Goal: Information Seeking & Learning: Learn about a topic

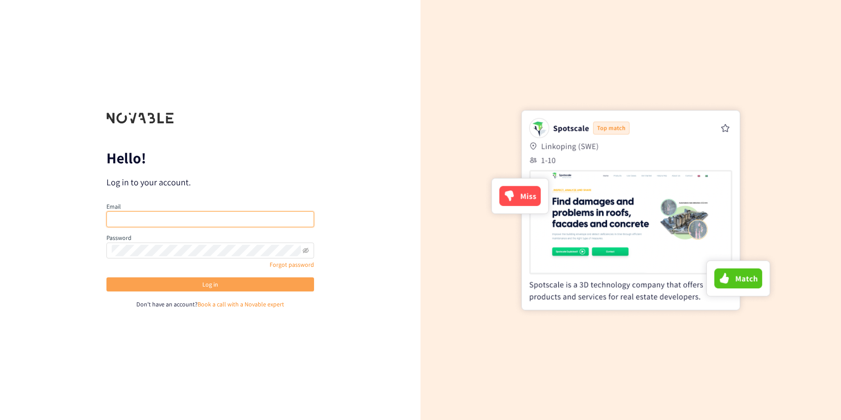
type input "apuelma@colbun.cl"
click at [179, 288] on button "Log in" at bounding box center [210, 284] width 208 height 14
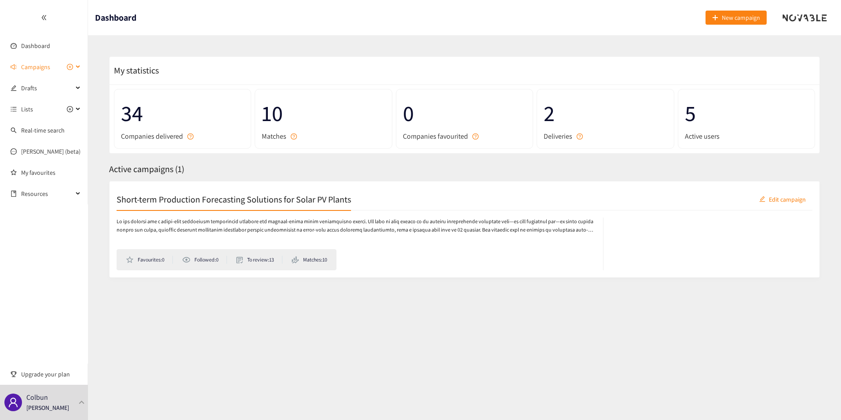
click at [78, 64] on div "Campaigns" at bounding box center [44, 67] width 88 height 18
click at [37, 88] on link "Short-term Production Forecasting Solutions for Solar PV Plants" at bounding box center [105, 88] width 168 height 8
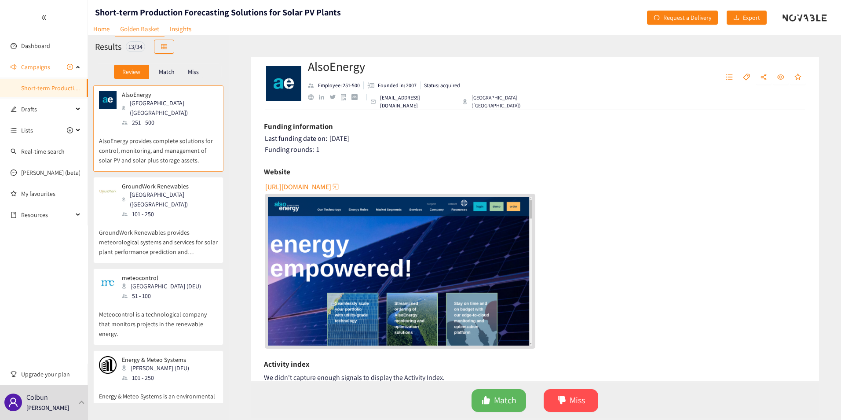
scroll to position [85, 0]
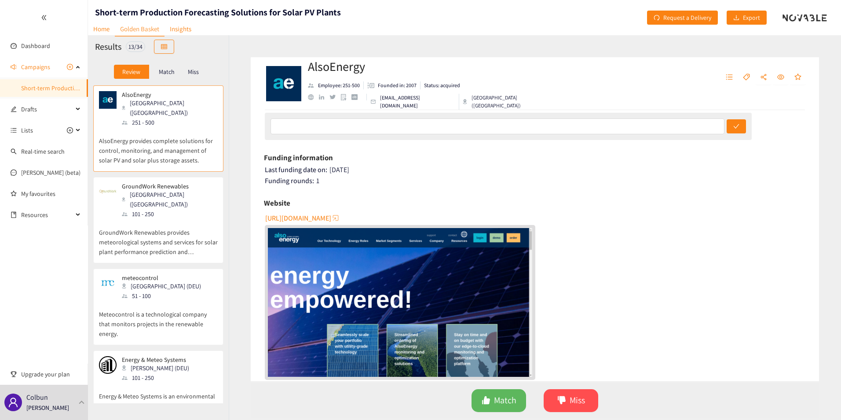
click at [158, 152] on p "AlsoEnergy provides complete solutions for control, monitoring, and management …" at bounding box center [158, 146] width 119 height 38
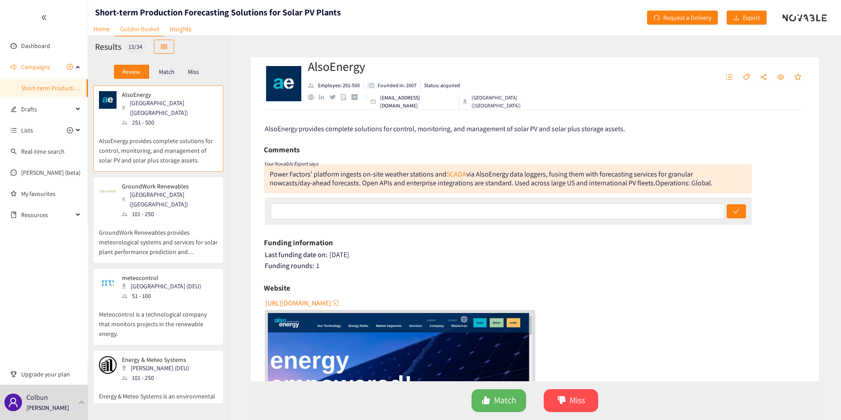
click at [166, 190] on div "Monterey (USA)" at bounding box center [169, 199] width 95 height 19
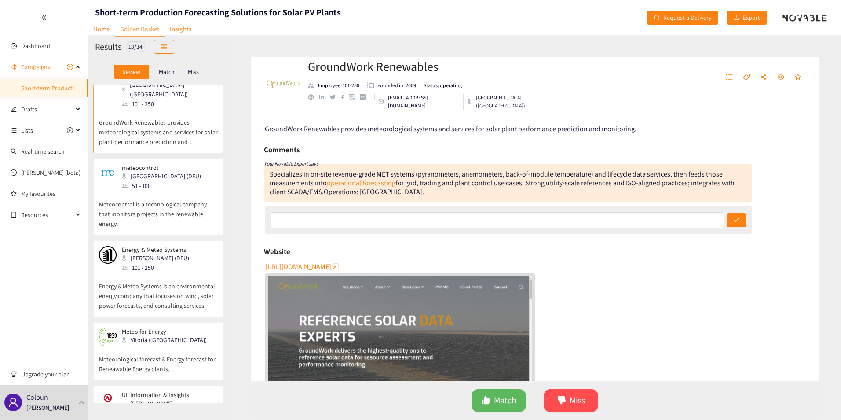
scroll to position [132, 0]
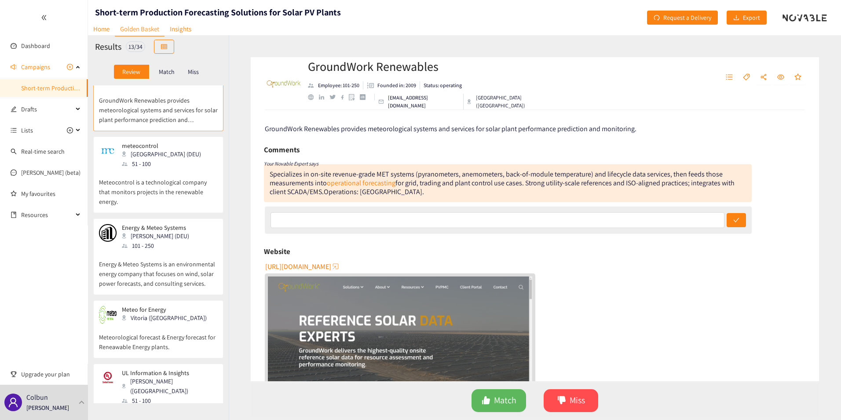
click at [143, 168] on p "Meteocontrol is a technological company that monitors projects in the renewable…" at bounding box center [158, 187] width 119 height 38
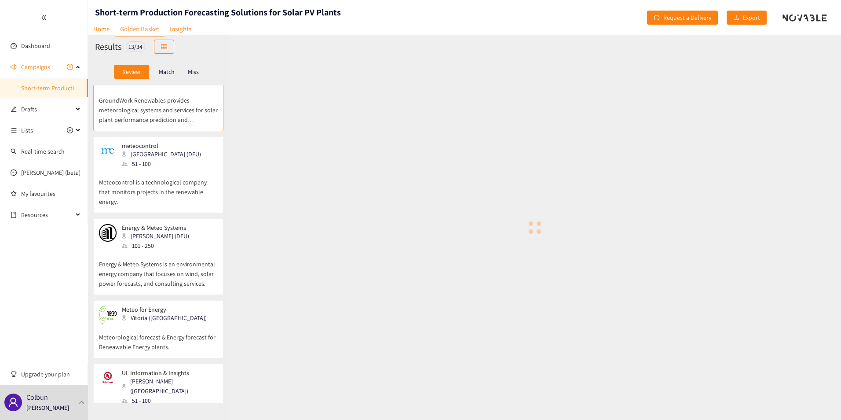
click at [149, 255] on p "Energy & Meteo Systems is an environmental energy company that focuses on wind,…" at bounding box center [158, 269] width 119 height 38
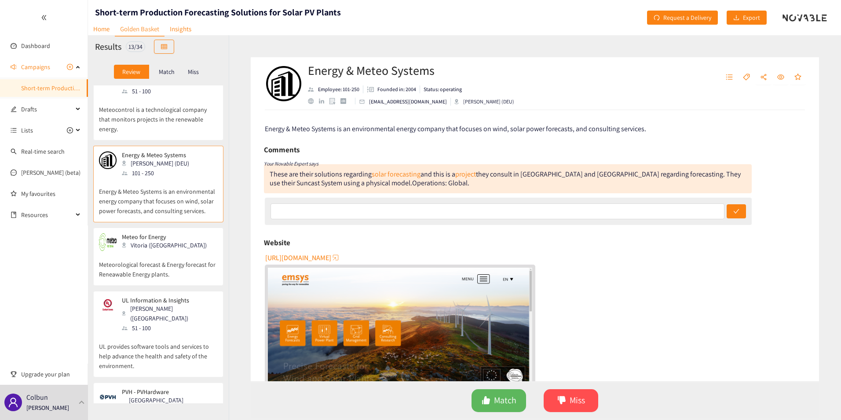
scroll to position [220, 0]
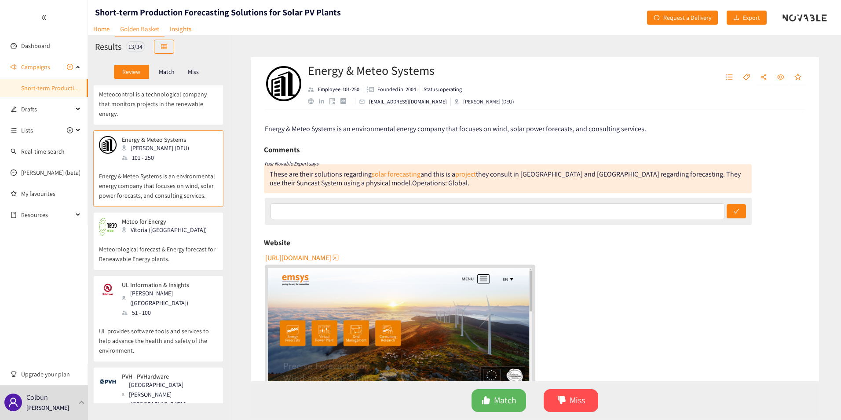
click at [141, 225] on div "Vitoria (ESP)" at bounding box center [167, 230] width 90 height 10
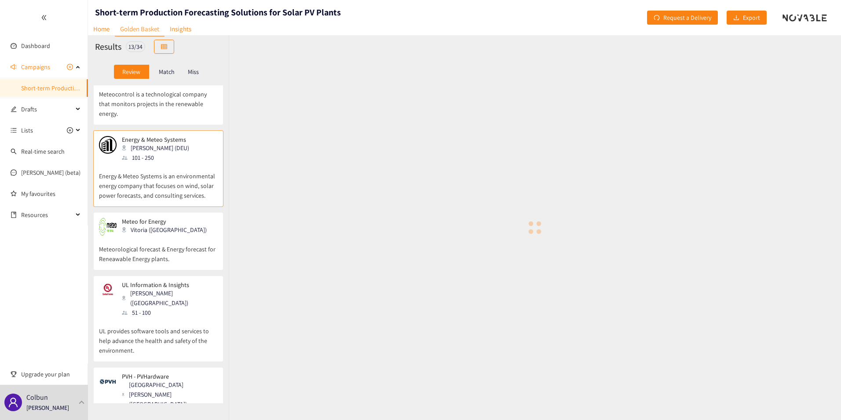
click at [143, 307] on div "51 - 100" at bounding box center [169, 312] width 95 height 10
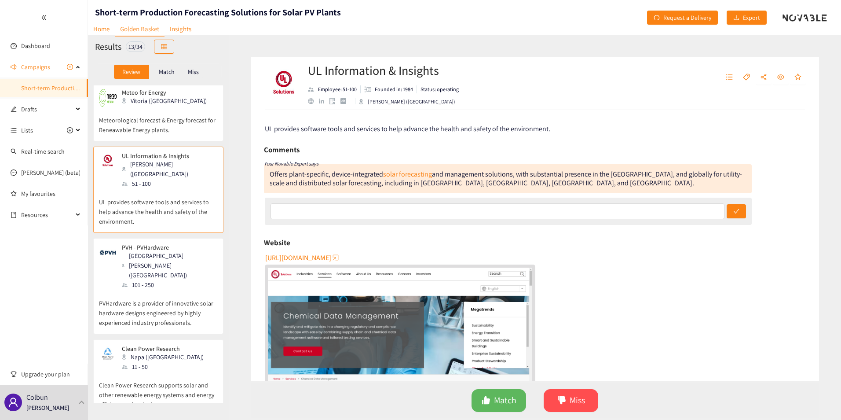
scroll to position [352, 0]
click at [140, 277] on div "101 - 250" at bounding box center [169, 282] width 95 height 10
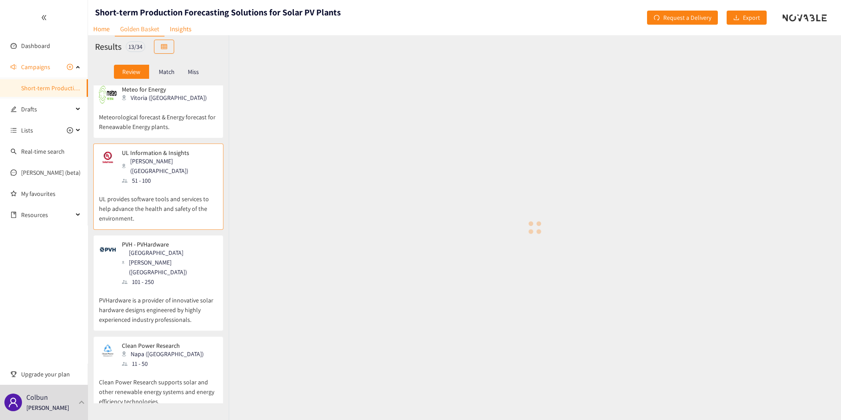
click at [135, 349] on div "Napa (USA)" at bounding box center [165, 354] width 87 height 10
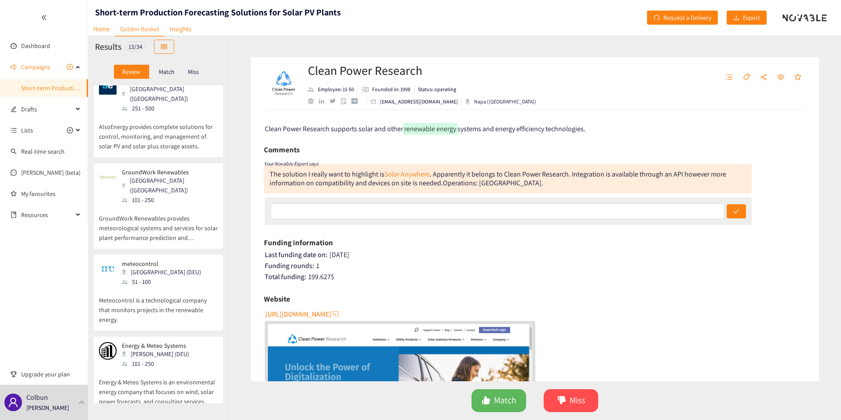
scroll to position [0, 0]
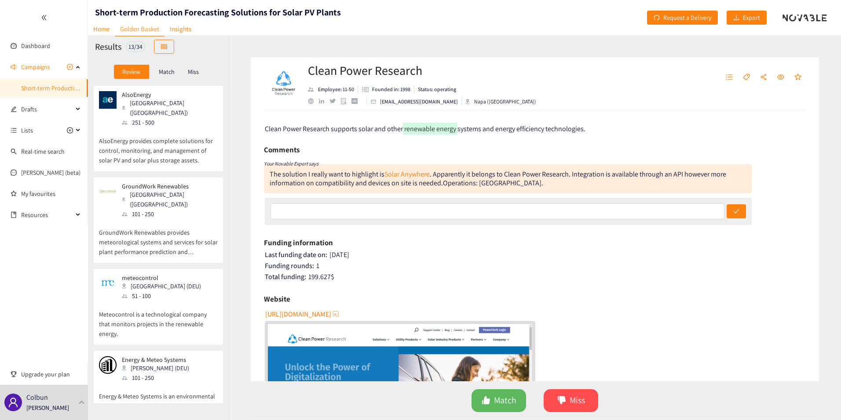
click at [164, 73] on p "Match" at bounding box center [167, 71] width 16 height 7
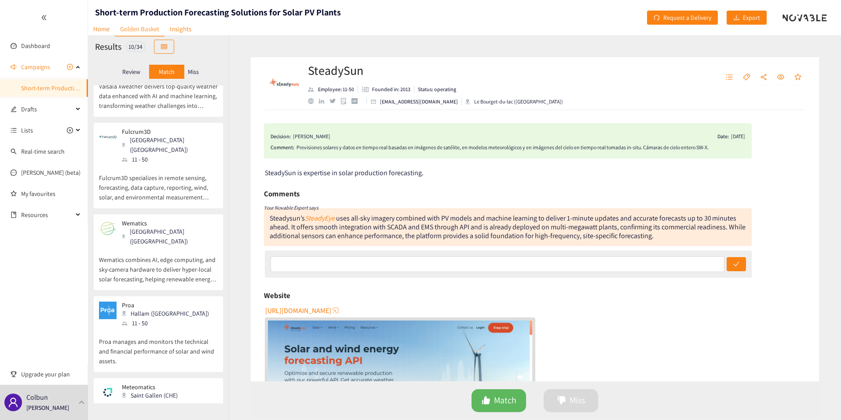
scroll to position [464, 0]
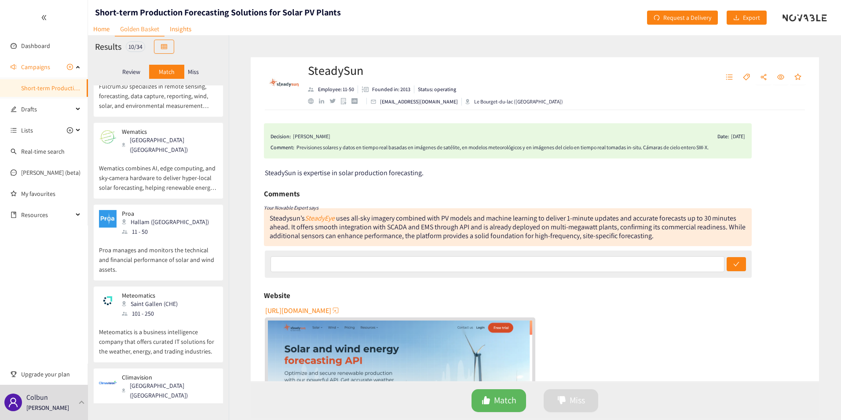
click at [158, 409] on p "Climavision brings high-resolution weather radar and satellite network, with ad…" at bounding box center [158, 428] width 119 height 38
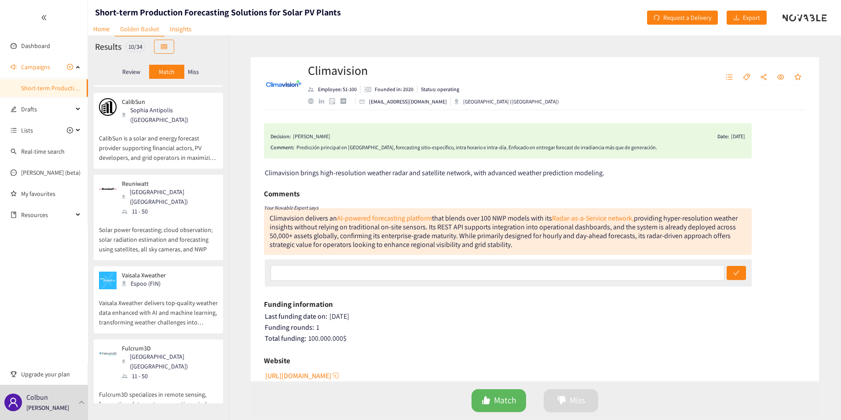
scroll to position [0, 0]
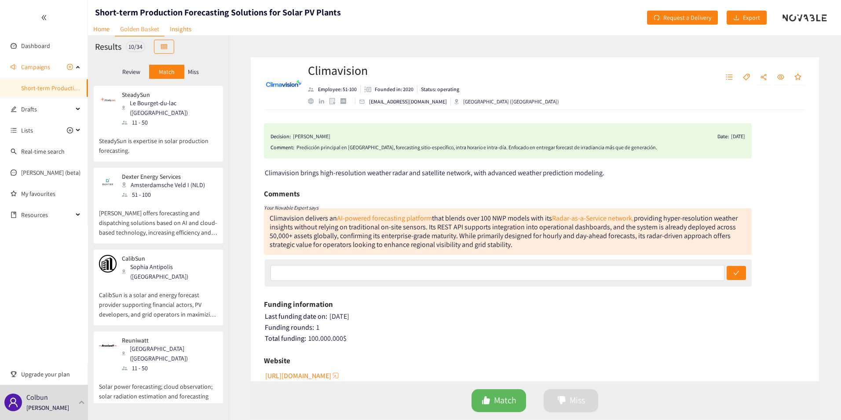
click at [137, 77] on div "Review" at bounding box center [131, 72] width 35 height 14
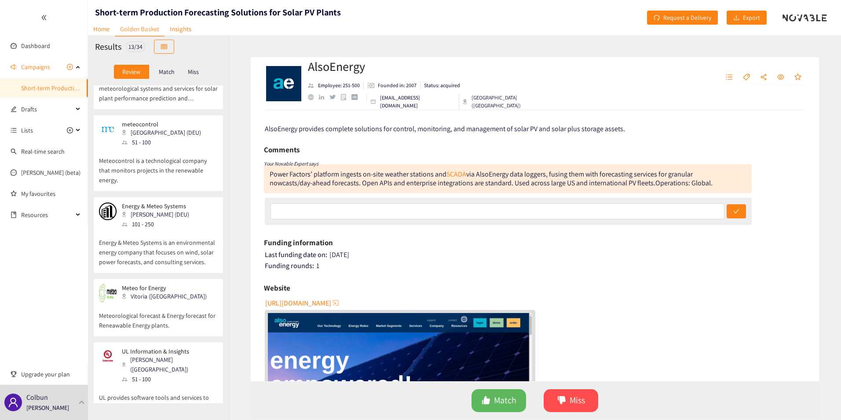
scroll to position [132, 0]
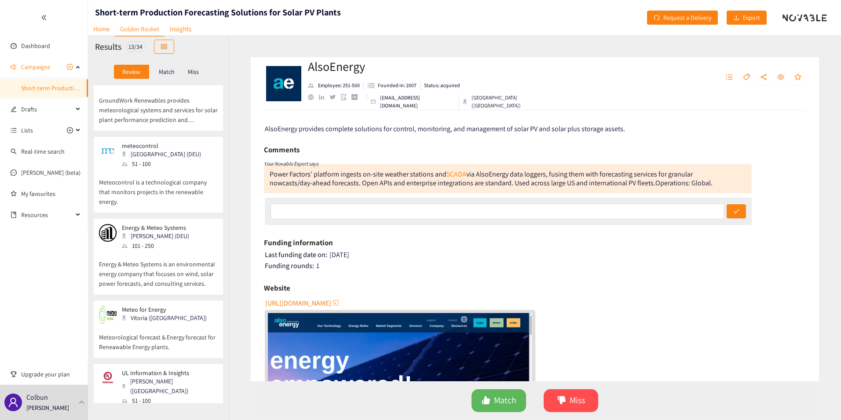
click at [163, 66] on div "Match" at bounding box center [166, 72] width 35 height 14
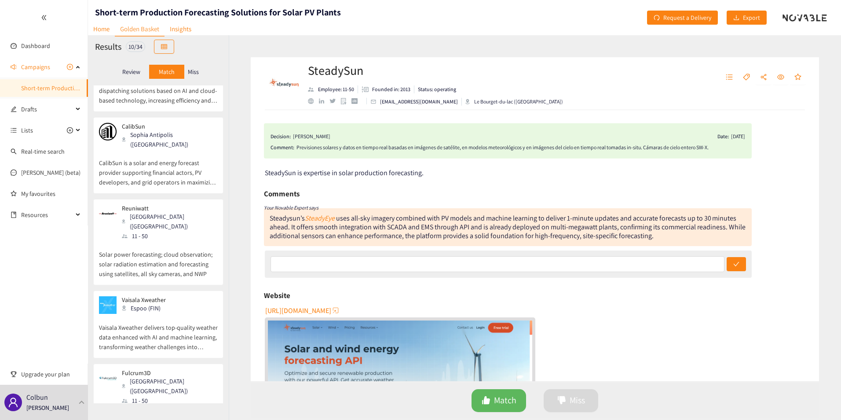
click at [159, 149] on p "CalibSun is a solar and energy forecast provider supporting financial actors, P…" at bounding box center [158, 168] width 119 height 38
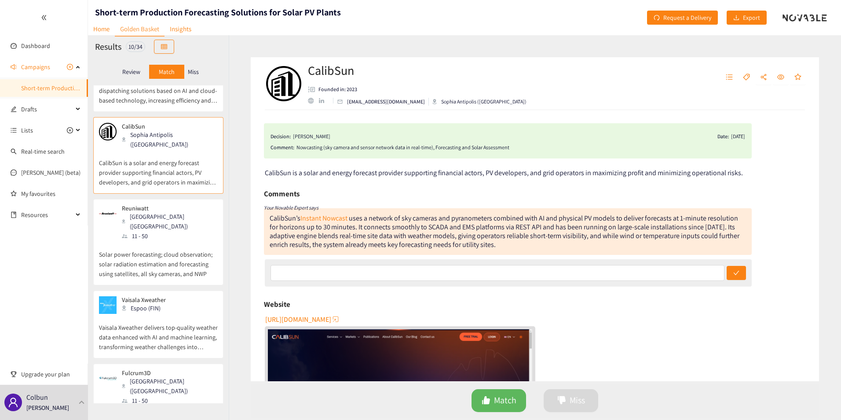
click at [166, 204] on div "Reuniwatt Paris (FRA) 11 - 50" at bounding box center [158, 222] width 119 height 36
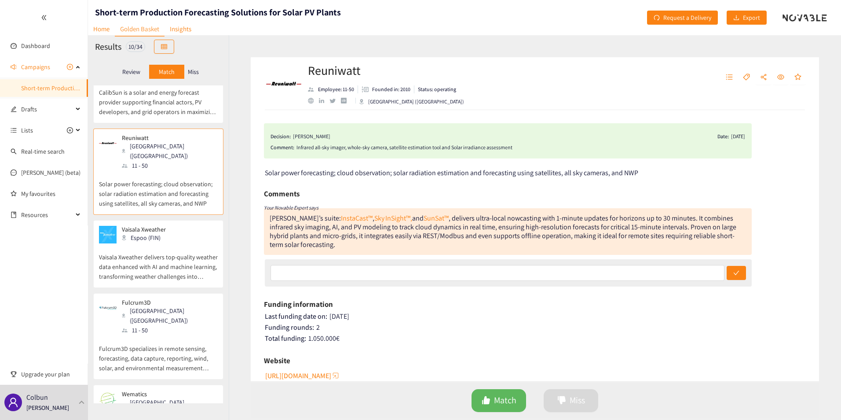
scroll to position [220, 0]
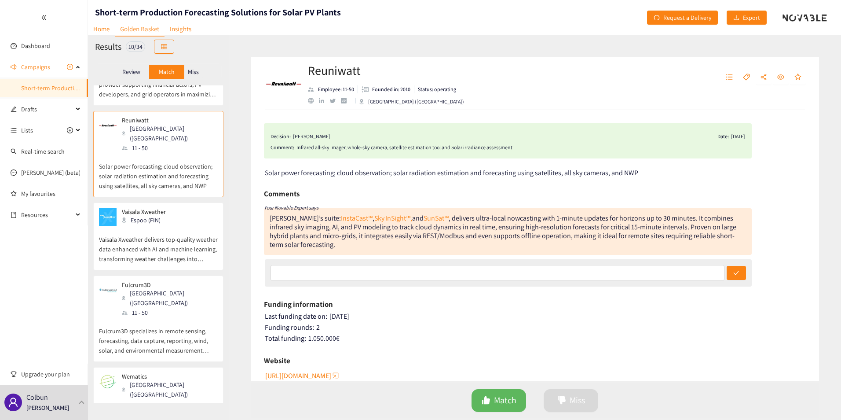
click at [152, 229] on p "Vaisala Xweather delivers top-quality weather data enhanced with AI and machine…" at bounding box center [158, 245] width 119 height 38
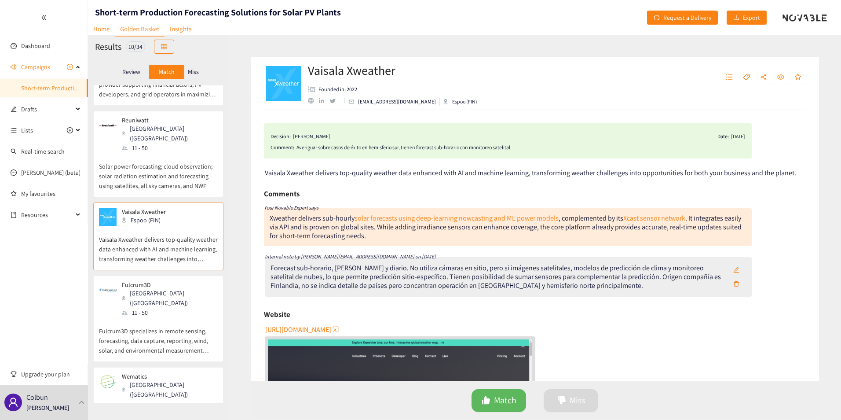
click at [166, 317] on p "Fulcrum3D specializes in remote sensing, forecasting, data capture, reporting, …" at bounding box center [158, 336] width 119 height 38
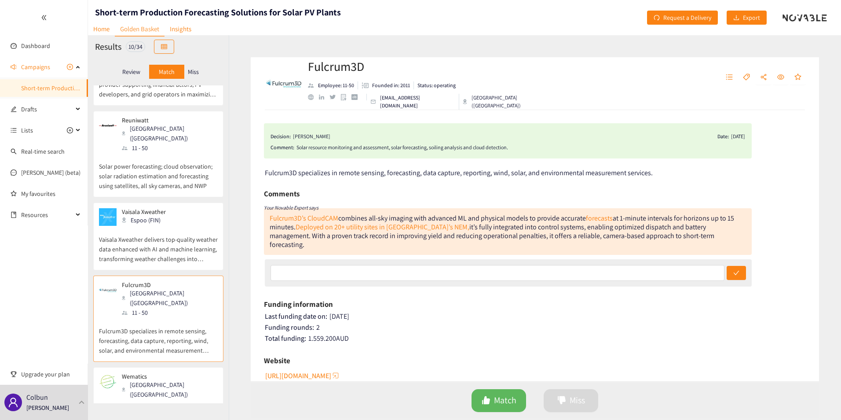
click at [151, 380] on div "Salzburg (AUT)" at bounding box center [169, 389] width 95 height 19
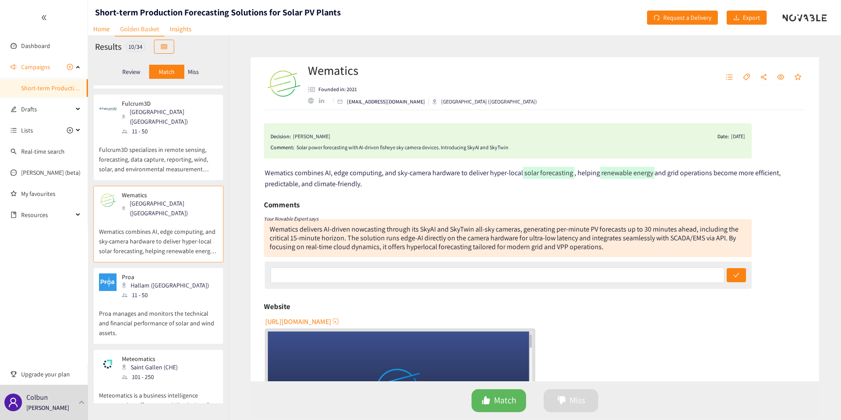
scroll to position [464, 0]
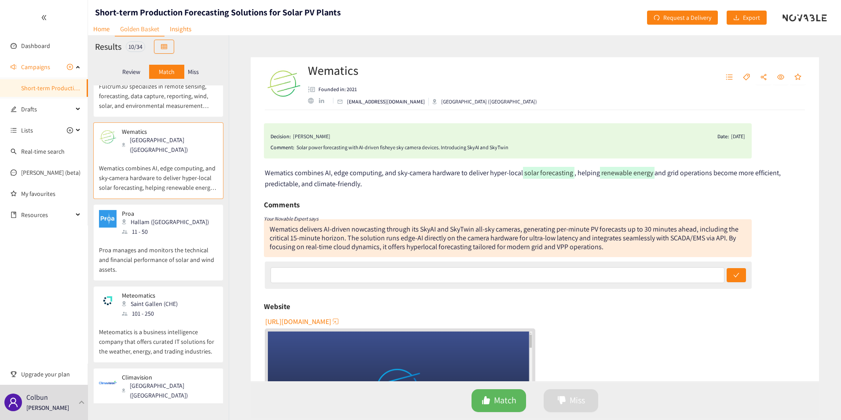
click at [155, 236] on p "Proa manages and monitors the technical and financial performance of solar and …" at bounding box center [158, 255] width 119 height 38
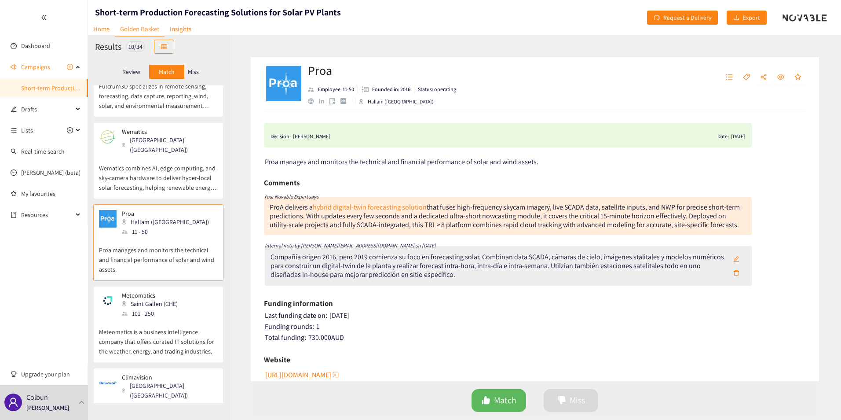
click at [156, 299] on div "Saint Gallen (CHE)" at bounding box center [152, 304] width 61 height 10
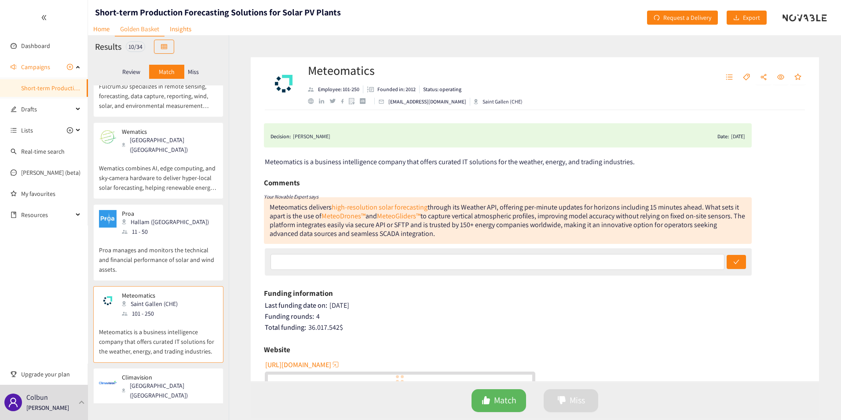
click at [159, 400] on div "51 - 100" at bounding box center [169, 405] width 95 height 10
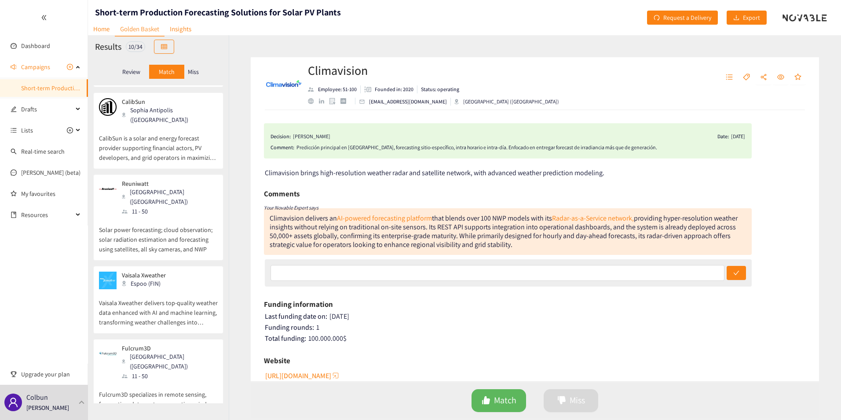
scroll to position [0, 0]
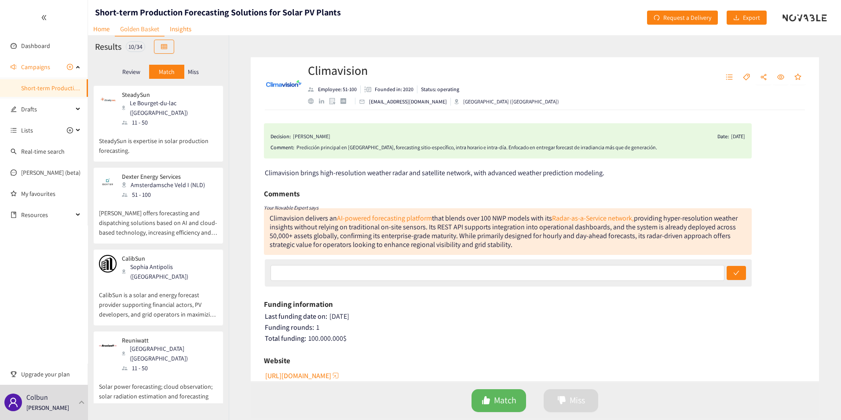
click at [148, 127] on p "SteadySun is expertise in solar production forecasting." at bounding box center [158, 141] width 119 height 28
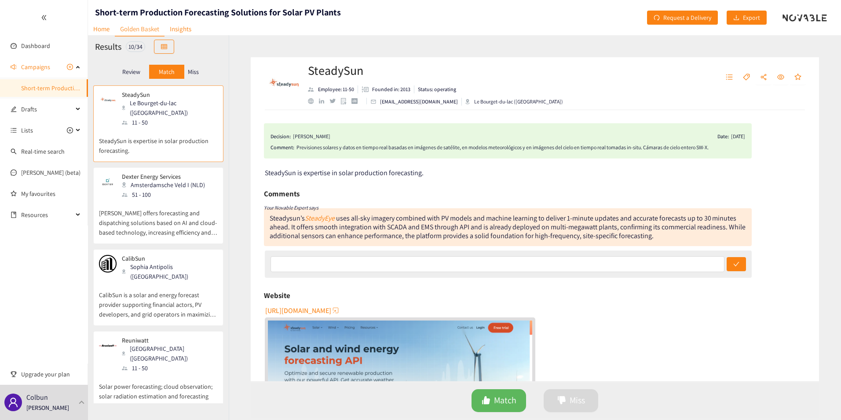
click at [140, 76] on div "Review" at bounding box center [131, 72] width 35 height 14
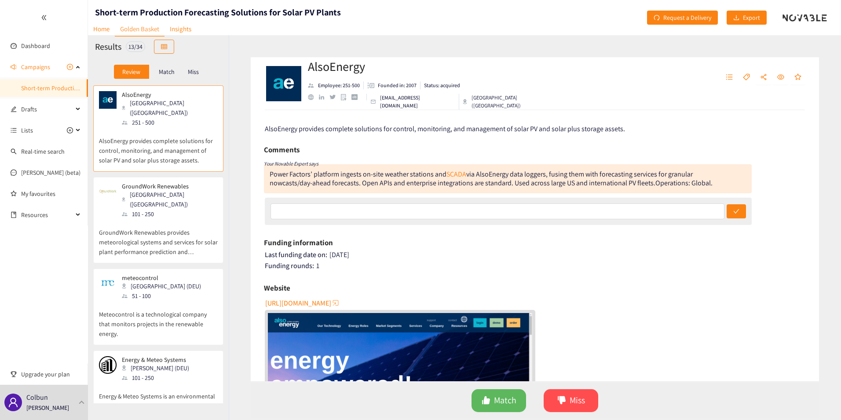
click at [160, 73] on p "Match" at bounding box center [167, 71] width 16 height 7
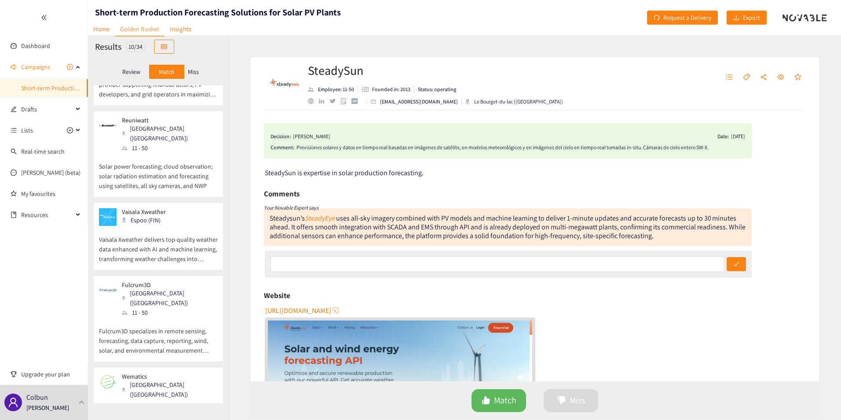
scroll to position [464, 0]
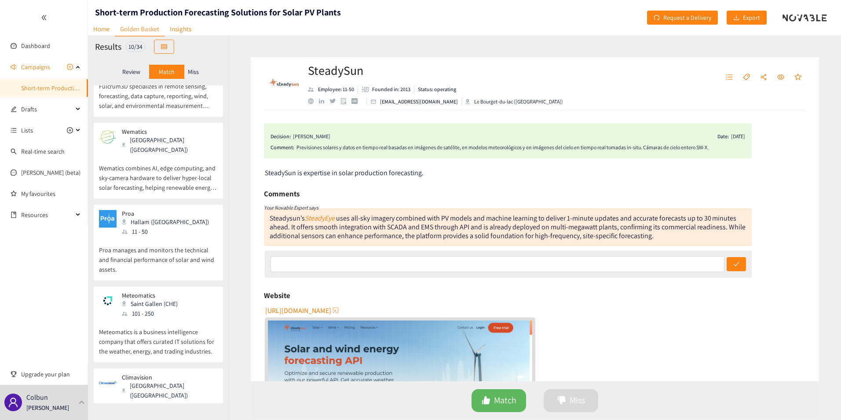
click at [149, 204] on div "Proa Hallam (AUS) 11 - 50 Proa manages and monitors the technical and financial…" at bounding box center [158, 242] width 130 height 77
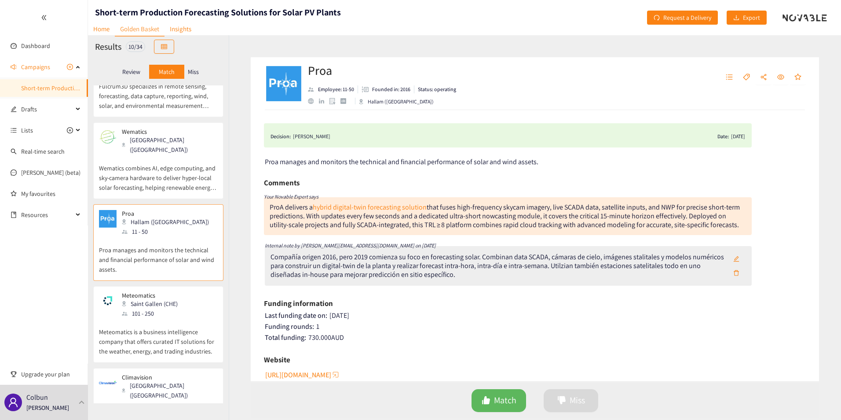
click at [174, 308] on div "101 - 250" at bounding box center [152, 313] width 61 height 10
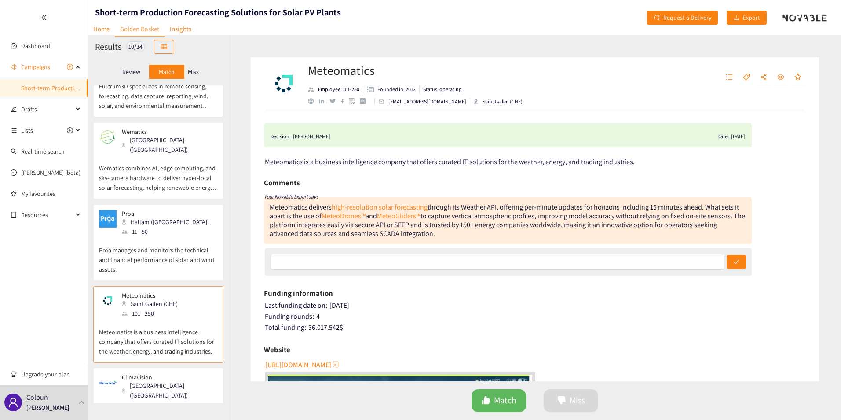
click at [151, 373] on p "Climavision" at bounding box center [167, 376] width 90 height 7
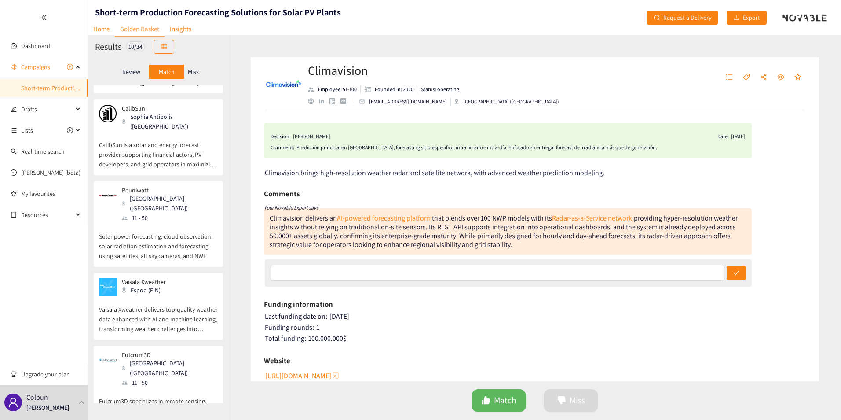
scroll to position [113, 0]
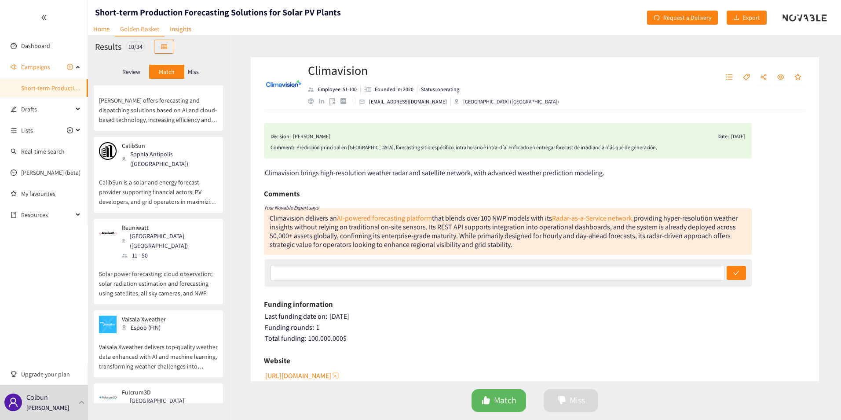
click at [120, 73] on div "Review" at bounding box center [131, 72] width 35 height 14
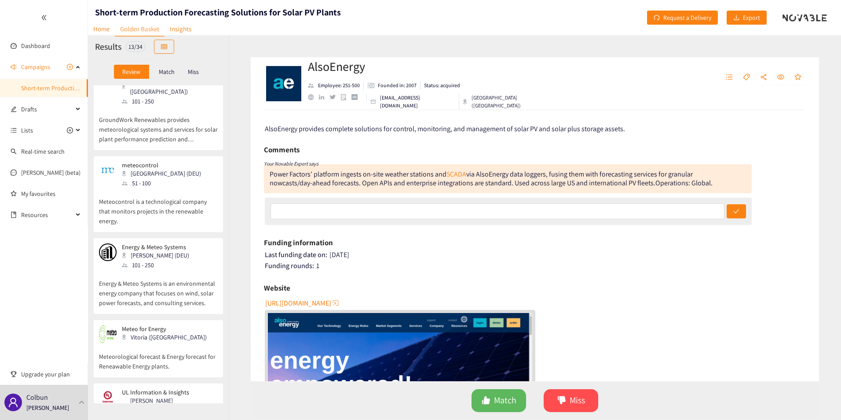
click at [146, 178] on div "51 - 100" at bounding box center [164, 183] width 84 height 10
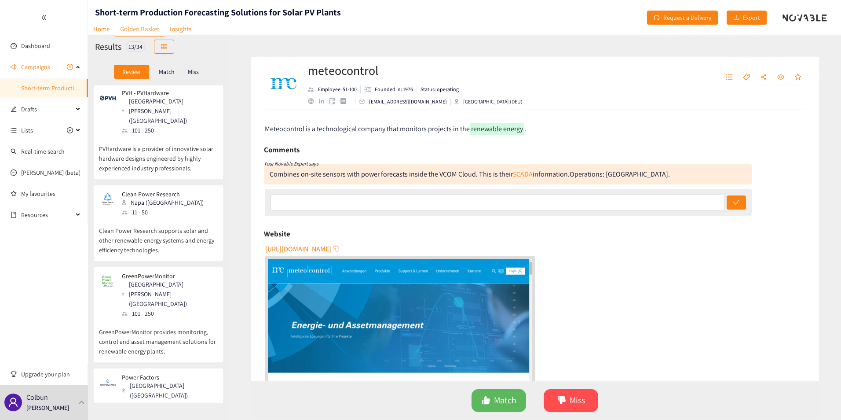
scroll to position [718, 0]
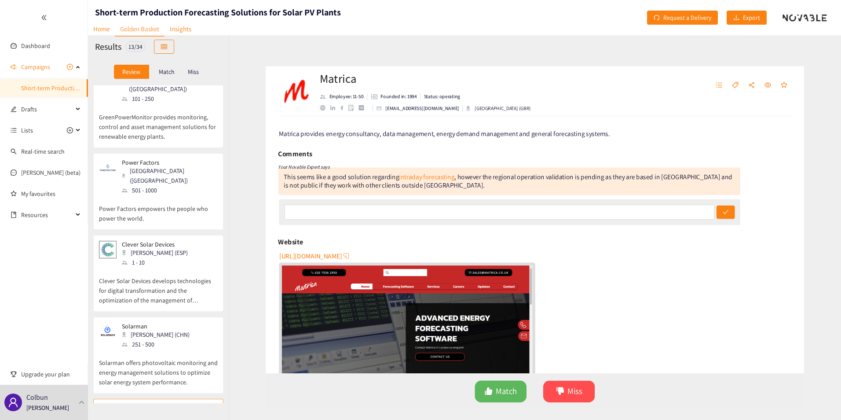
click at [150, 349] on p "Solarman offers photovoltaic monitoring and energy management solutions to opti…" at bounding box center [158, 368] width 119 height 38
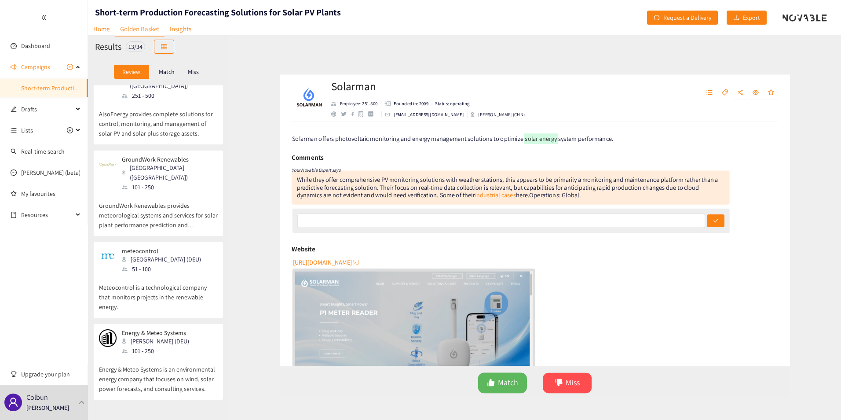
scroll to position [0, 0]
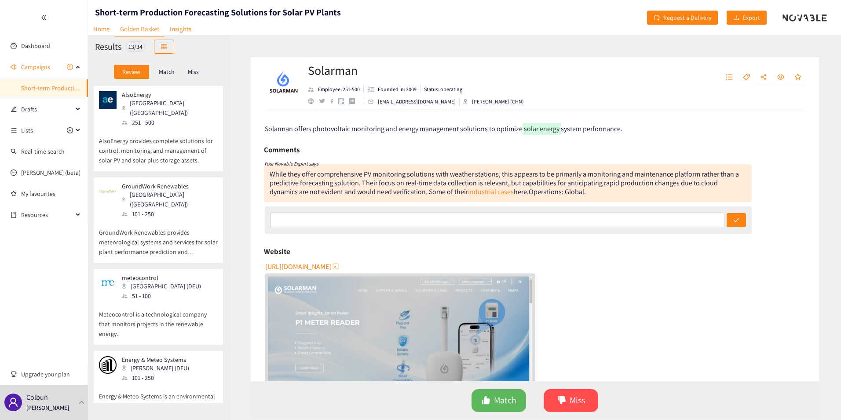
click at [145, 134] on p "AlsoEnergy provides complete solutions for control, monitoring, and management …" at bounding box center [158, 146] width 119 height 38
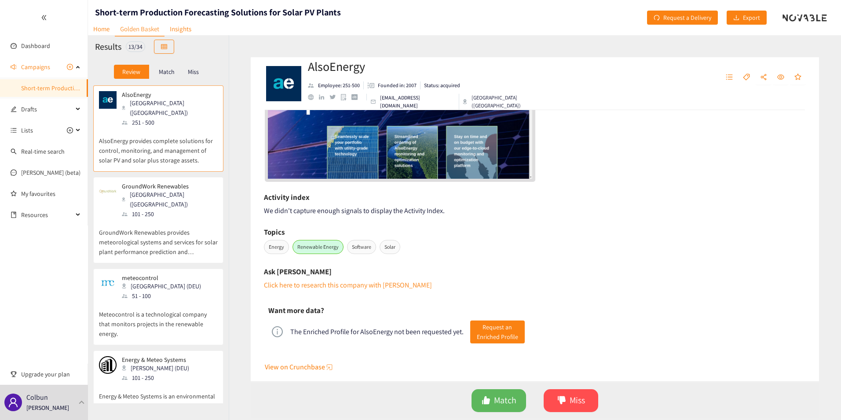
scroll to position [305, 0]
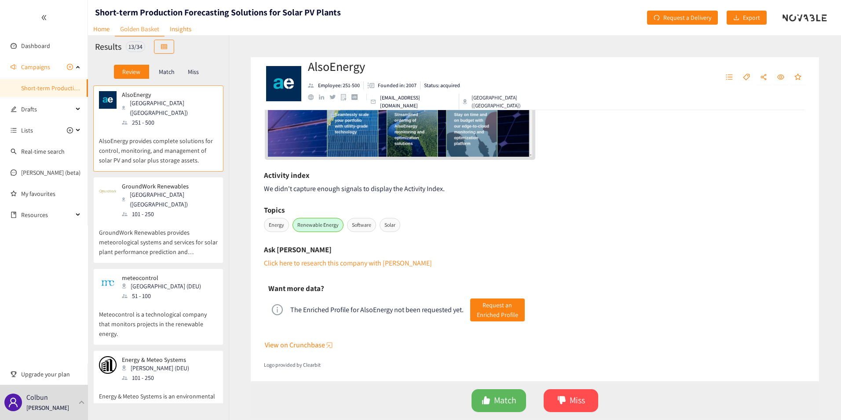
click at [152, 190] on div "Monterey (USA)" at bounding box center [169, 199] width 95 height 19
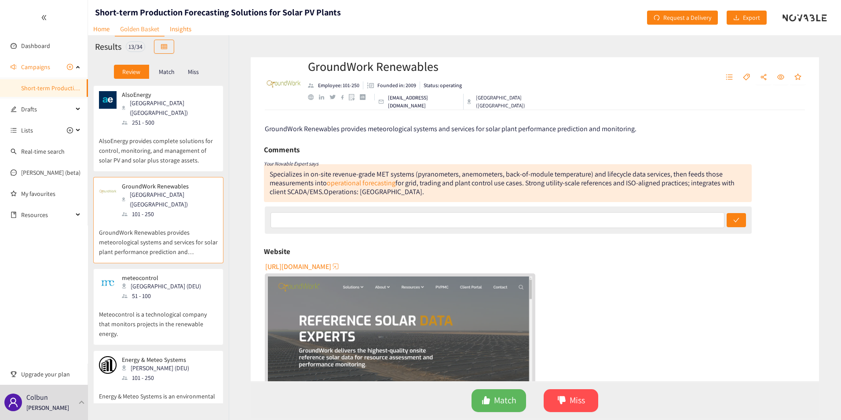
click at [151, 130] on p "AlsoEnergy provides complete solutions for control, monitoring, and management …" at bounding box center [158, 146] width 119 height 38
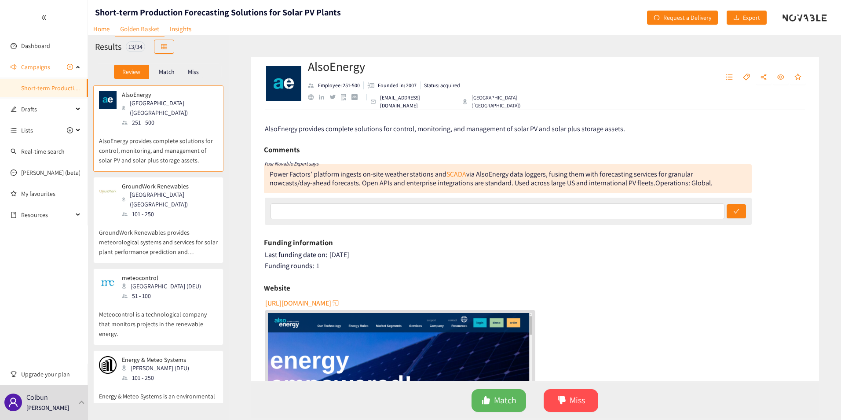
click at [147, 219] on p "GroundWork Renewables provides meteorological systems and services for solar pl…" at bounding box center [158, 238] width 119 height 38
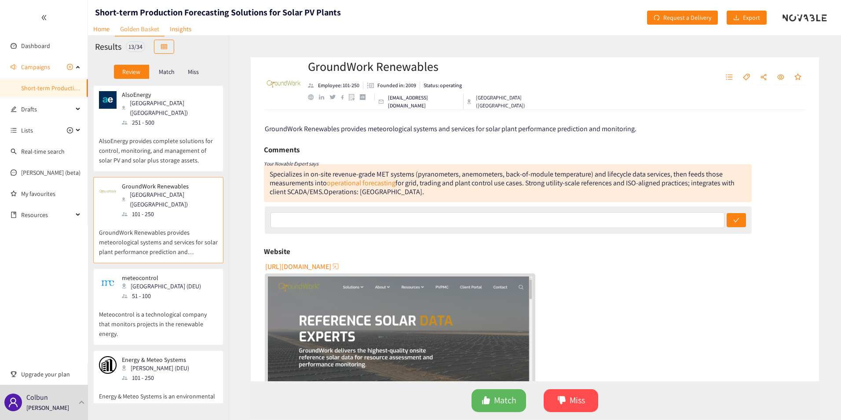
click at [154, 300] on p "Meteocontrol is a technological company that monitors projects in the renewable…" at bounding box center [158, 319] width 119 height 38
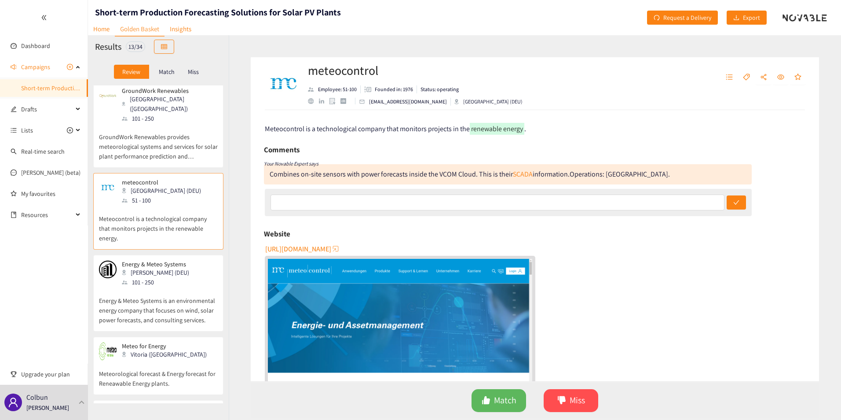
scroll to position [176, 0]
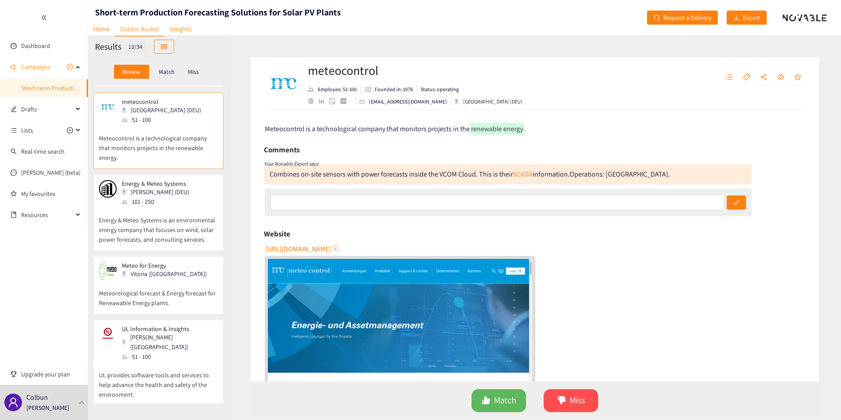
click at [147, 197] on div "101 - 250" at bounding box center [158, 202] width 73 height 10
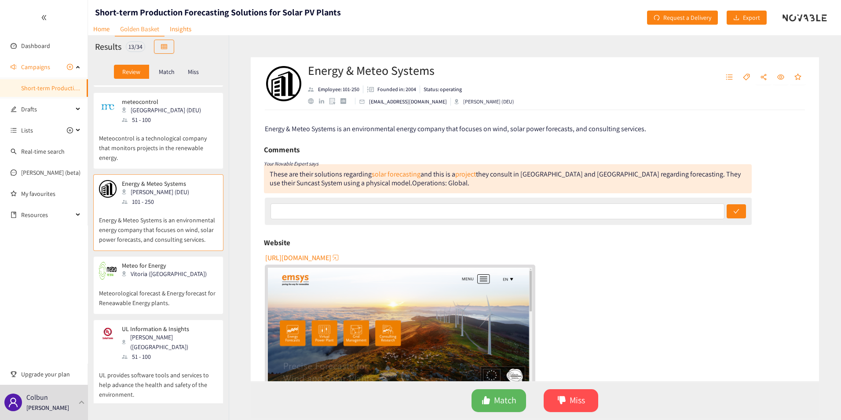
click at [139, 279] on p "Meteorological forecast & Energy forecast for Reneawable Energy plants." at bounding box center [158, 293] width 119 height 28
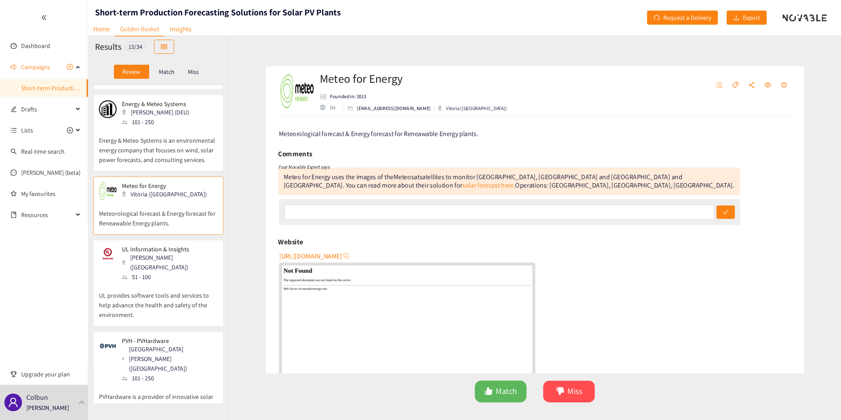
scroll to position [264, 0]
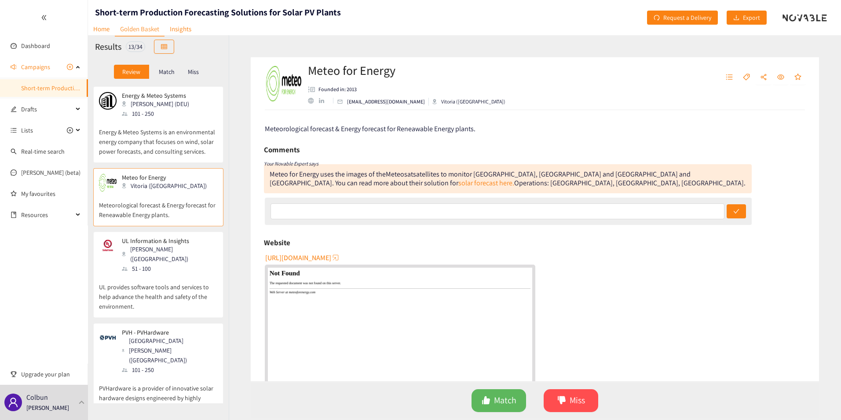
click at [141, 263] on div "51 - 100" at bounding box center [169, 268] width 95 height 10
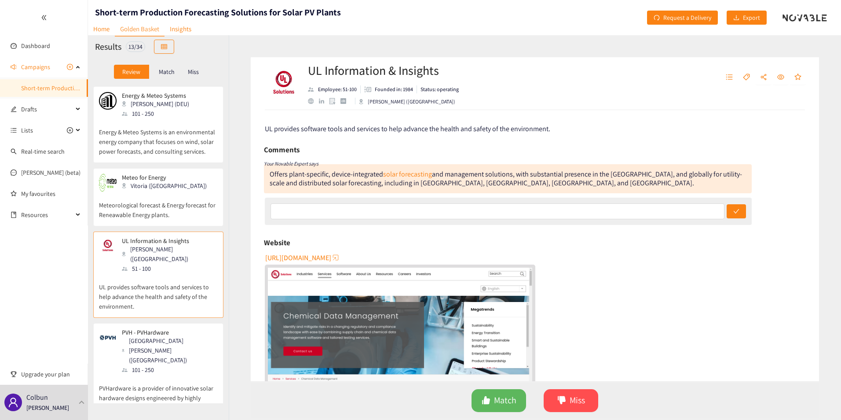
scroll to position [0, 0]
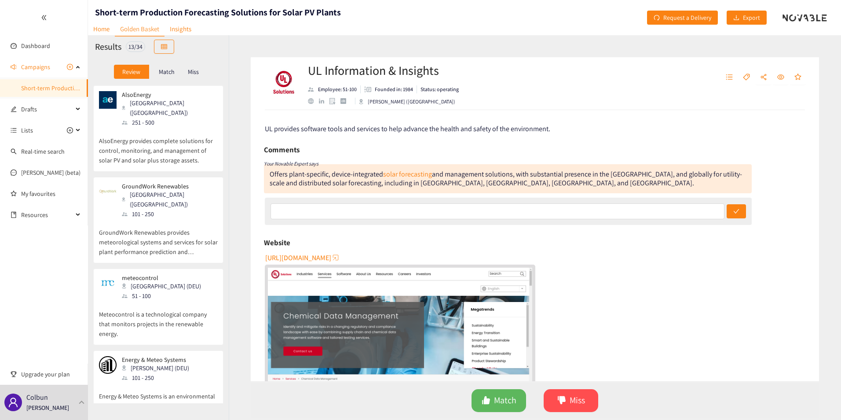
click at [141, 135] on p "AlsoEnergy provides complete solutions for control, monitoring, and management …" at bounding box center [158, 146] width 119 height 38
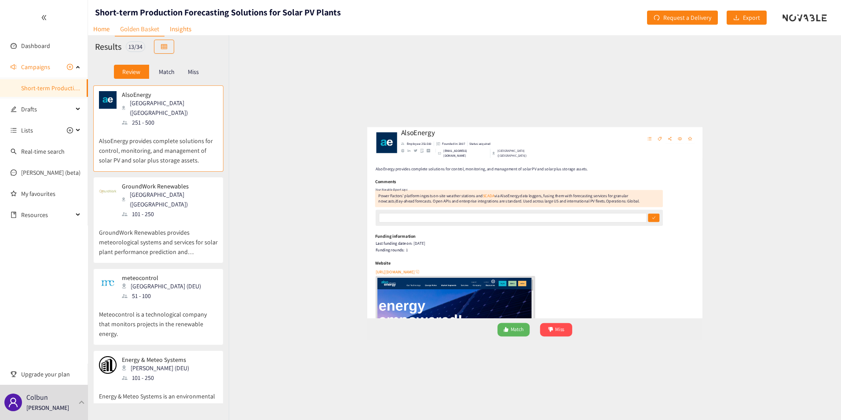
click at [142, 221] on p "GroundWork Renewables provides meteorological systems and services for solar pl…" at bounding box center [158, 238] width 119 height 38
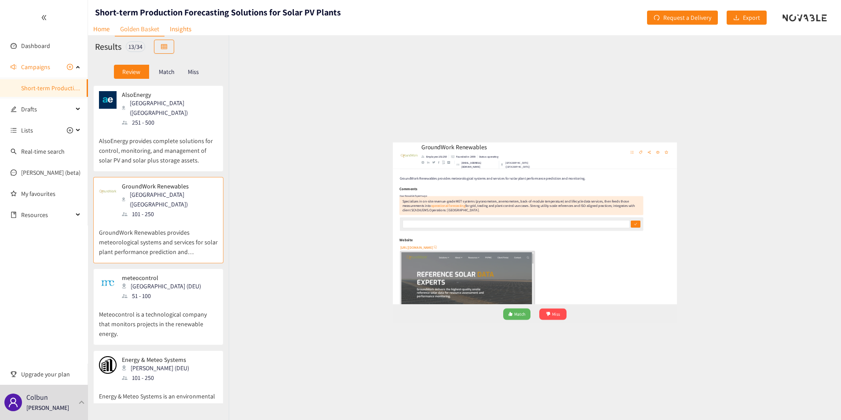
click at [162, 300] on p "Meteocontrol is a technological company that monitors projects in the renewable…" at bounding box center [158, 319] width 119 height 38
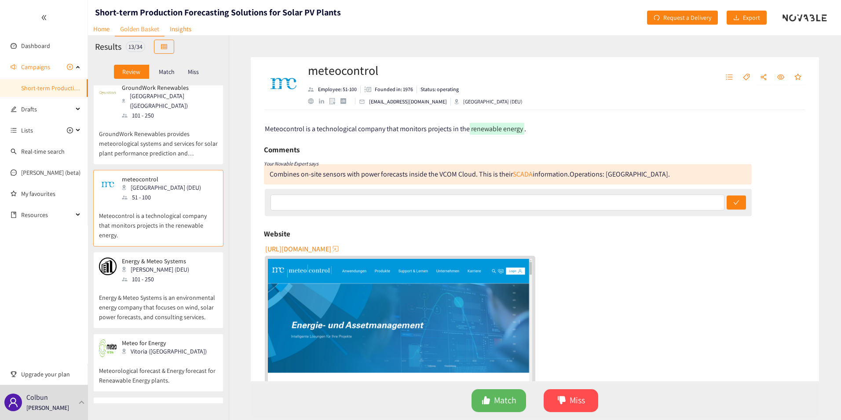
scroll to position [132, 0]
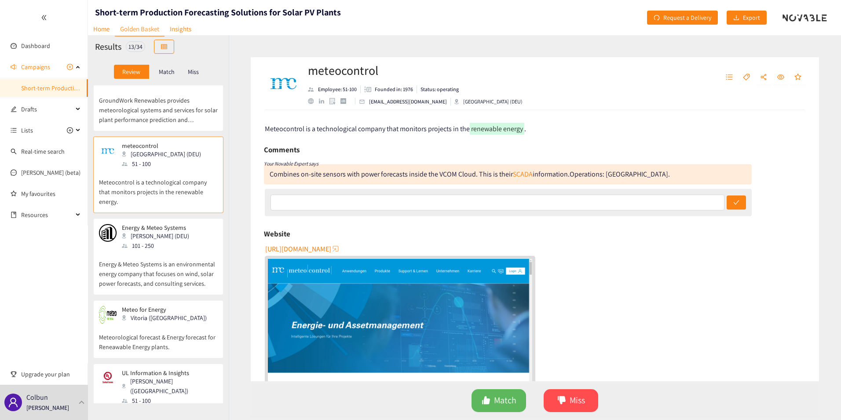
click at [158, 250] on p "Energy & Meteo Systems is an environmental energy company that focuses on wind,…" at bounding box center [158, 269] width 119 height 38
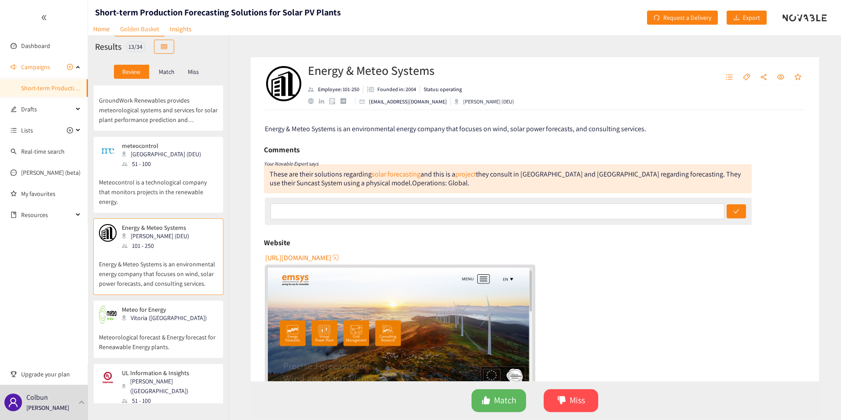
click at [158, 323] on p "Meteorological forecast & Energy forecast for Reneawable Energy plants." at bounding box center [158, 337] width 119 height 28
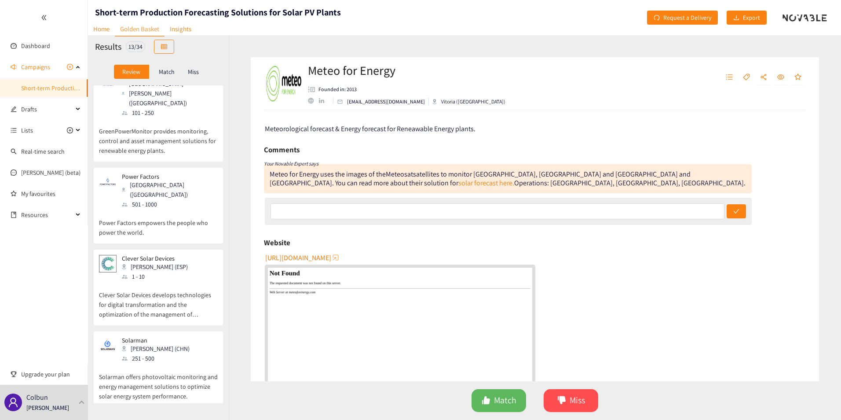
scroll to position [572, 0]
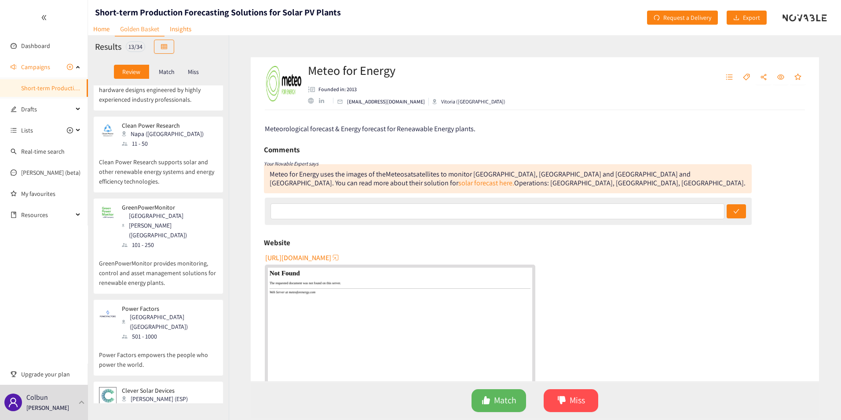
click at [150, 240] on div "101 - 250" at bounding box center [169, 245] width 95 height 10
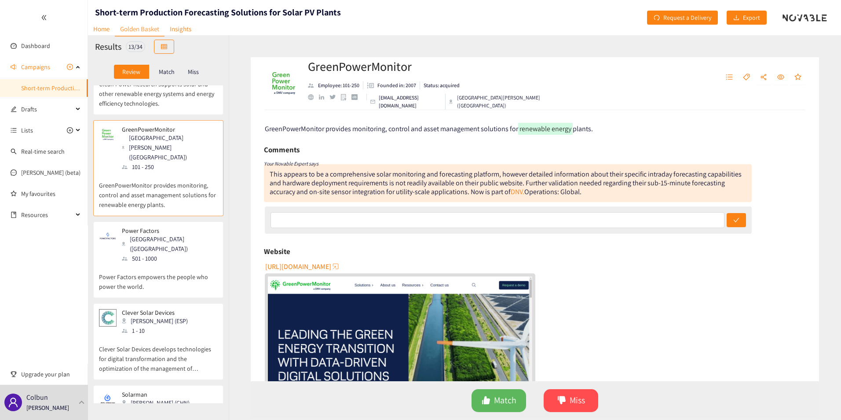
scroll to position [660, 0]
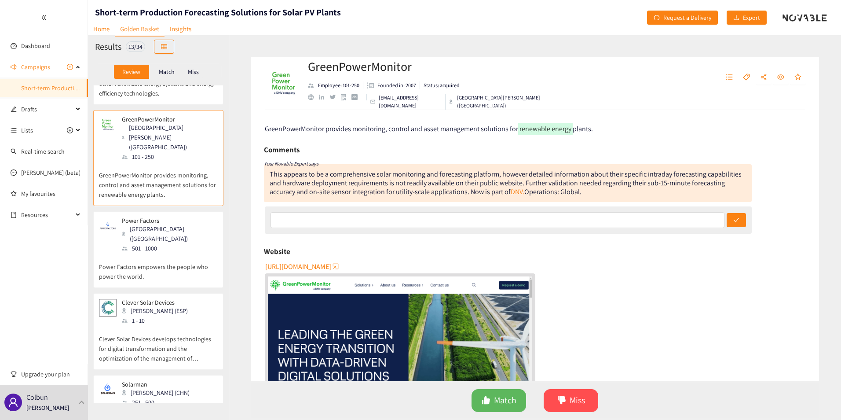
click at [143, 253] on p "Power Factors empowers the people who power the world." at bounding box center [158, 267] width 119 height 28
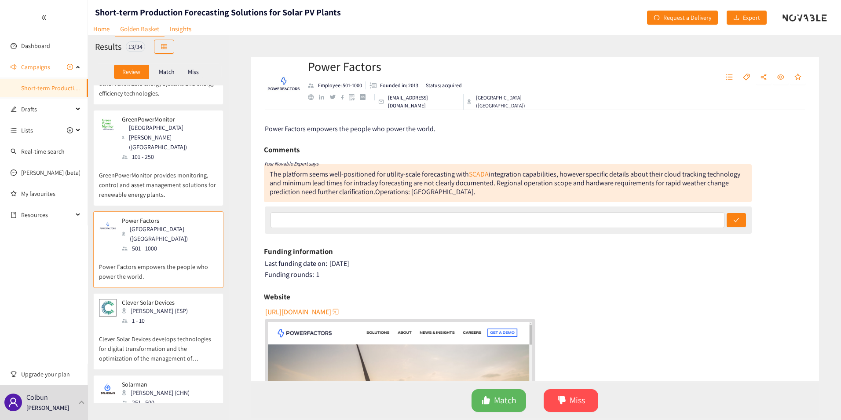
scroll to position [718, 0]
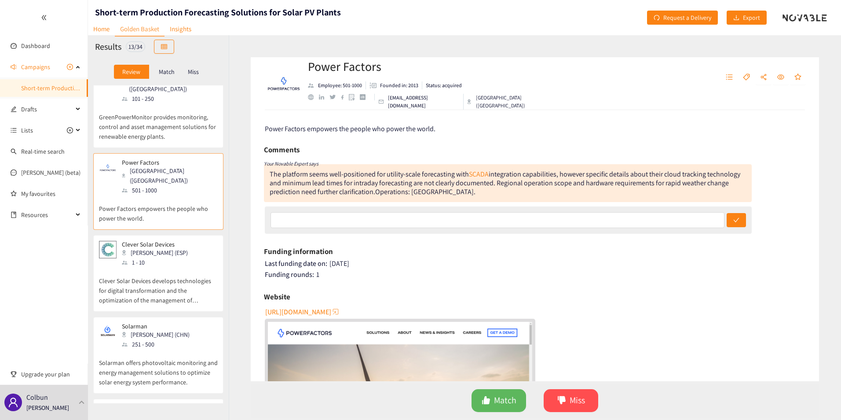
click at [166, 257] on div "1 - 10" at bounding box center [157, 262] width 71 height 10
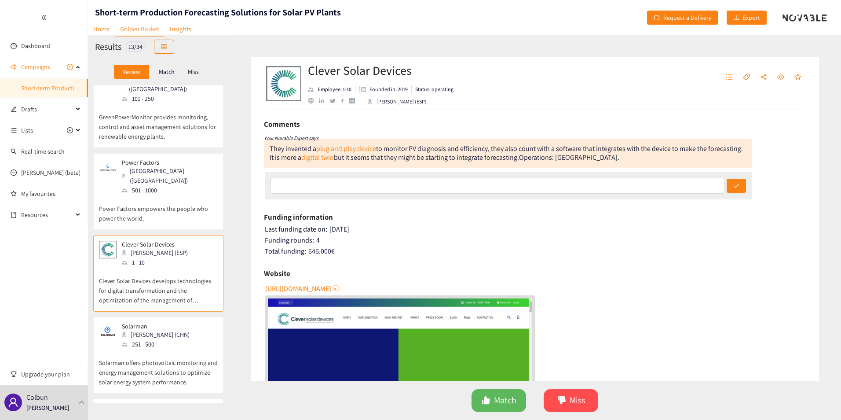
scroll to position [0, 0]
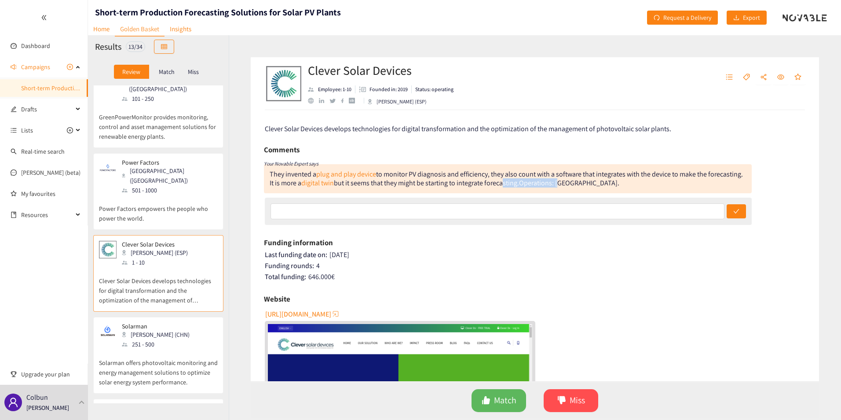
drag, startPoint x: 590, startPoint y: 182, endPoint x: 533, endPoint y: 181, distance: 57.2
click at [533, 181] on div "They invented a plug and play device to monitor PV diagnosis and efficiency, th…" at bounding box center [508, 178] width 488 height 29
drag, startPoint x: 533, startPoint y: 181, endPoint x: 477, endPoint y: 179, distance: 55.9
click at [477, 179] on div "They invented a plug and play device to monitor PV diagnosis and efficiency, th…" at bounding box center [506, 178] width 473 height 18
click at [204, 322] on div "Solarman Wuxi Shi (CHN) 251 - 500" at bounding box center [158, 335] width 119 height 26
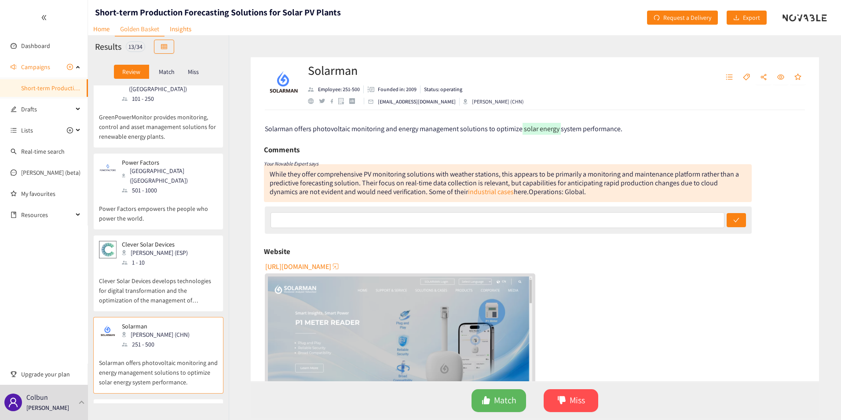
click at [167, 67] on div "Match" at bounding box center [166, 72] width 35 height 14
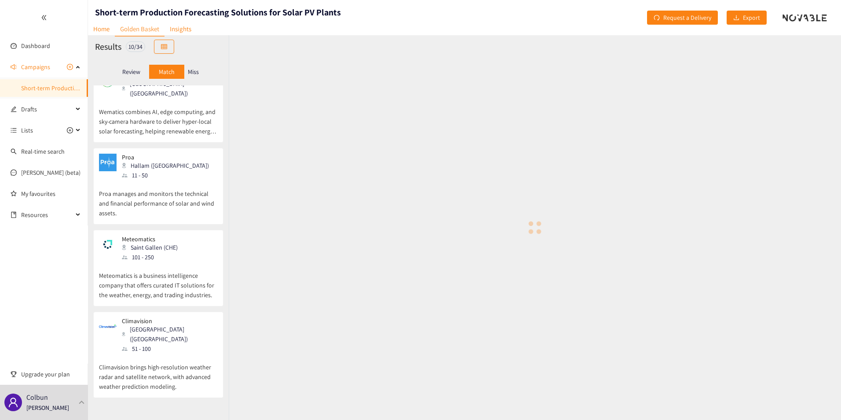
scroll to position [464, 0]
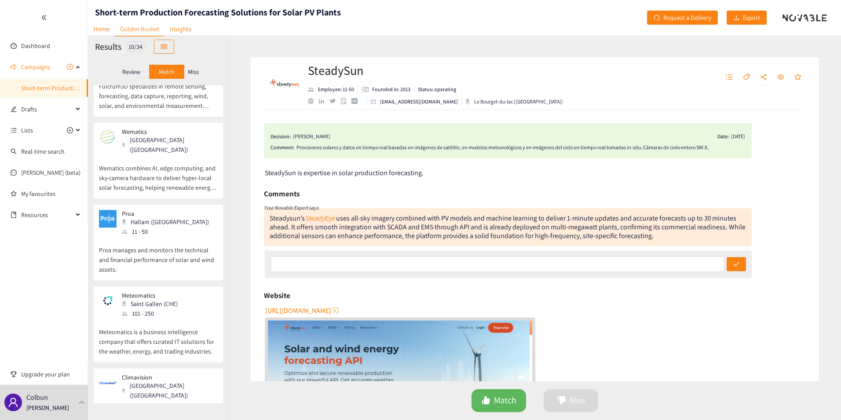
click at [154, 154] on p "Wematics combines AI, edge computing, and sky‑camera hardware to deliver hyper‑…" at bounding box center [158, 173] width 119 height 38
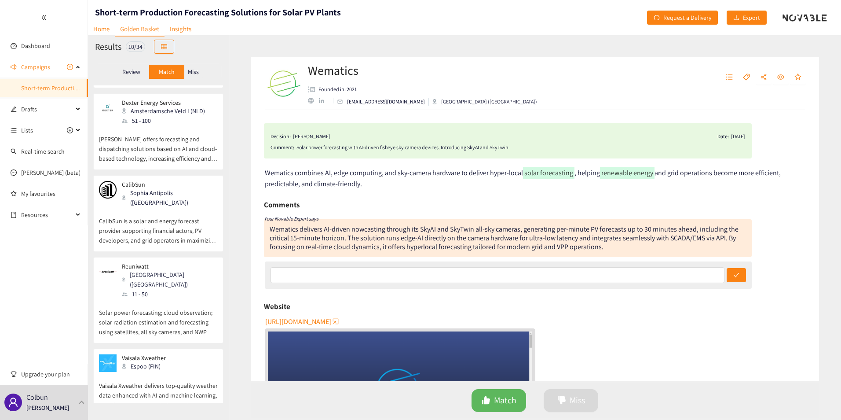
scroll to position [0, 0]
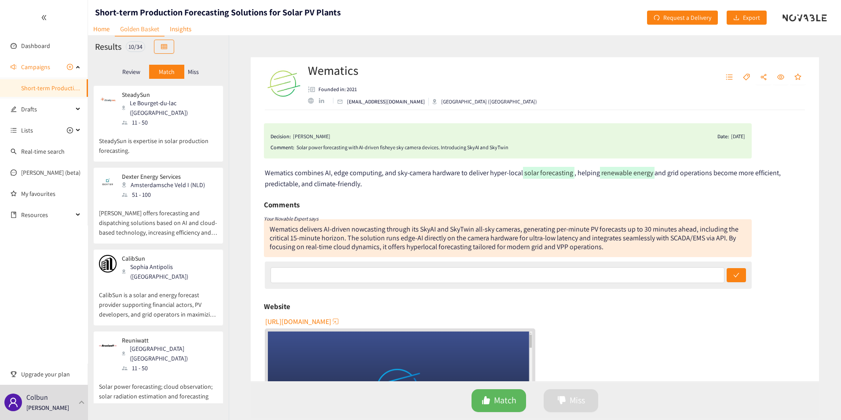
click at [149, 127] on p "SteadySun is expertise in solar production forecasting." at bounding box center [158, 141] width 119 height 28
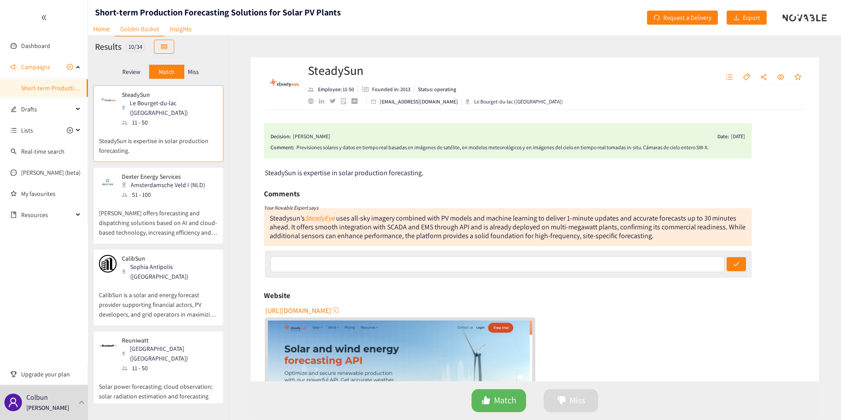
click at [145, 180] on div "Amsterdamsche Veld I (NLD)" at bounding box center [166, 185] width 88 height 10
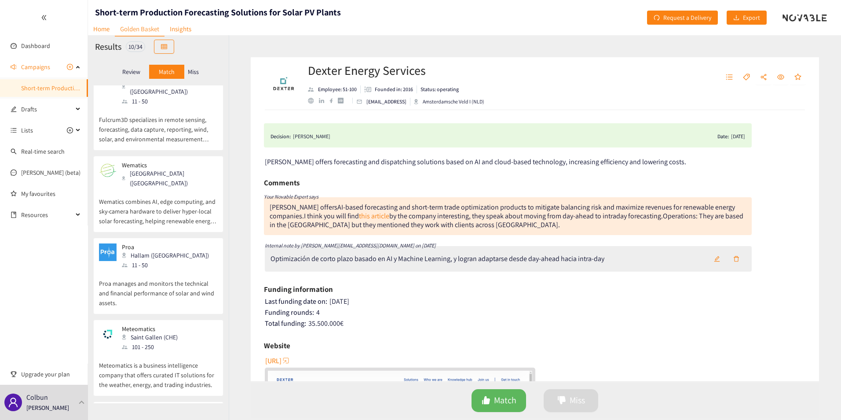
scroll to position [464, 0]
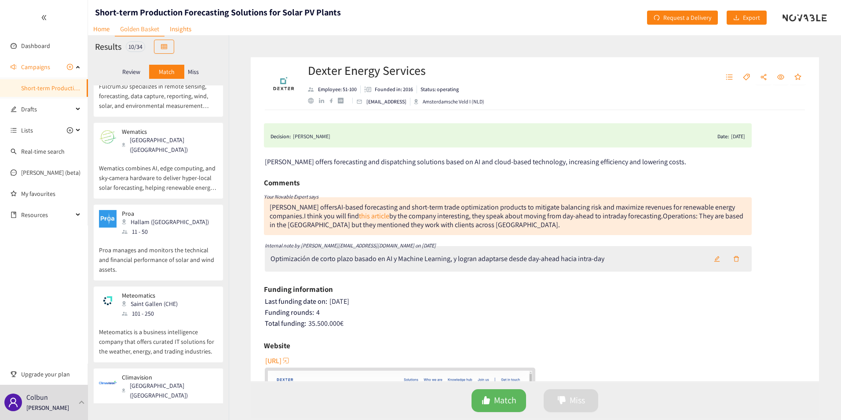
click at [135, 75] on p "Review" at bounding box center [131, 71] width 18 height 7
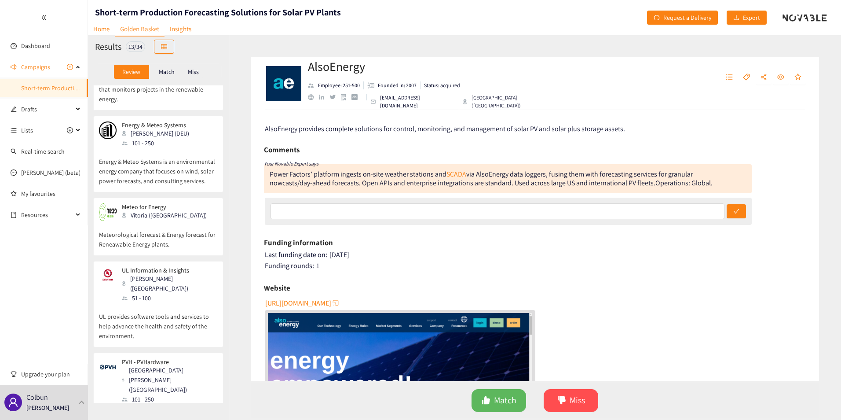
scroll to position [234, 0]
click at [168, 67] on div "Match" at bounding box center [166, 72] width 35 height 14
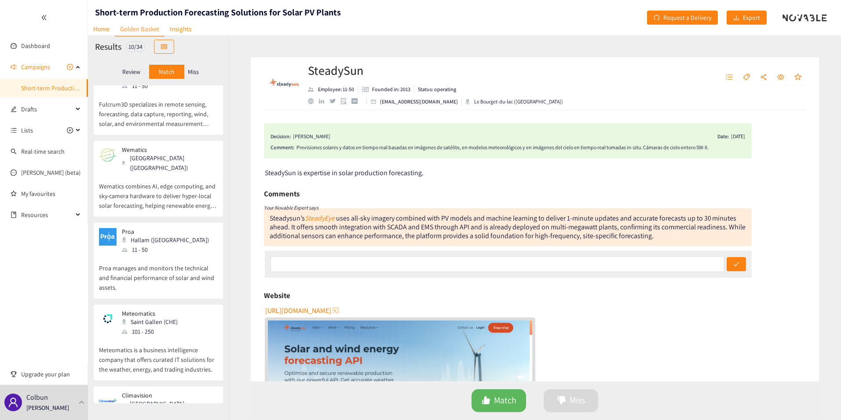
scroll to position [464, 0]
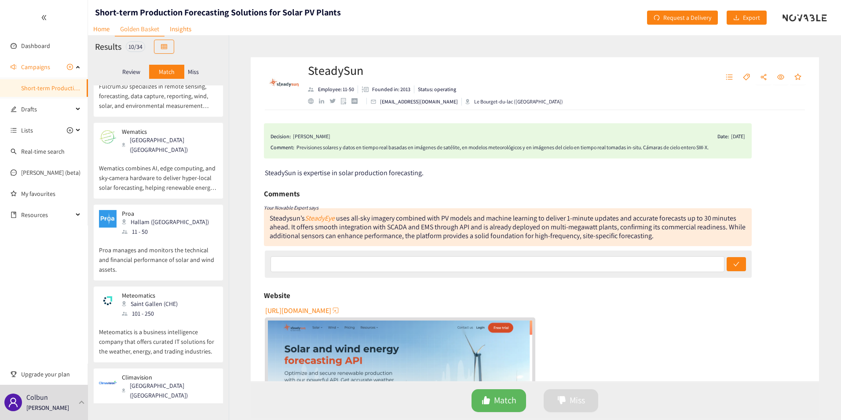
click at [164, 409] on p "Climavision brings high-resolution weather radar and satellite network, with ad…" at bounding box center [158, 428] width 119 height 38
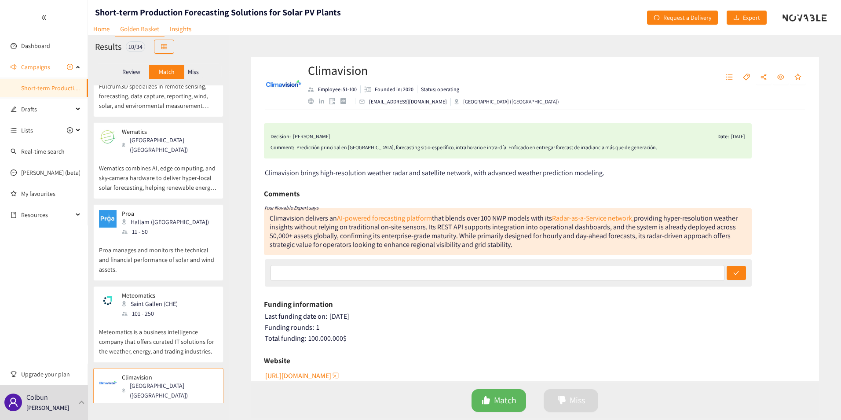
drag, startPoint x: 466, startPoint y: 230, endPoint x: 544, endPoint y: 244, distance: 78.9
click at [544, 244] on div "Climavision delivers an AI-powered forecasting platform that blends over 100 NW…" at bounding box center [508, 231] width 488 height 47
drag, startPoint x: 544, startPoint y: 244, endPoint x: 535, endPoint y: 244, distance: 8.4
click at [535, 244] on div "Climavision delivers an AI-powered forecasting platform that blends over 100 NW…" at bounding box center [508, 231] width 488 height 47
drag, startPoint x: 522, startPoint y: 244, endPoint x: 466, endPoint y: 228, distance: 58.2
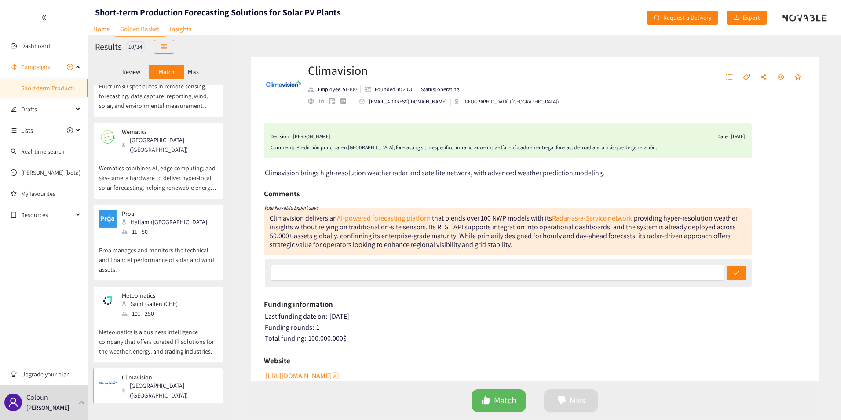
click at [466, 228] on div "Climavision delivers an AI-powered forecasting platform that blends over 100 NW…" at bounding box center [508, 231] width 488 height 47
click at [621, 245] on div "Climavision delivers an AI-powered forecasting platform that blends over 100 NW…" at bounding box center [508, 231] width 488 height 47
click at [187, 373] on div "Climavision Louisville (USA) 51 - 100" at bounding box center [158, 391] width 119 height 36
click at [167, 373] on p "Climavision" at bounding box center [167, 376] width 90 height 7
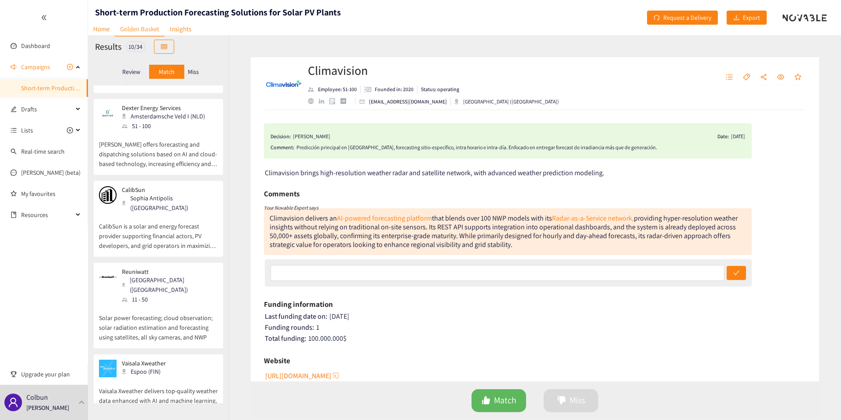
scroll to position [0, 0]
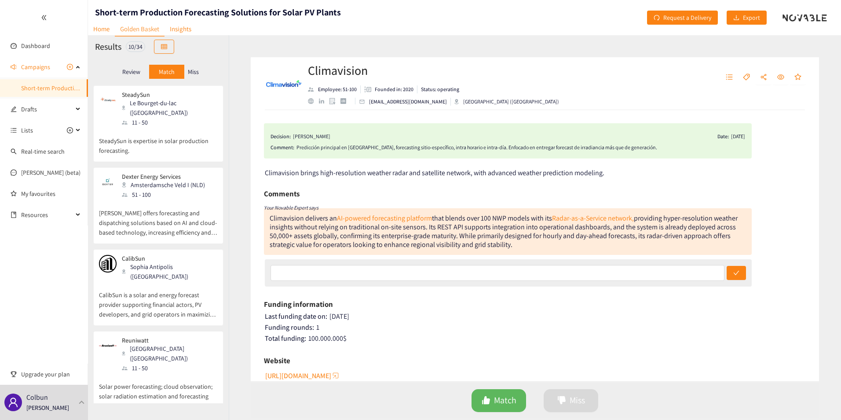
click at [163, 135] on p "SteadySun is expertise in solar production forecasting." at bounding box center [158, 141] width 119 height 28
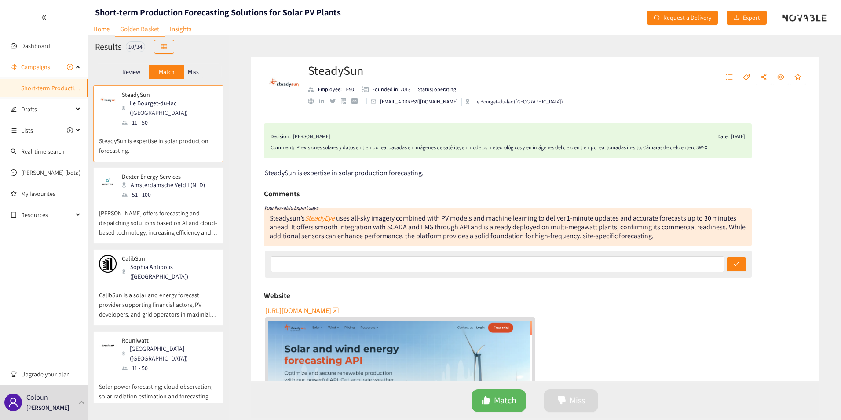
click at [159, 209] on p "Dexter offers forecasting and dispatching solutions based on AI and cloud-based…" at bounding box center [158, 218] width 119 height 38
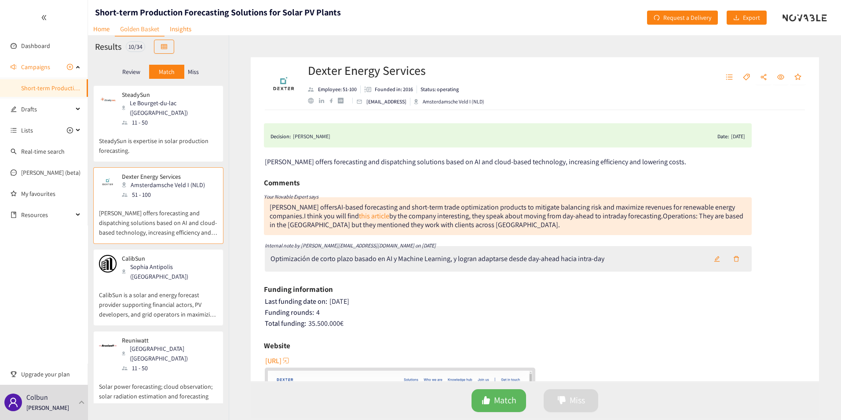
click at [157, 281] on p "CalibSun is a solar and energy forecast provider supporting financial actors, P…" at bounding box center [158, 300] width 119 height 38
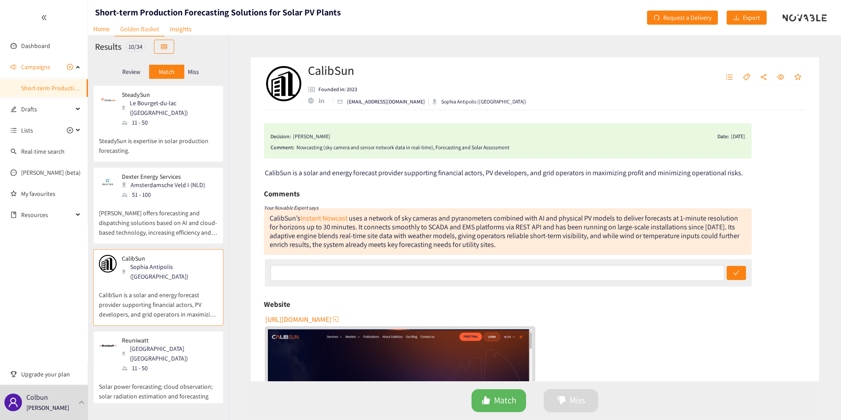
click at [160, 336] on div "Reuniwatt Paris (FRA) 11 - 50" at bounding box center [158, 354] width 119 height 36
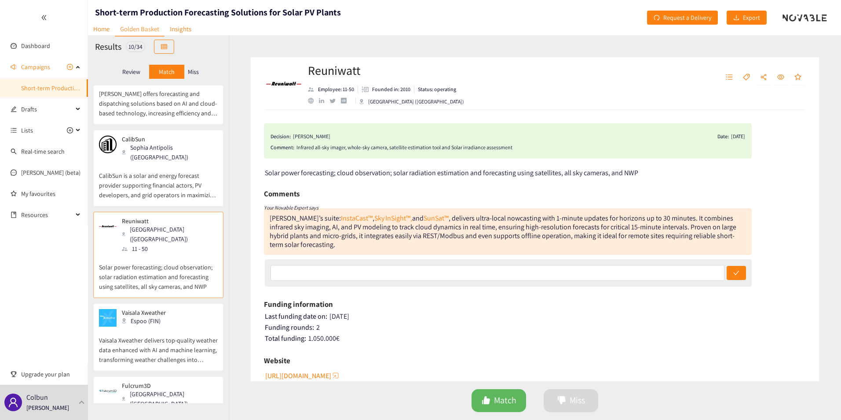
scroll to position [132, 0]
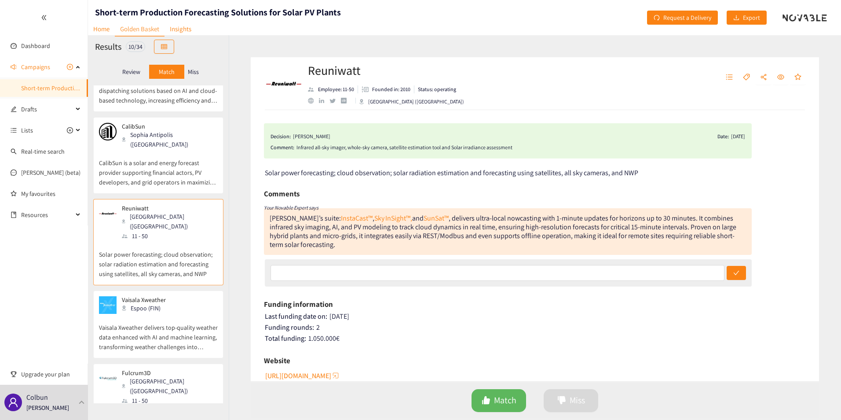
click at [158, 314] on p "Vaisala Xweather delivers top-quality weather data enhanced with AI and machine…" at bounding box center [158, 333] width 119 height 38
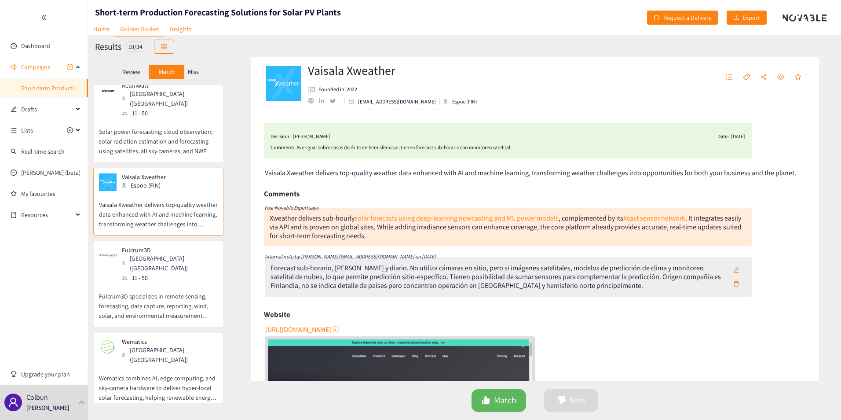
scroll to position [264, 0]
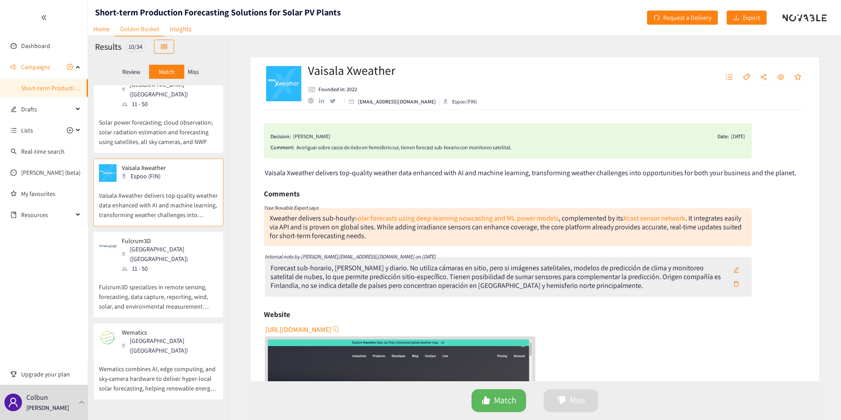
click at [150, 273] on p "Fulcrum3D specializes in remote sensing, forecasting, data capture, reporting, …" at bounding box center [158, 292] width 119 height 38
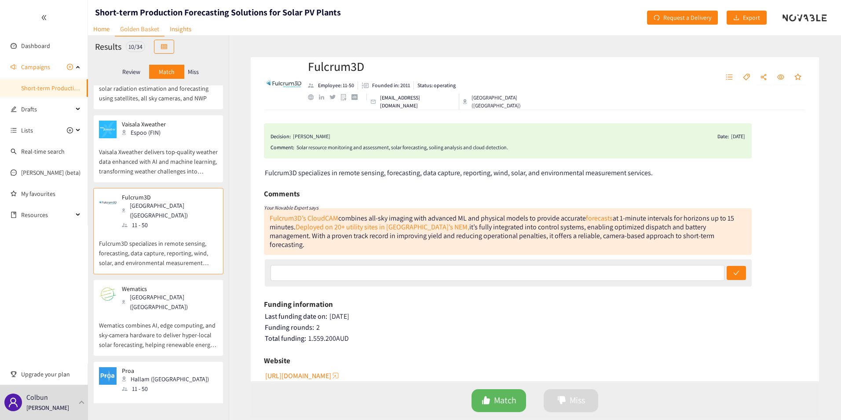
scroll to position [308, 0]
click at [148, 311] on p "Wematics combines AI, edge computing, and sky‑camera hardware to deliver hyper‑…" at bounding box center [158, 330] width 119 height 38
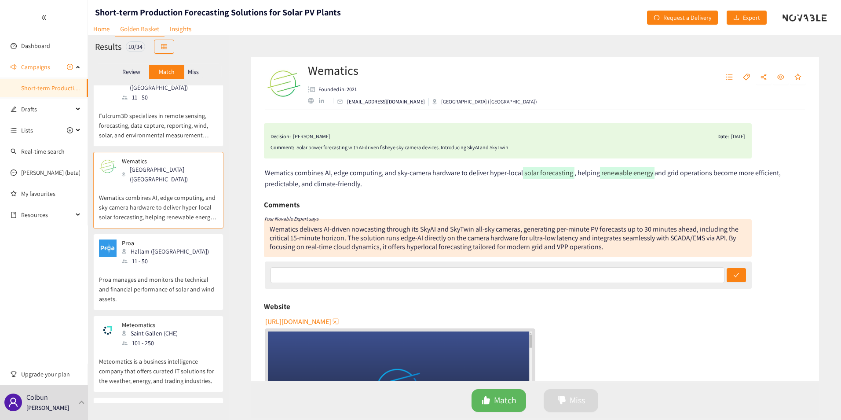
scroll to position [440, 0]
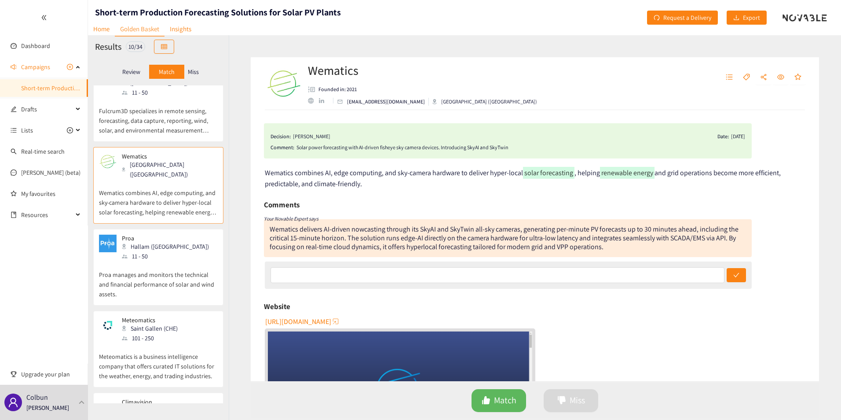
click at [170, 261] on p "Proa manages and monitors the technical and financial performance of solar and …" at bounding box center [158, 280] width 119 height 38
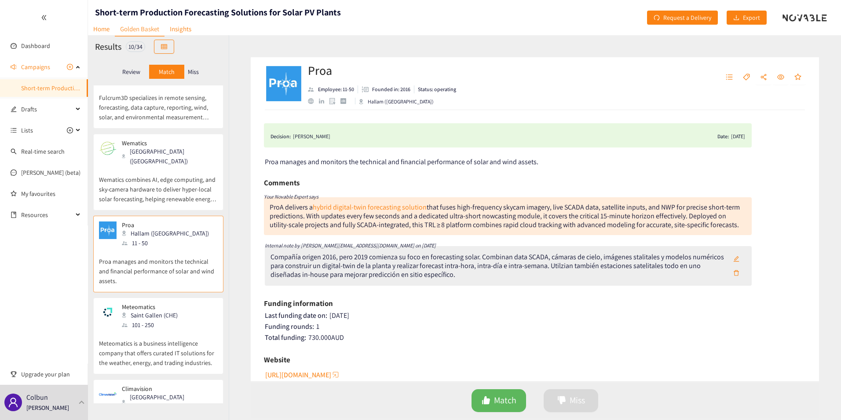
scroll to position [464, 0]
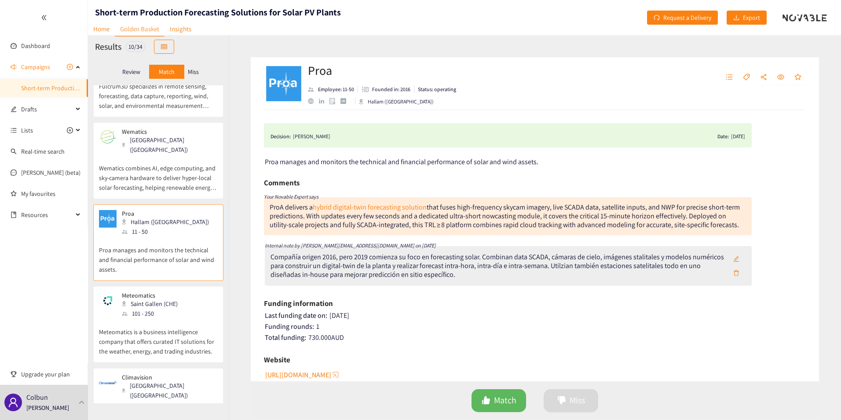
click at [167, 318] on p "Meteomatics is a business intelligence company that offers curated IT solutions…" at bounding box center [158, 337] width 119 height 38
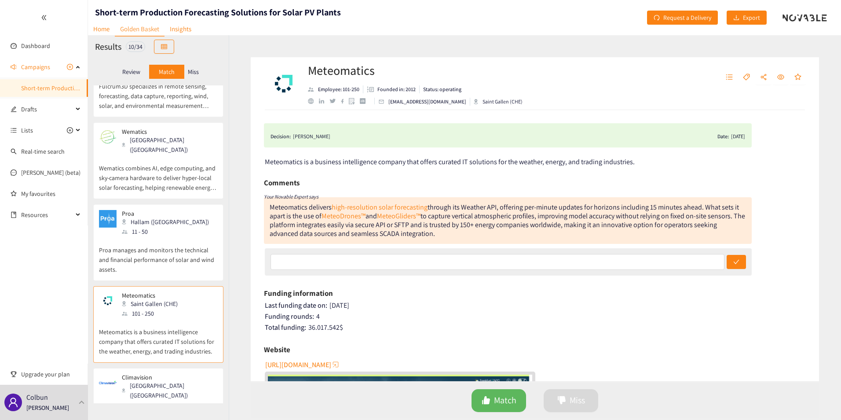
click at [163, 400] on div "51 - 100" at bounding box center [169, 405] width 95 height 10
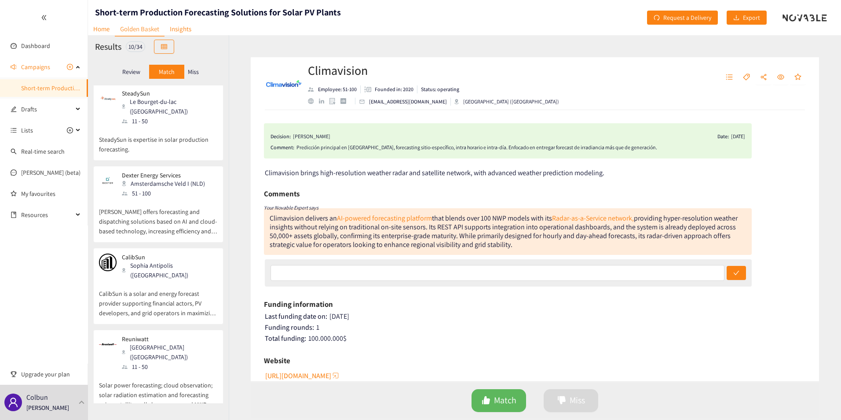
scroll to position [0, 0]
click at [147, 131] on p "SteadySun is expertise in solar production forecasting." at bounding box center [158, 141] width 119 height 28
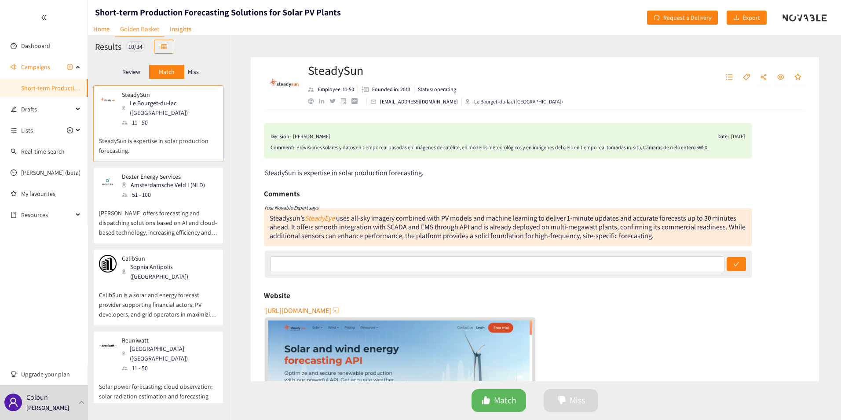
click at [161, 190] on div "51 - 100" at bounding box center [166, 195] width 88 height 10
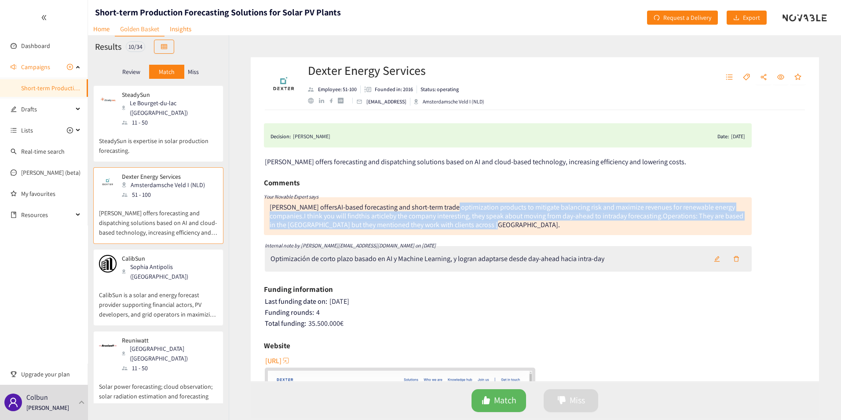
drag, startPoint x: 426, startPoint y: 208, endPoint x: 514, endPoint y: 226, distance: 89.7
click at [514, 226] on div "Dexter offers AI-based forecasting and short-term trade optimization products t…" at bounding box center [508, 216] width 488 height 38
click at [511, 226] on div "Dexter offers AI-based forecasting and short-term trade optimization products t…" at bounding box center [508, 216] width 488 height 38
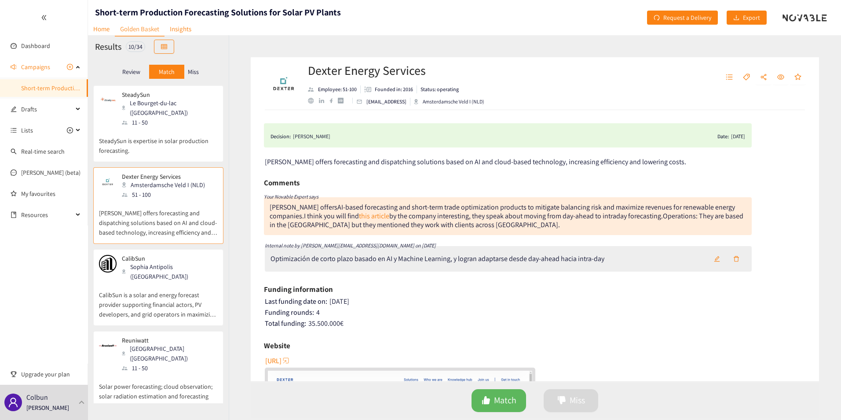
click at [157, 281] on p "CalibSun is a solar and energy forecast provider supporting financial actors, P…" at bounding box center [158, 300] width 119 height 38
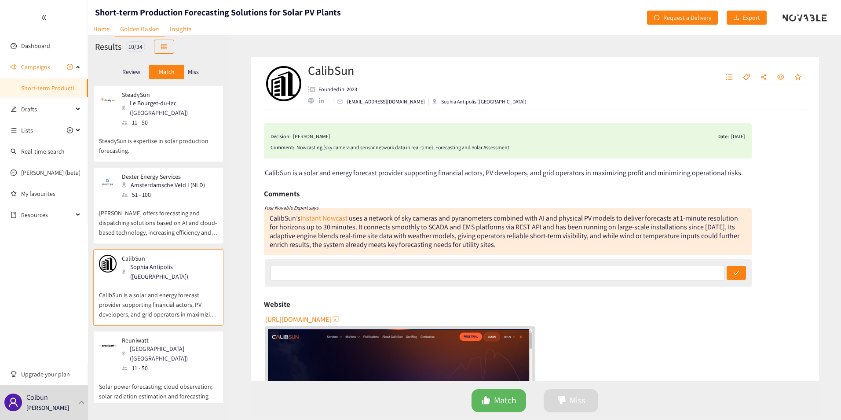
click at [166, 372] on p "Solar power forecasting; cloud observation; solar radiation estimation and fore…" at bounding box center [158, 391] width 119 height 38
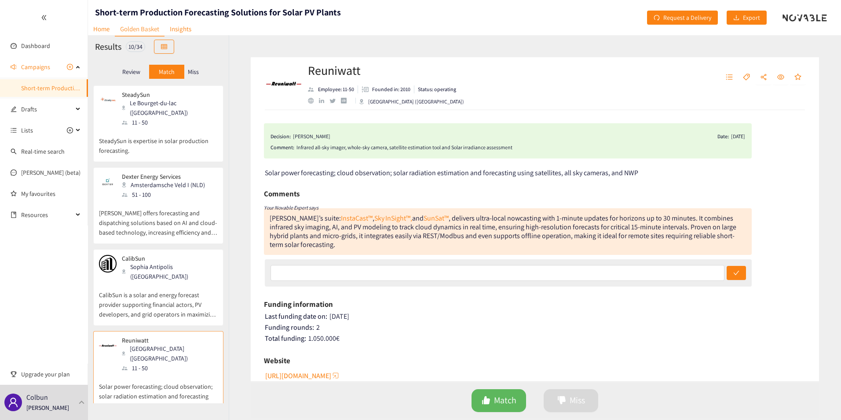
click at [195, 71] on p "Miss" at bounding box center [193, 71] width 11 height 7
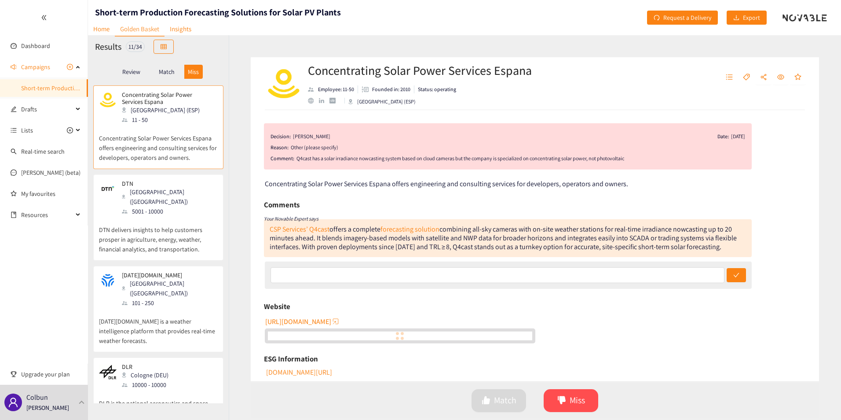
click at [173, 71] on p "Match" at bounding box center [167, 71] width 16 height 7
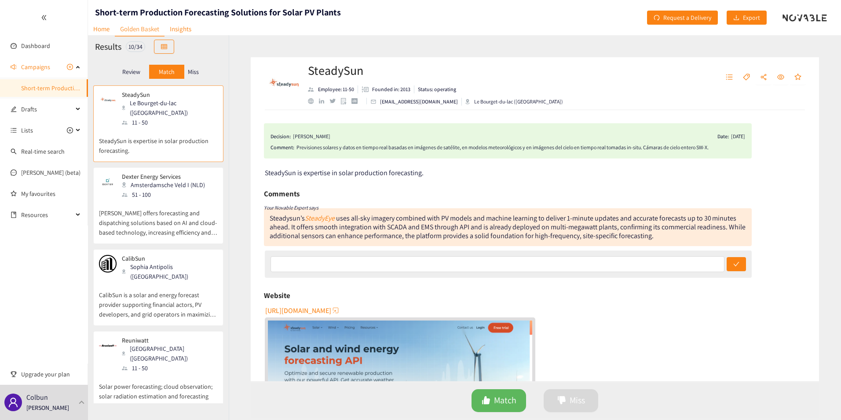
click at [141, 71] on div "Review" at bounding box center [131, 72] width 35 height 14
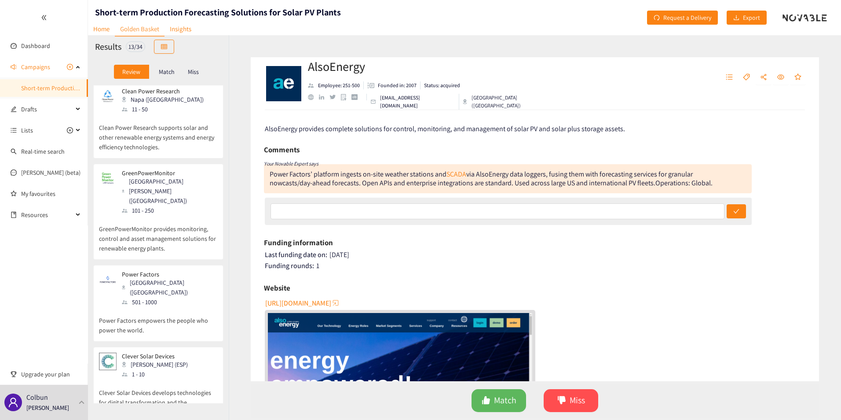
scroll to position [528, 0]
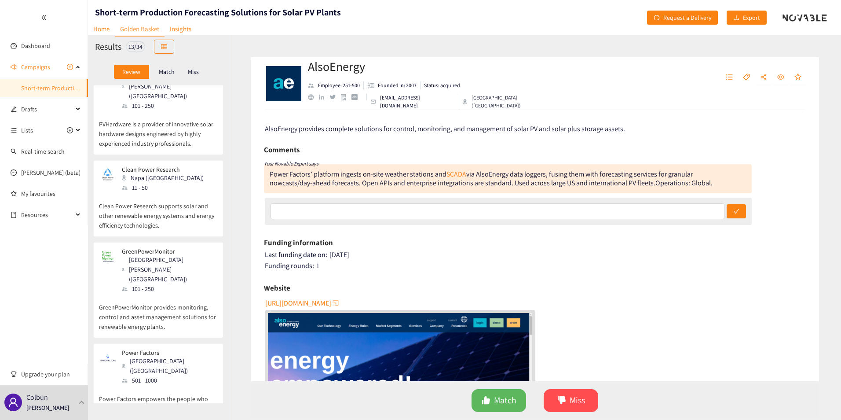
click at [162, 293] on p "GreenPowerMonitor provides monitoring, control and asset management solutions f…" at bounding box center [158, 312] width 119 height 38
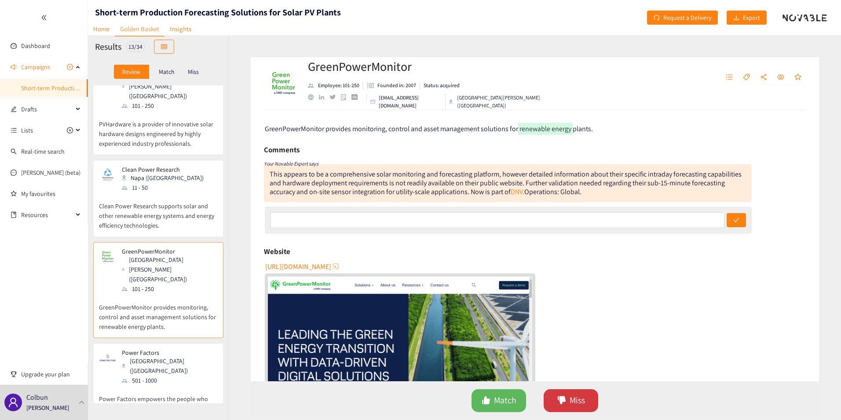
click at [582, 393] on span "Miss" at bounding box center [576, 400] width 15 height 14
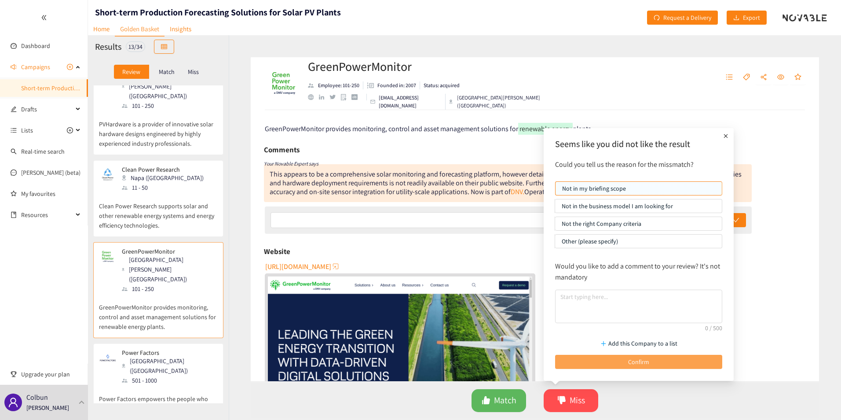
click at [650, 367] on button "Confirm" at bounding box center [638, 361] width 167 height 14
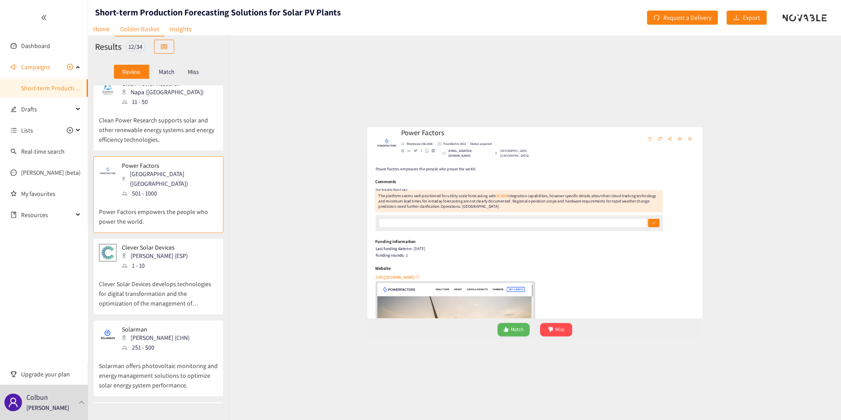
scroll to position [616, 0]
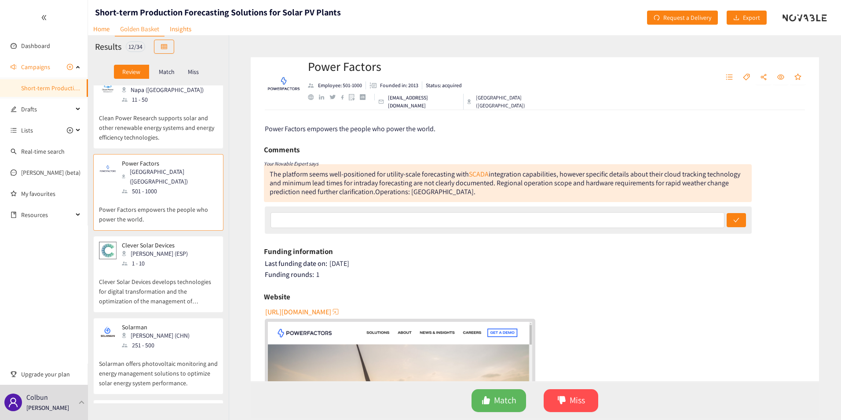
click at [148, 186] on div "501 - 1000" at bounding box center [169, 191] width 95 height 10
click at [566, 394] on button "Miss" at bounding box center [571, 400] width 55 height 23
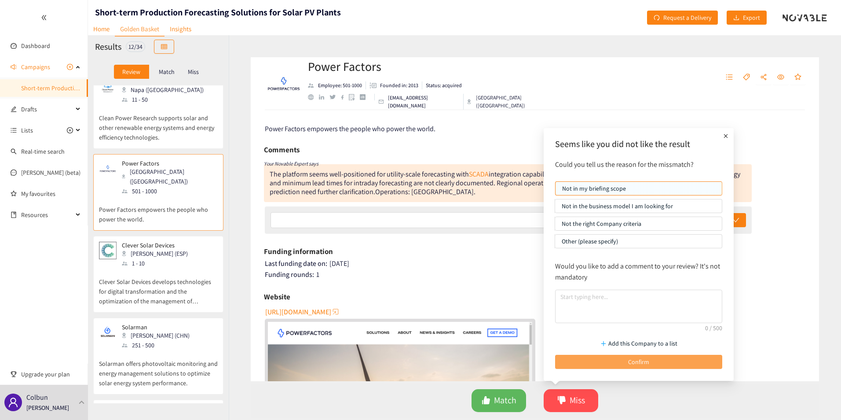
click at [621, 362] on button "Confirm" at bounding box center [638, 361] width 167 height 14
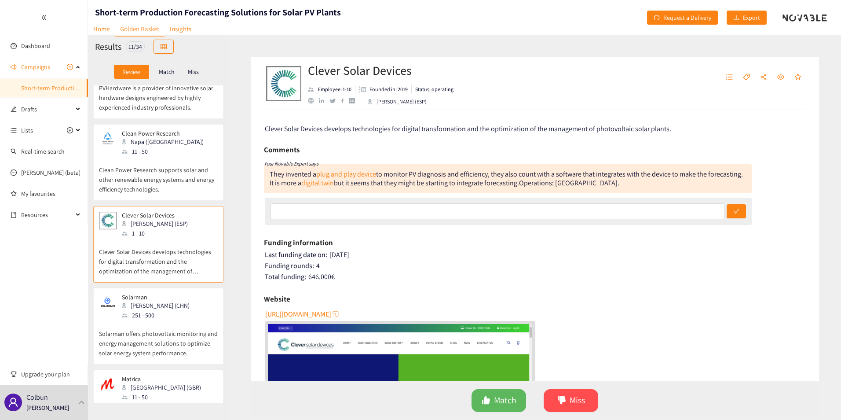
click at [165, 382] on div "London (GBR)" at bounding box center [164, 387] width 84 height 10
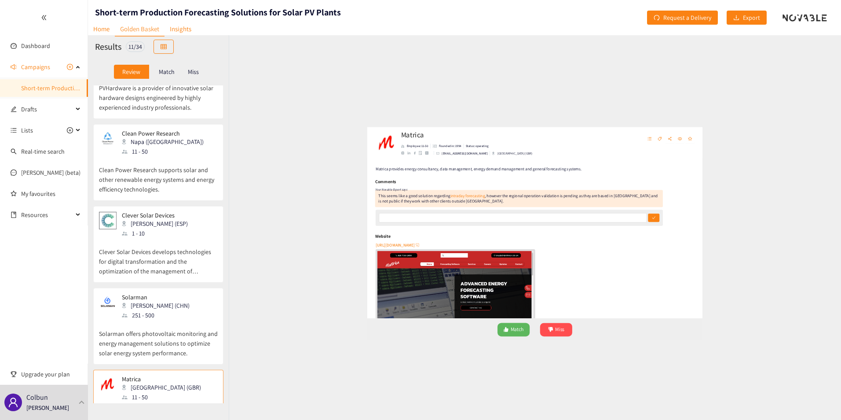
click at [154, 310] on div "251 - 500" at bounding box center [158, 315] width 73 height 10
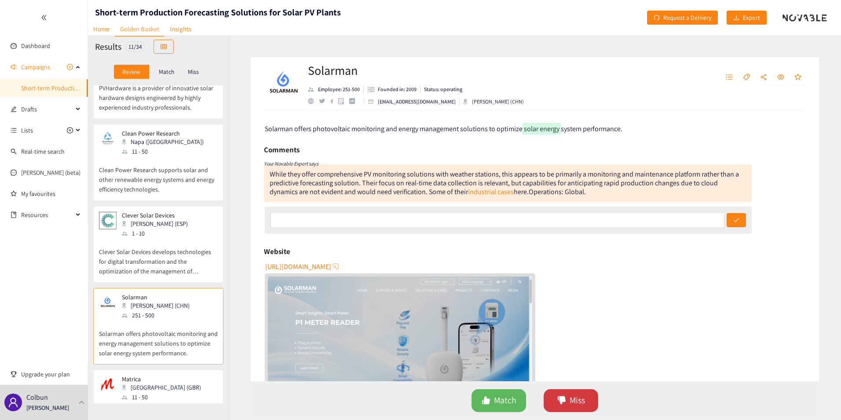
click at [569, 398] on button "Miss" at bounding box center [571, 400] width 55 height 23
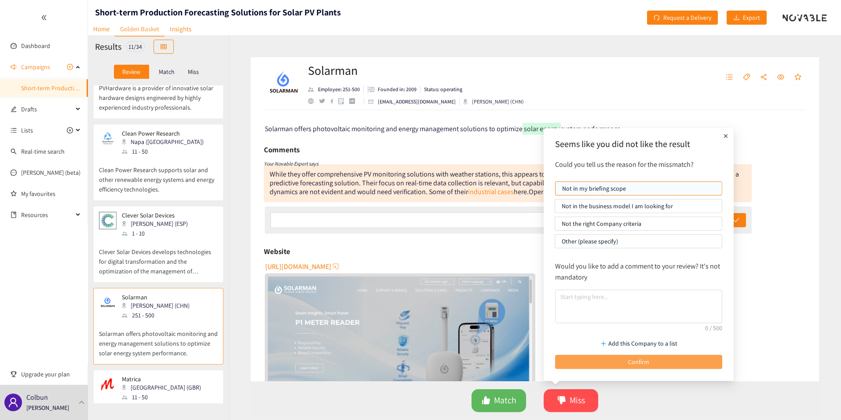
click at [610, 357] on button "Confirm" at bounding box center [638, 361] width 167 height 14
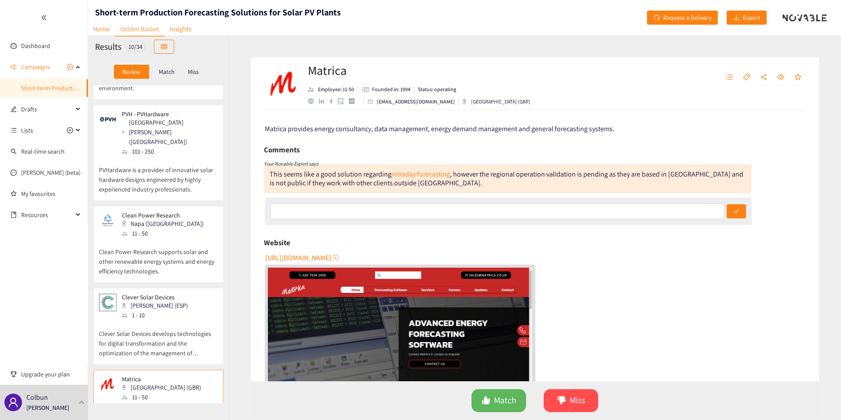
click at [175, 315] on div "Clever Solar Devices Soria (ESP) 1 - 10 Clever Solar Devices develops technolog…" at bounding box center [158, 328] width 119 height 70
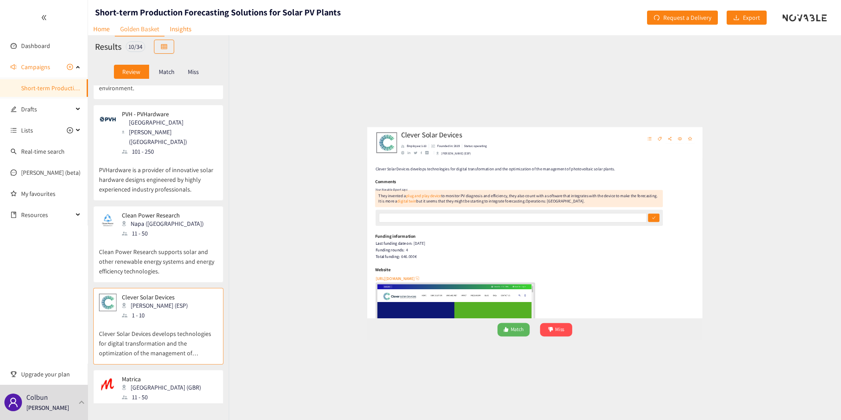
click at [161, 72] on p "Match" at bounding box center [167, 71] width 16 height 7
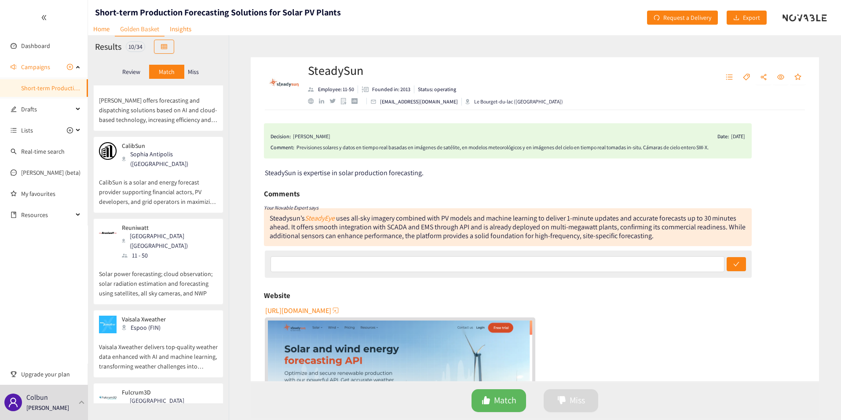
scroll to position [0, 0]
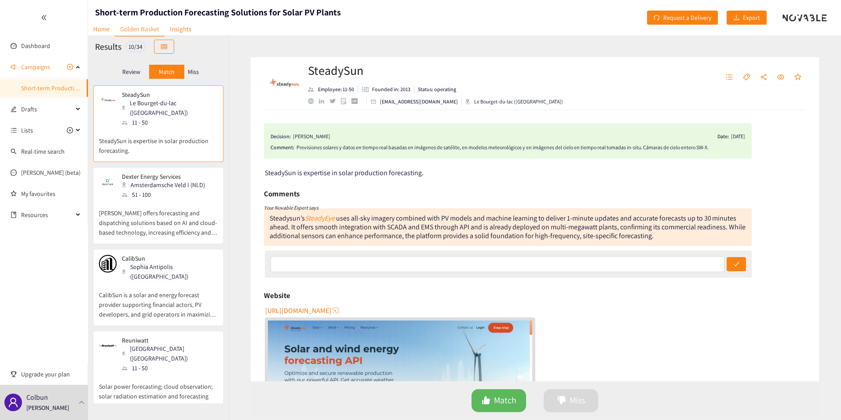
click at [133, 72] on p "Review" at bounding box center [131, 71] width 18 height 7
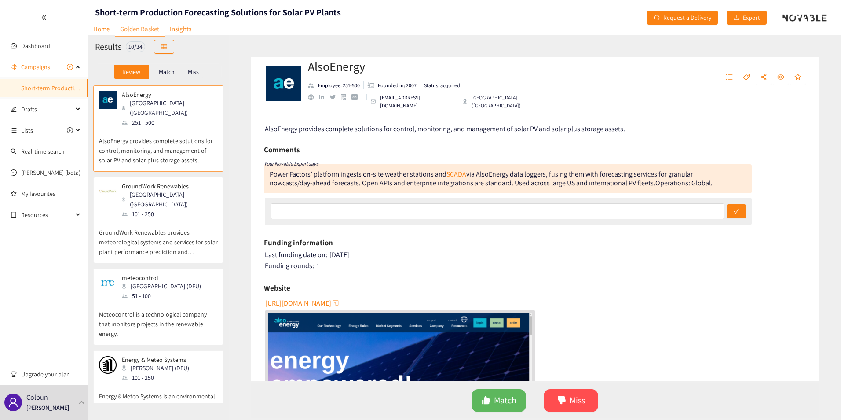
click at [146, 117] on div "251 - 500" at bounding box center [169, 122] width 95 height 10
click at [322, 300] on span "https://home.alsoenergy.com" at bounding box center [298, 302] width 66 height 11
click at [584, 402] on button "Miss" at bounding box center [571, 400] width 55 height 23
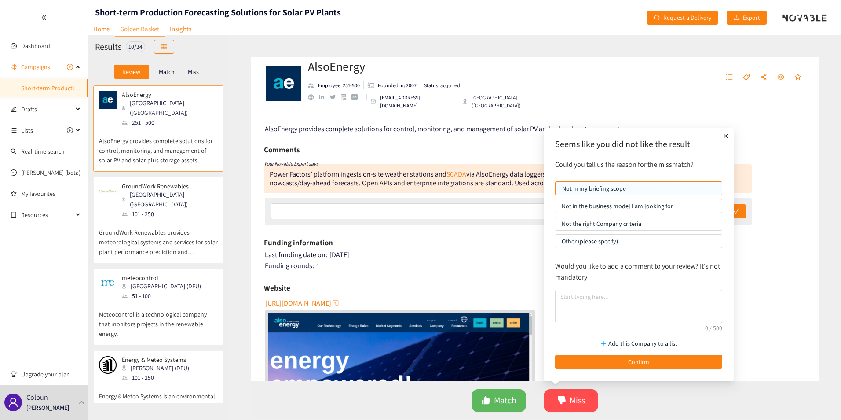
click at [606, 354] on div "Add this Company to a list Confirm" at bounding box center [639, 351] width 176 height 44
click at [605, 358] on button "Confirm" at bounding box center [638, 361] width 167 height 14
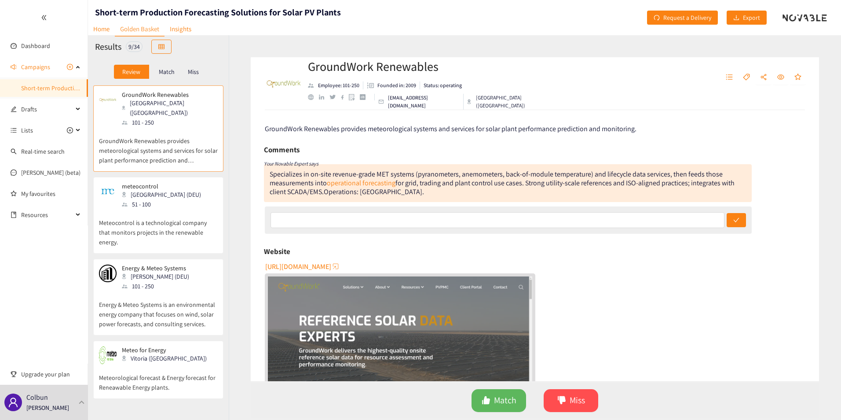
click at [162, 127] on p "GroundWork Renewables provides meteorological systems and services for solar pl…" at bounding box center [158, 146] width 119 height 38
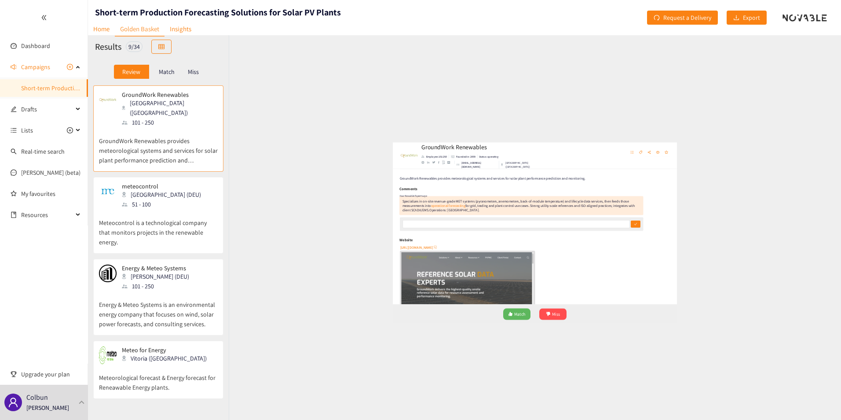
click at [174, 193] on div "meteocontrol Augsburg (DEU) 51 - 100" at bounding box center [158, 196] width 119 height 26
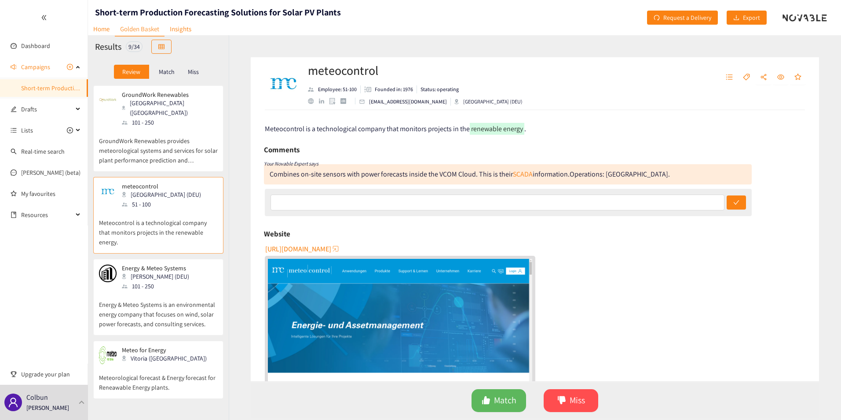
click at [174, 193] on div "meteocontrol Augsburg (DEU) 51 - 100" at bounding box center [158, 196] width 119 height 26
click at [157, 301] on p "Energy & Meteo Systems is an environmental energy company that focuses on wind,…" at bounding box center [158, 310] width 119 height 38
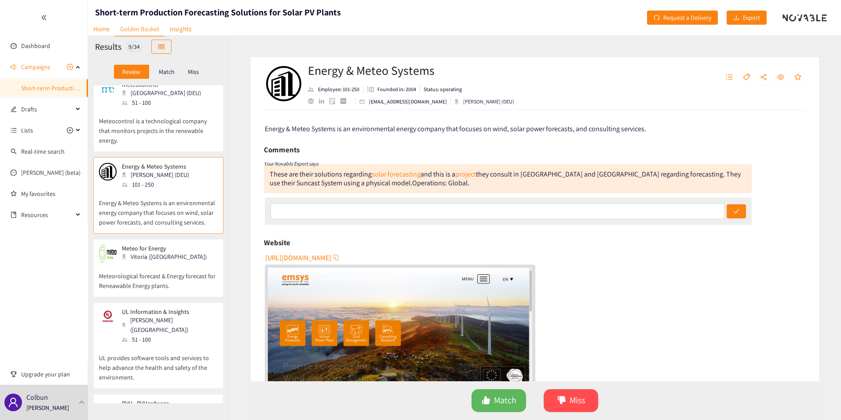
scroll to position [132, 0]
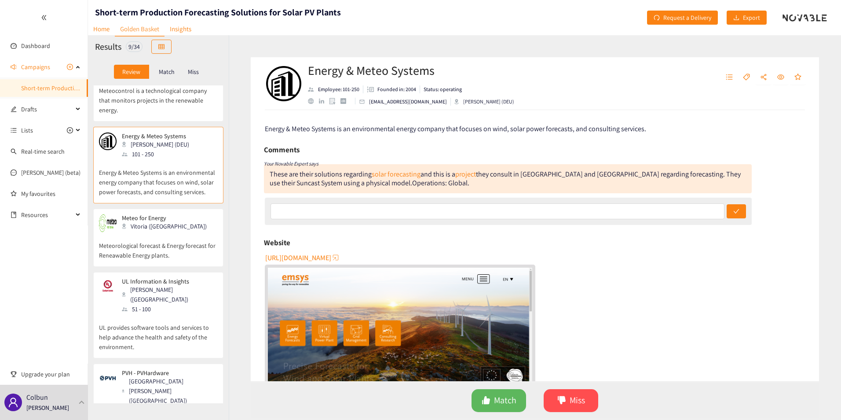
click at [155, 238] on p "Meteorological forecast & Energy forecast for Reneawable Energy plants." at bounding box center [158, 246] width 119 height 28
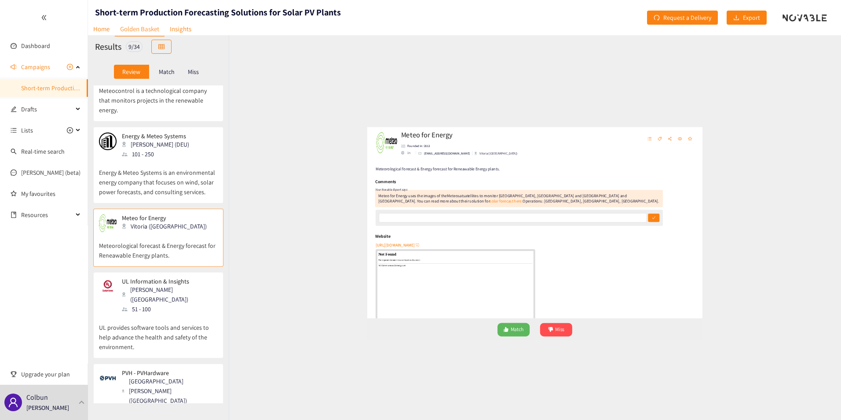
click at [152, 314] on p "UL provides software tools and services to help advance the health and safety o…" at bounding box center [158, 333] width 119 height 38
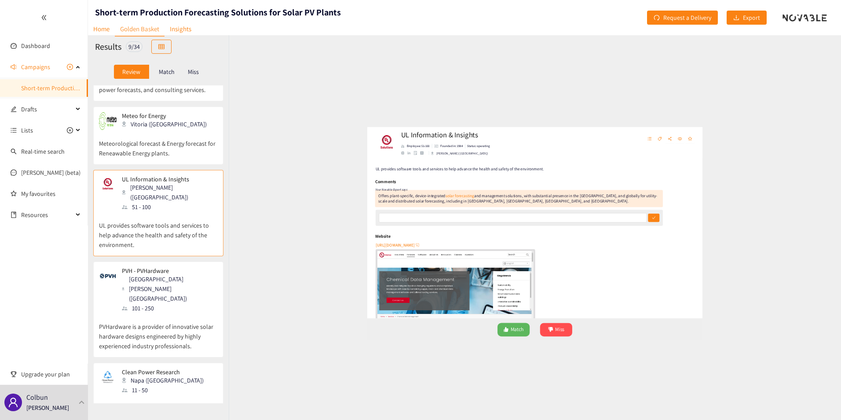
scroll to position [264, 0]
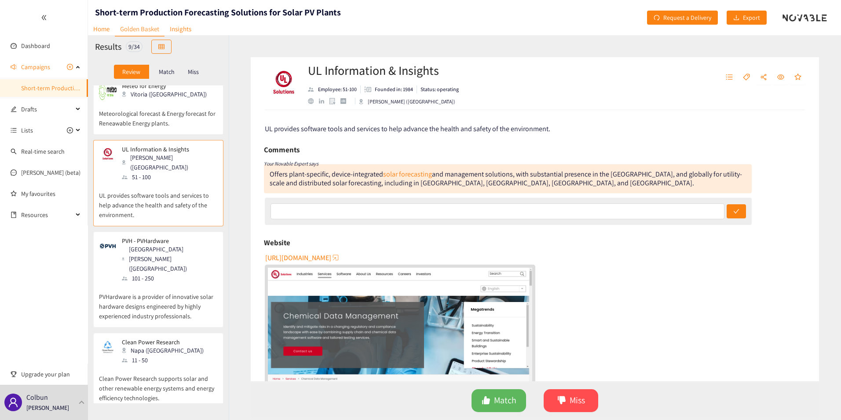
click at [155, 283] on p "PVHardware is a provider of innovative solar hardware designs engineered by hig…" at bounding box center [158, 302] width 119 height 38
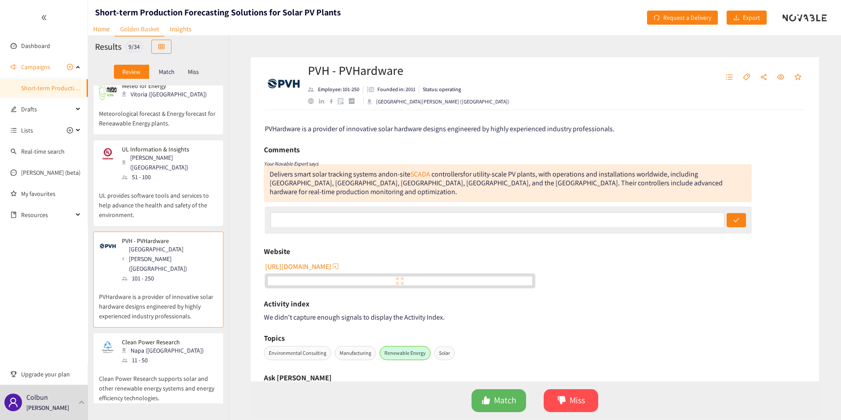
click at [158, 365] on p "Clean Power Research supports solar and other renewable energy systems and ener…" at bounding box center [158, 384] width 119 height 38
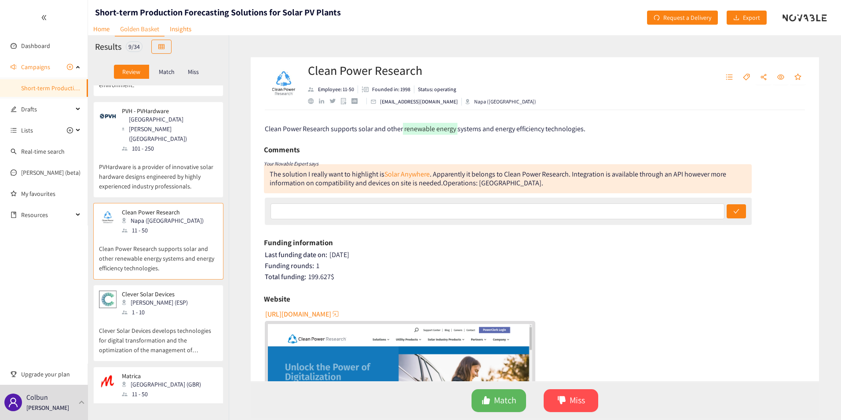
scroll to position [396, 0]
click at [161, 305] on div "1 - 10" at bounding box center [157, 310] width 71 height 10
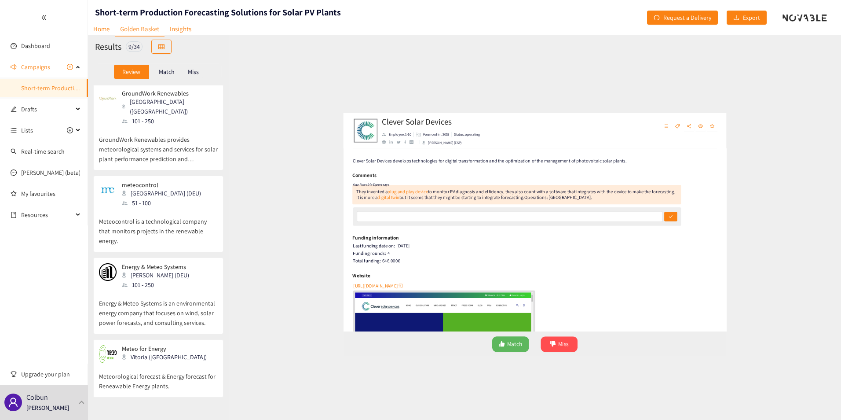
scroll to position [0, 0]
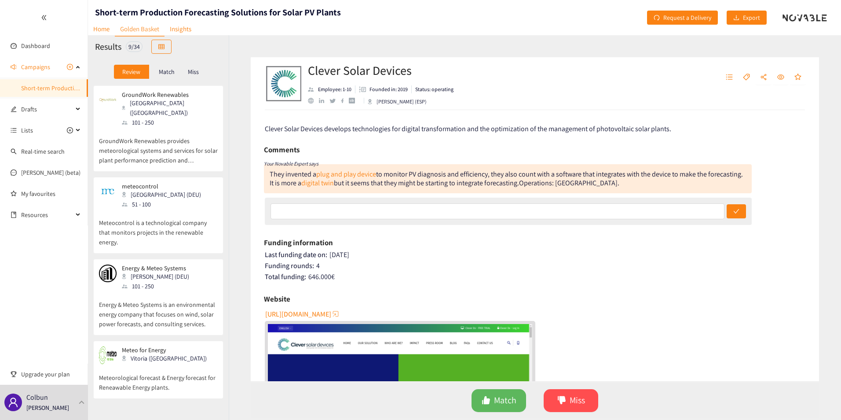
click at [147, 127] on p "GroundWork Renewables provides meteorological systems and services for solar pl…" at bounding box center [158, 146] width 119 height 38
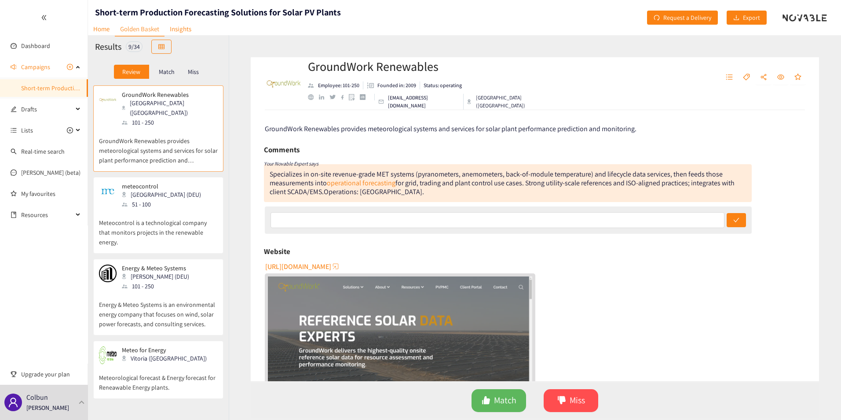
click at [167, 127] on p "GroundWork Renewables provides meteorological systems and services for solar pl…" at bounding box center [158, 146] width 119 height 38
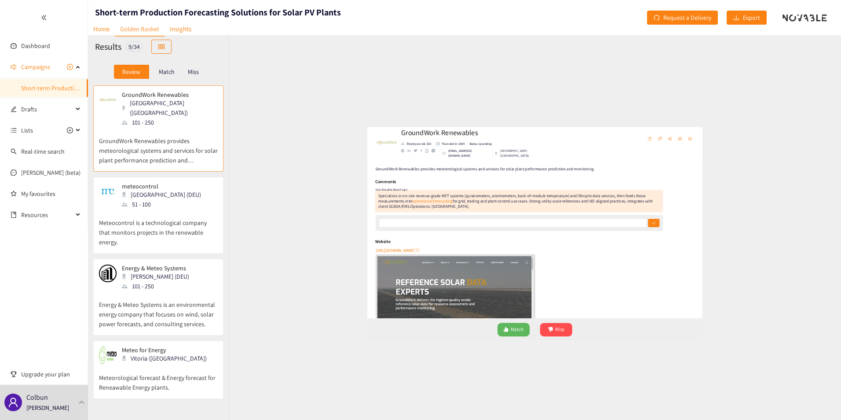
click at [169, 76] on div "Match" at bounding box center [166, 72] width 35 height 14
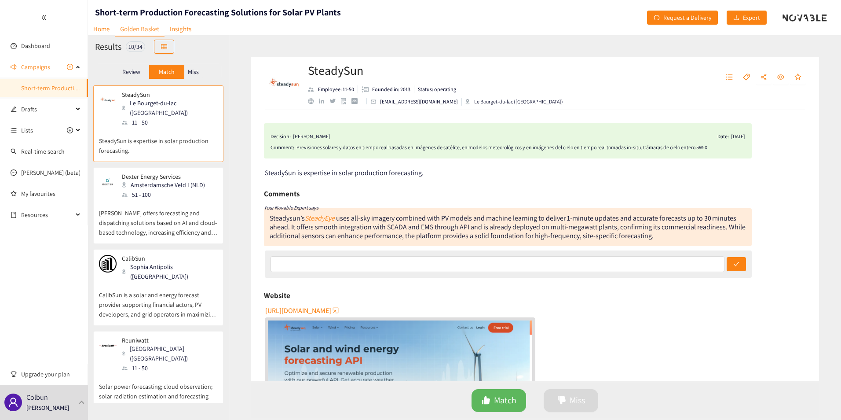
click at [139, 75] on p "Review" at bounding box center [131, 71] width 18 height 7
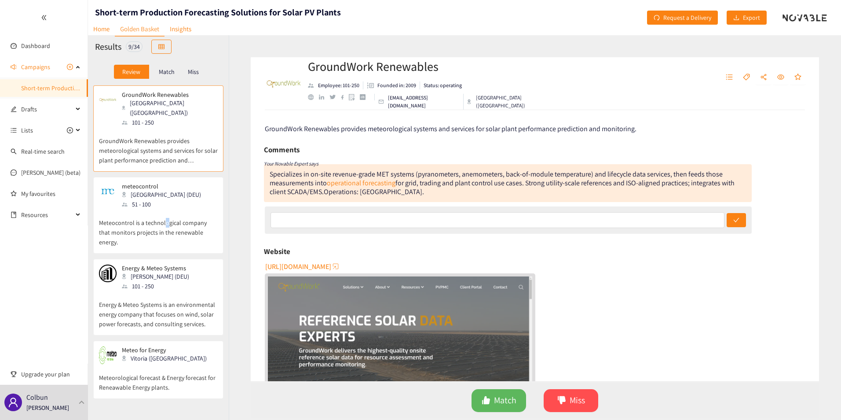
click at [165, 211] on p "Meteocontrol is a technological company that monitors projects in the renewable…" at bounding box center [158, 228] width 119 height 38
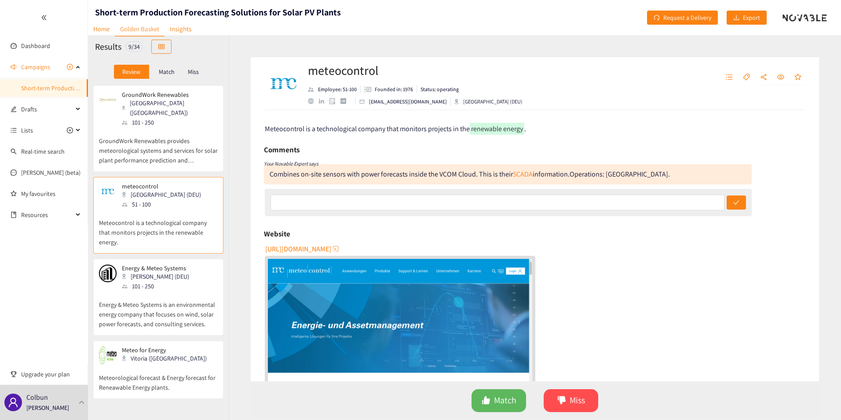
drag, startPoint x: 165, startPoint y: 211, endPoint x: 149, endPoint y: 129, distance: 83.0
click at [149, 129] on p "GroundWork Renewables provides meteorological systems and services for solar pl…" at bounding box center [158, 146] width 119 height 38
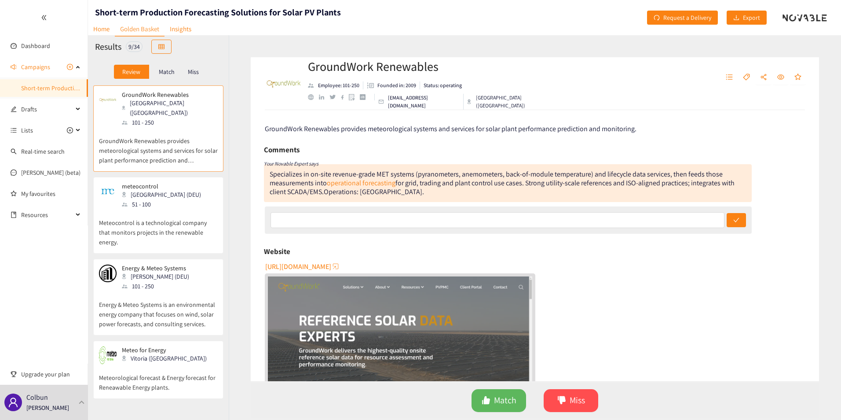
click at [146, 199] on div "51 - 100" at bounding box center [164, 204] width 84 height 10
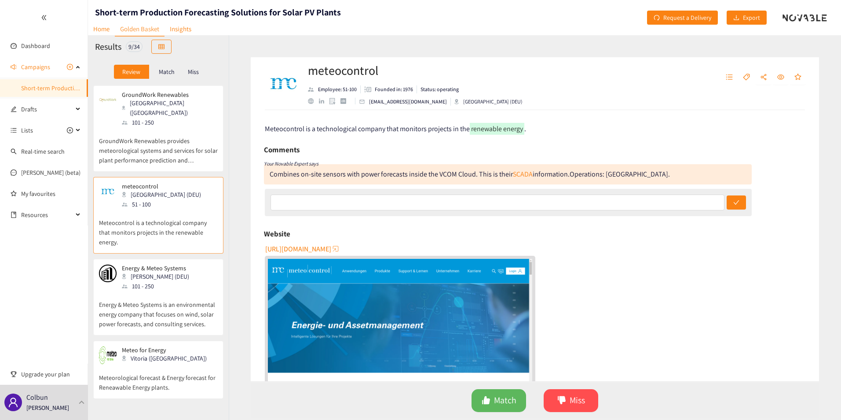
click at [331, 247] on span "http://www.meteocontrol.com" at bounding box center [298, 248] width 66 height 11
click at [591, 401] on button "Miss" at bounding box center [571, 400] width 55 height 23
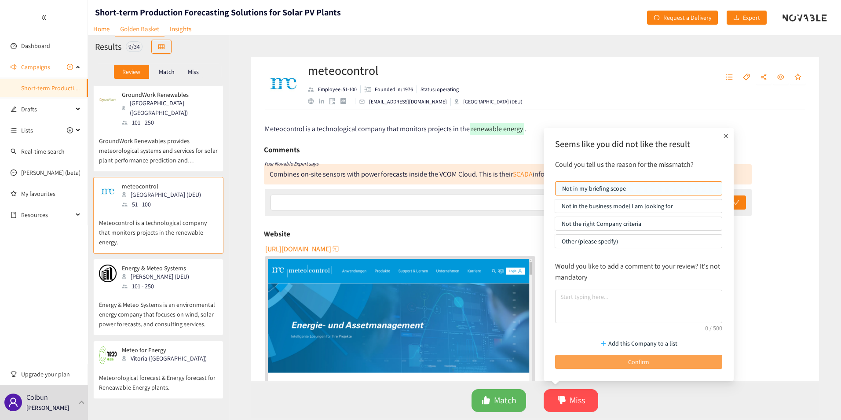
click at [620, 361] on button "Confirm" at bounding box center [638, 361] width 167 height 14
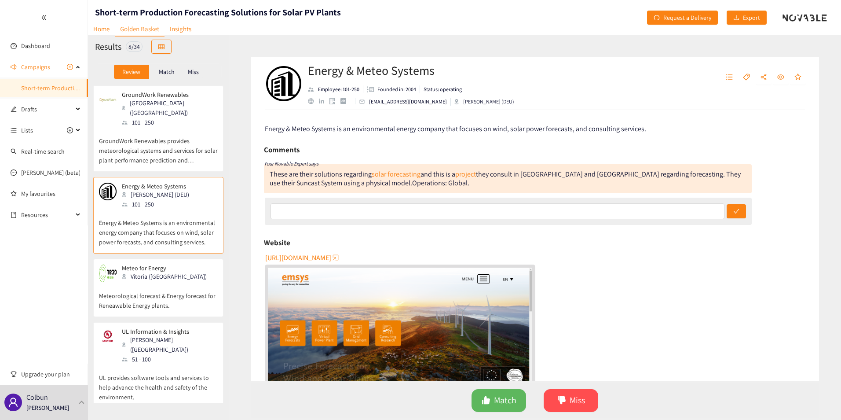
click at [175, 199] on div "101 - 250" at bounding box center [158, 204] width 73 height 10
click at [168, 72] on p "Match" at bounding box center [167, 71] width 16 height 7
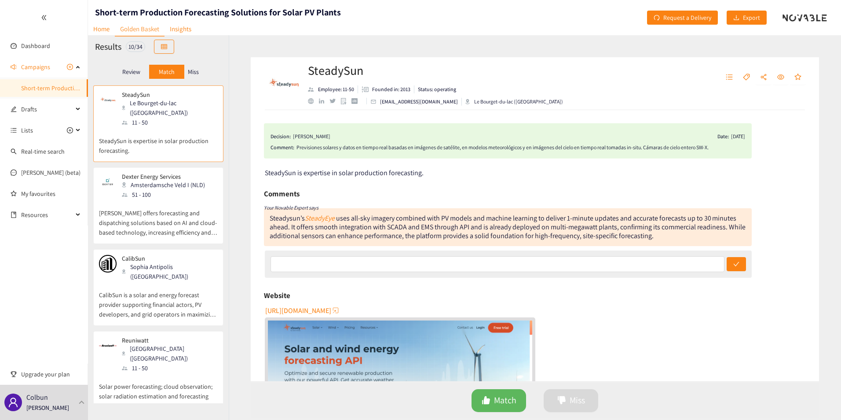
click at [166, 117] on div "11 - 50" at bounding box center [169, 122] width 95 height 10
click at [135, 74] on p "Review" at bounding box center [131, 71] width 18 height 7
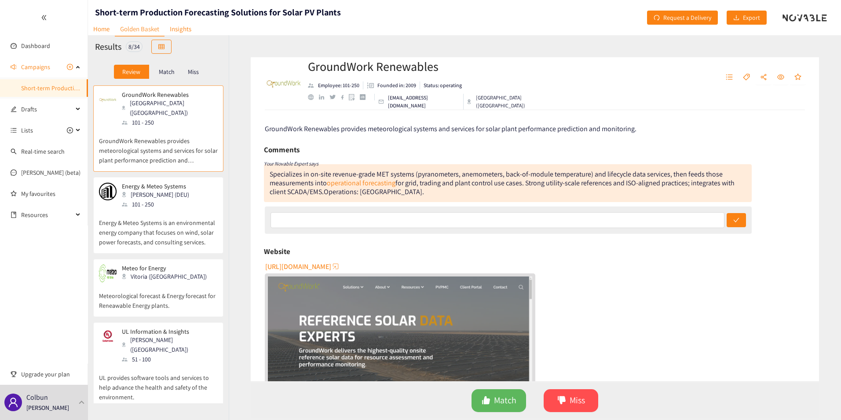
click at [157, 136] on p "GroundWork Renewables provides meteorological systems and services for solar pl…" at bounding box center [158, 146] width 119 height 38
click at [170, 74] on p "Match" at bounding box center [167, 71] width 16 height 7
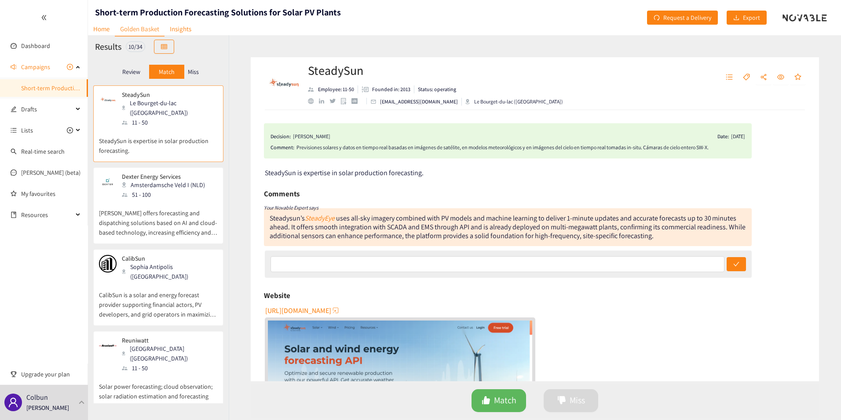
click at [167, 136] on p "SteadySun is expertise in solar production forecasting." at bounding box center [158, 141] width 119 height 28
click at [168, 199] on p "Dexter offers forecasting and dispatching solutions based on AI and cloud-based…" at bounding box center [158, 218] width 119 height 38
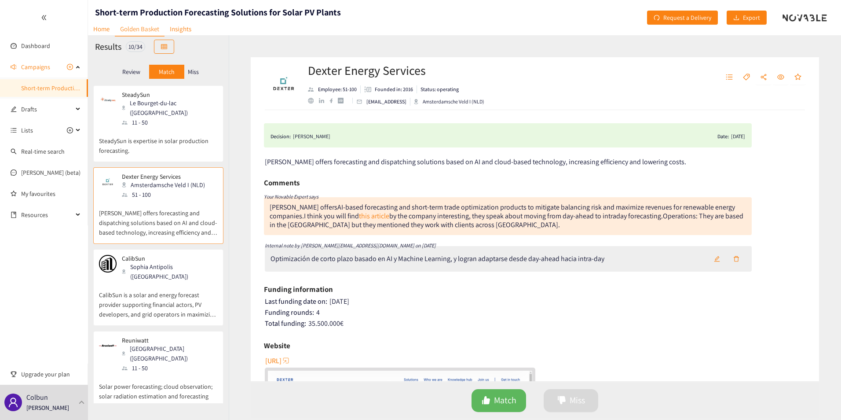
click at [169, 285] on p "CalibSun is a solar and energy forecast provider supporting financial actors, P…" at bounding box center [158, 300] width 119 height 38
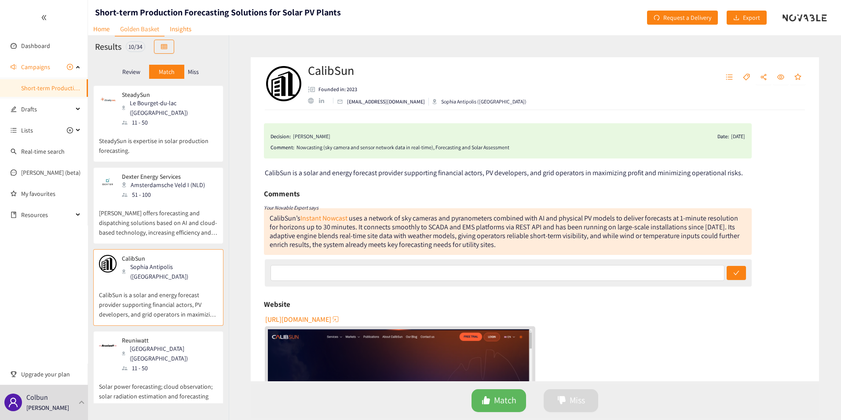
click at [156, 131] on p "SteadySun is expertise in solar production forecasting." at bounding box center [158, 141] width 119 height 28
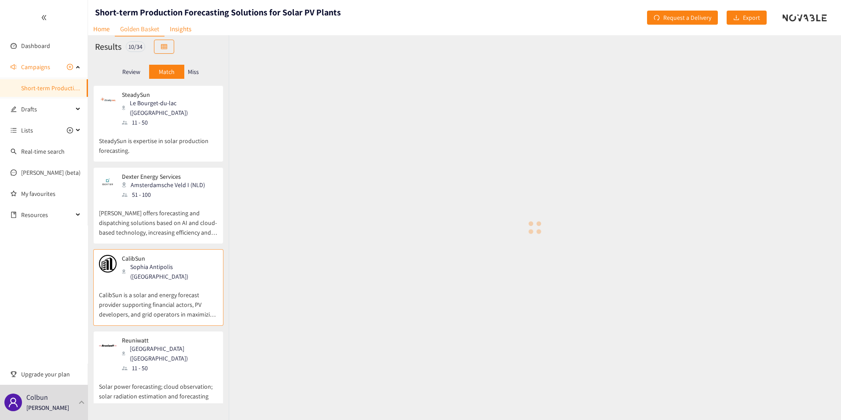
click at [152, 202] on p "Dexter offers forecasting and dispatching solutions based on AI and cloud-based…" at bounding box center [158, 218] width 119 height 38
click at [153, 281] on p "CalibSun is a solar and energy forecast provider supporting financial actors, P…" at bounding box center [158, 300] width 119 height 38
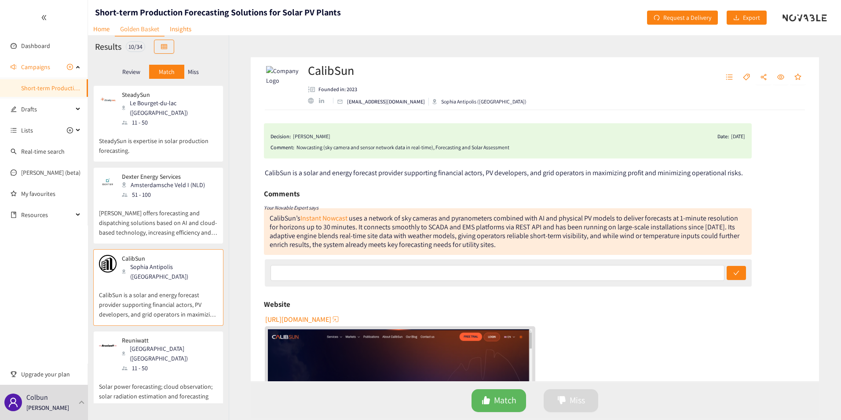
click at [169, 340] on div "Reuniwatt Paris (FRA) 11 - 50" at bounding box center [158, 354] width 119 height 36
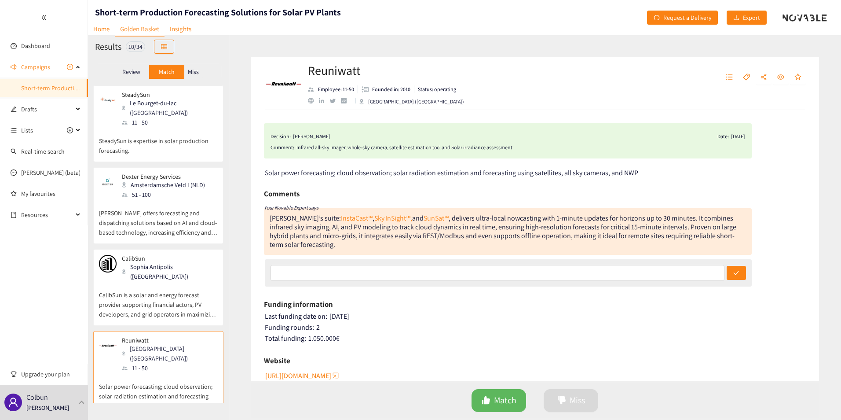
click at [149, 117] on div "11 - 50" at bounding box center [169, 122] width 95 height 10
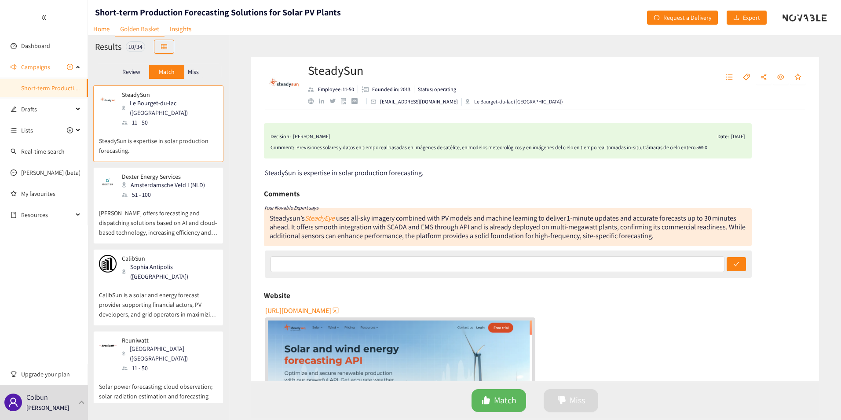
click at [139, 72] on p "Review" at bounding box center [131, 71] width 18 height 7
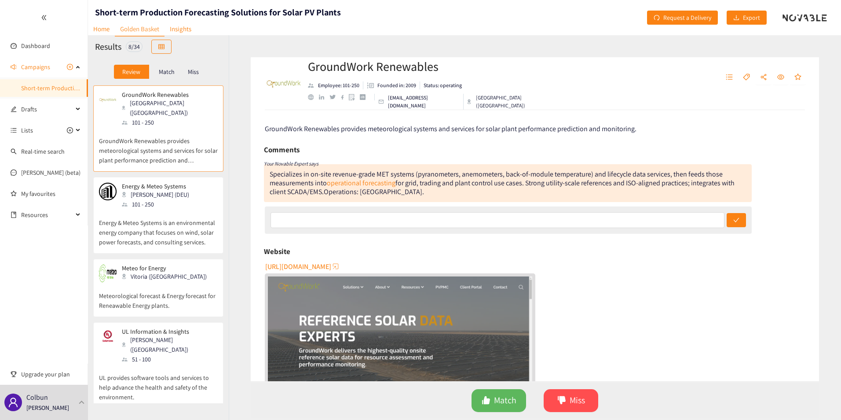
click at [144, 128] on p "GroundWork Renewables provides meteorological systems and services for solar pl…" at bounding box center [158, 146] width 119 height 38
click at [569, 407] on button "Miss" at bounding box center [571, 400] width 55 height 23
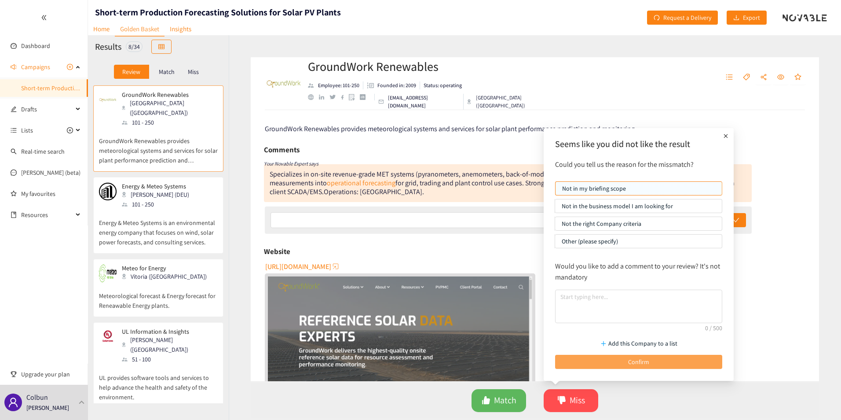
click at [603, 364] on button "Confirm" at bounding box center [638, 361] width 167 height 14
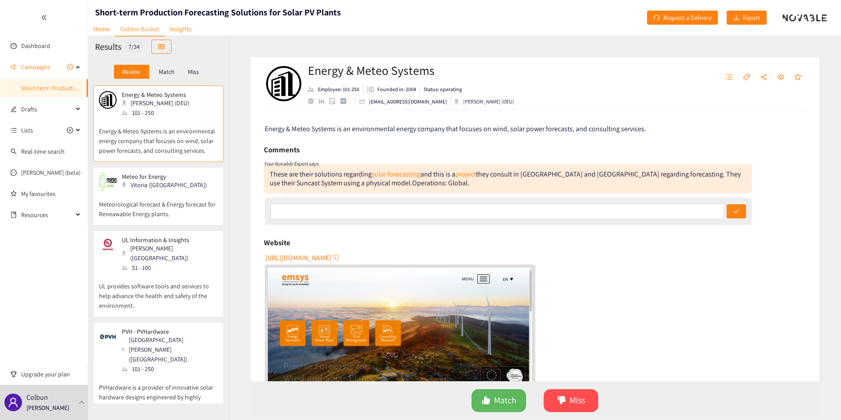
click at [176, 141] on p "Energy & Meteo Systems is an environmental energy company that focuses on wind,…" at bounding box center [158, 136] width 119 height 38
click at [331, 256] on span "https://www.energymeteo.com" at bounding box center [298, 257] width 66 height 11
click at [153, 126] on p "Energy & Meteo Systems is an environmental energy company that focuses on wind,…" at bounding box center [158, 136] width 119 height 38
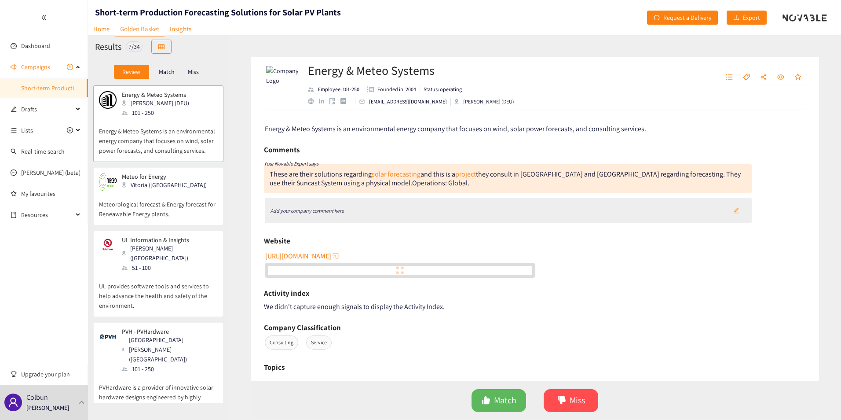
click at [164, 207] on p "Meteorological forecast & Energy forecast for Reneawable Energy plants." at bounding box center [158, 204] width 119 height 28
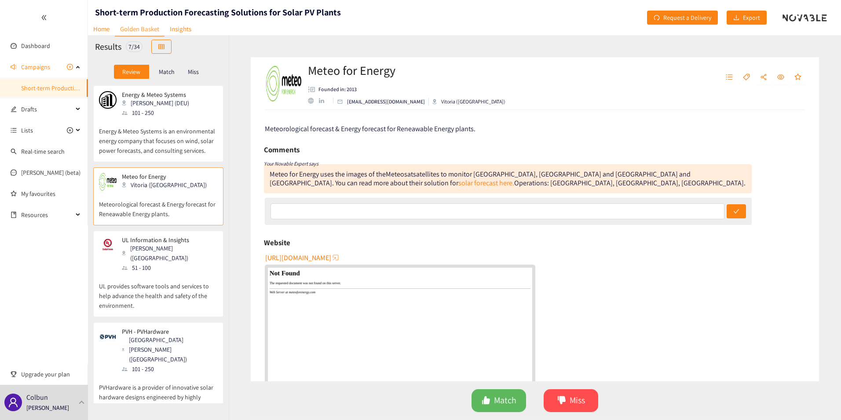
click at [163, 124] on p "Energy & Meteo Systems is an environmental energy company that focuses on wind,…" at bounding box center [158, 136] width 119 height 38
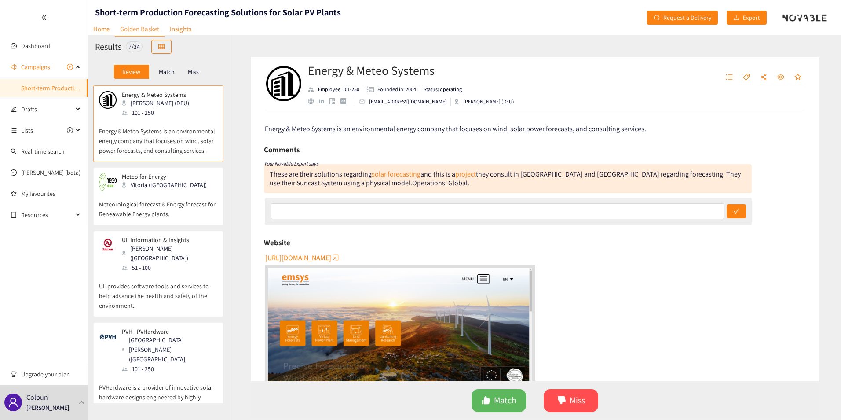
click at [331, 259] on span "https://www.energymeteo.com" at bounding box center [298, 257] width 66 height 11
click at [142, 125] on p "Energy & Meteo Systems is an environmental energy company that focuses on wind,…" at bounding box center [158, 136] width 119 height 38
click at [565, 398] on icon "dislike" at bounding box center [562, 400] width 8 height 8
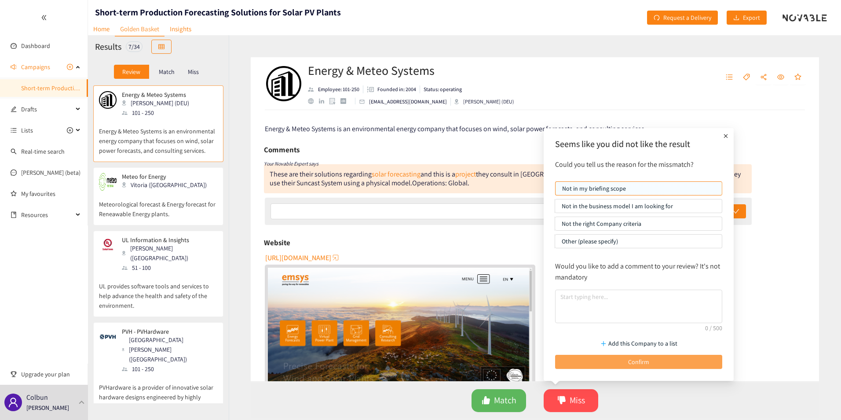
click at [637, 363] on span "Confirm" at bounding box center [638, 362] width 21 height 10
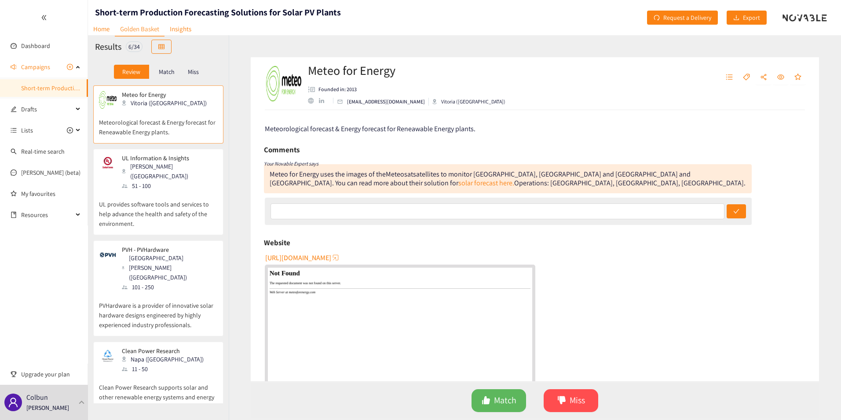
click at [188, 107] on div "Meteo for Energy Vitoria (ESP)" at bounding box center [158, 100] width 119 height 18
click at [579, 402] on span "Miss" at bounding box center [576, 400] width 15 height 14
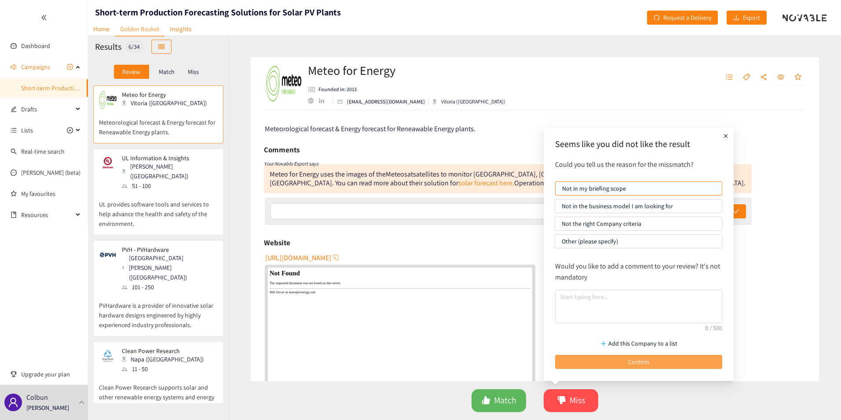
click at [594, 359] on button "Confirm" at bounding box center [638, 361] width 167 height 14
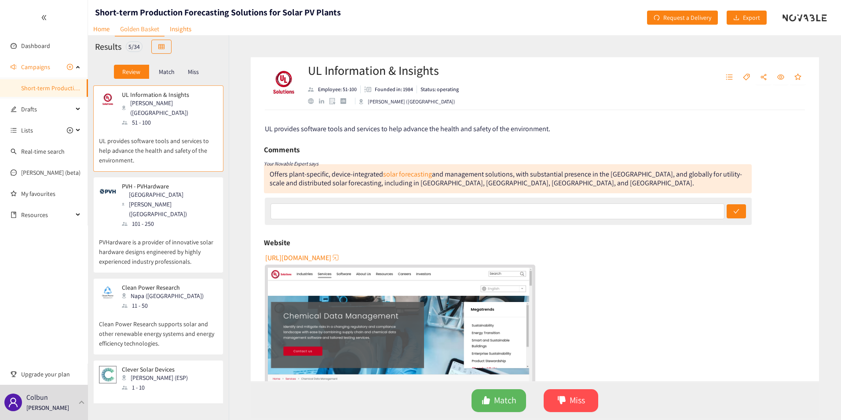
click at [162, 127] on p "UL provides software tools and services to help advance the health and safety o…" at bounding box center [158, 146] width 119 height 38
click at [304, 259] on span "https://msc.ul.com" at bounding box center [298, 257] width 66 height 11
click at [580, 399] on span "Miss" at bounding box center [576, 400] width 15 height 14
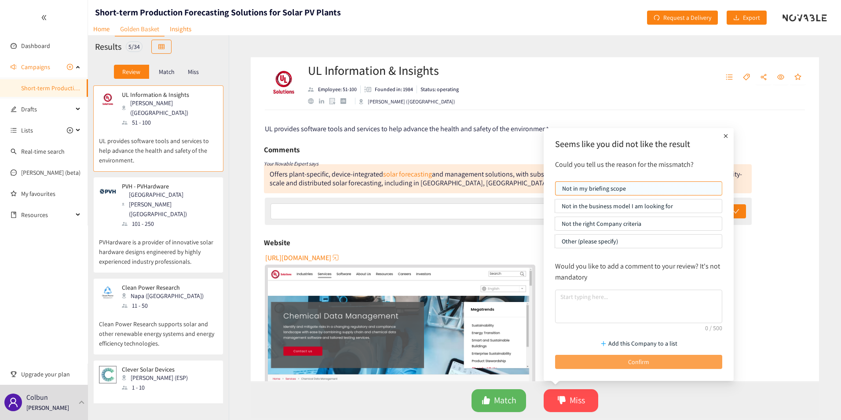
click at [610, 362] on button "Confirm" at bounding box center [638, 361] width 167 height 14
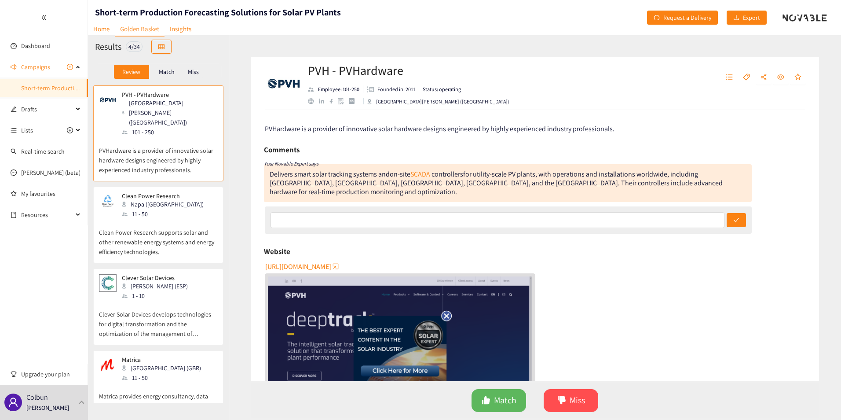
click at [160, 137] on p "PVHardware is a provider of innovative solar hardware designs engineered by hig…" at bounding box center [158, 156] width 119 height 38
click at [571, 405] on span "Miss" at bounding box center [576, 400] width 15 height 14
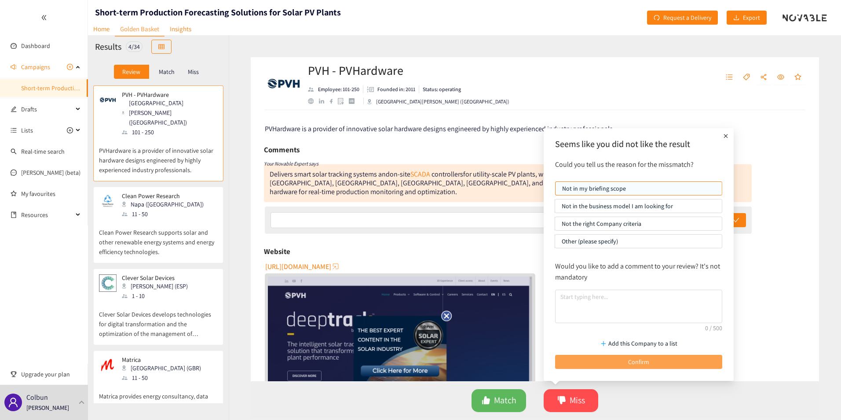
click at [606, 358] on button "Confirm" at bounding box center [638, 361] width 167 height 14
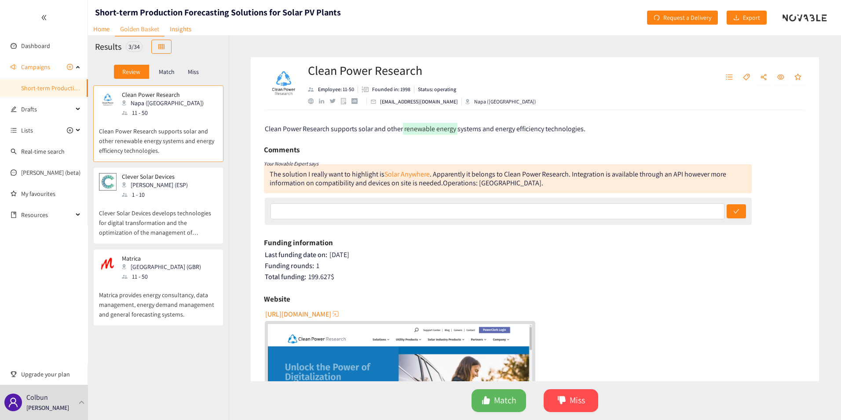
click at [176, 131] on p "Clean Power Research supports solar and other renewable energy systems and ener…" at bounding box center [158, 136] width 119 height 38
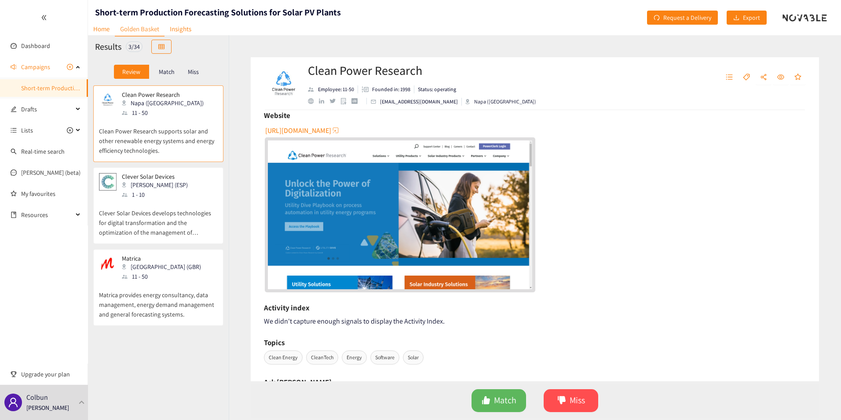
scroll to position [176, 0]
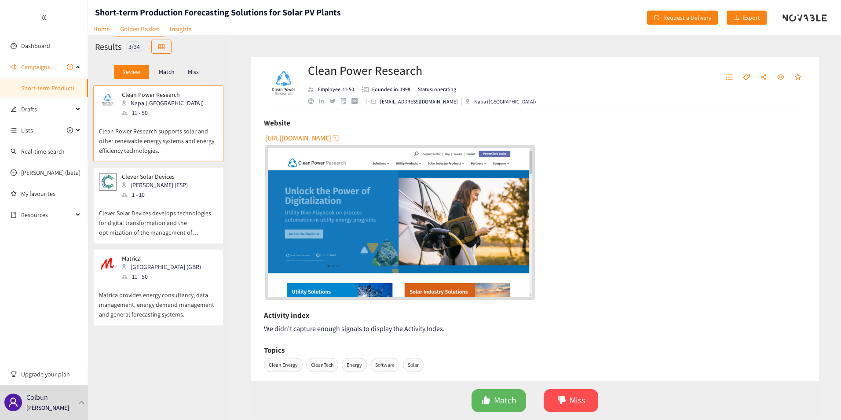
click at [321, 138] on span "http://www.cleanpower.com" at bounding box center [298, 137] width 66 height 11
click at [569, 401] on button "Miss" at bounding box center [571, 400] width 55 height 23
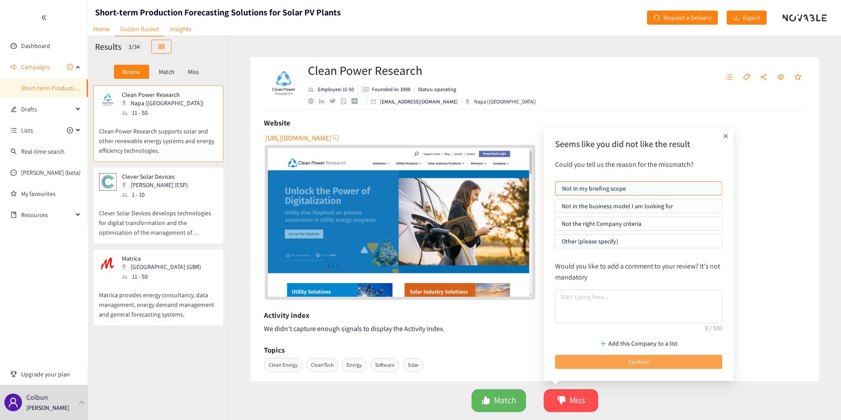
click at [594, 359] on button "Confirm" at bounding box center [638, 361] width 167 height 14
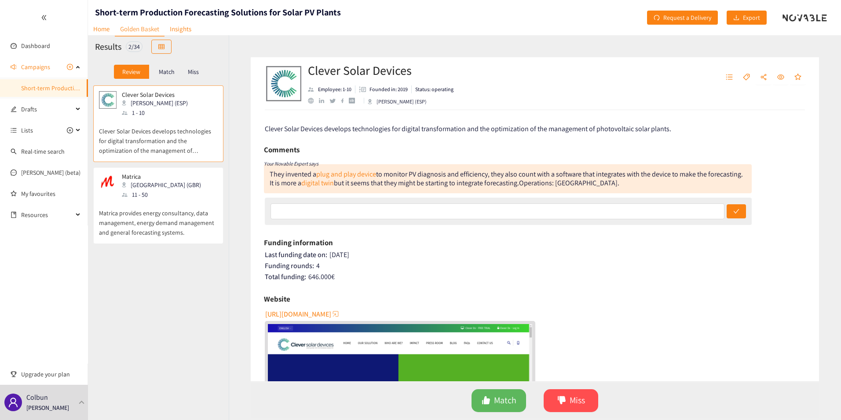
click at [164, 142] on p "Clever Solar Devices develops technologies for digital transformation and the o…" at bounding box center [158, 136] width 119 height 38
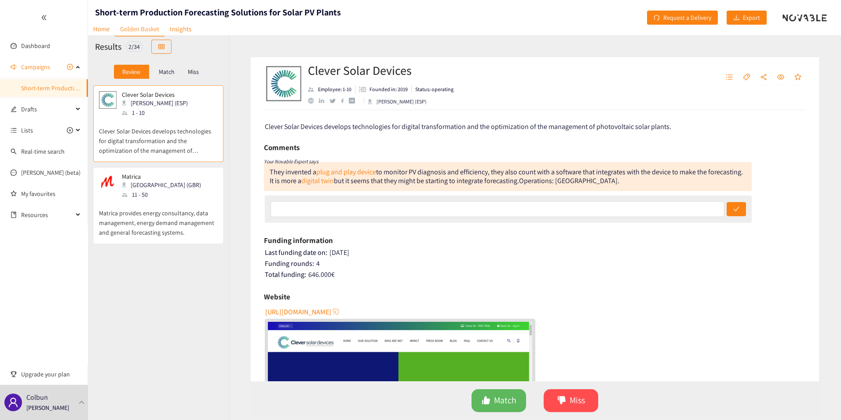
scroll to position [0, 0]
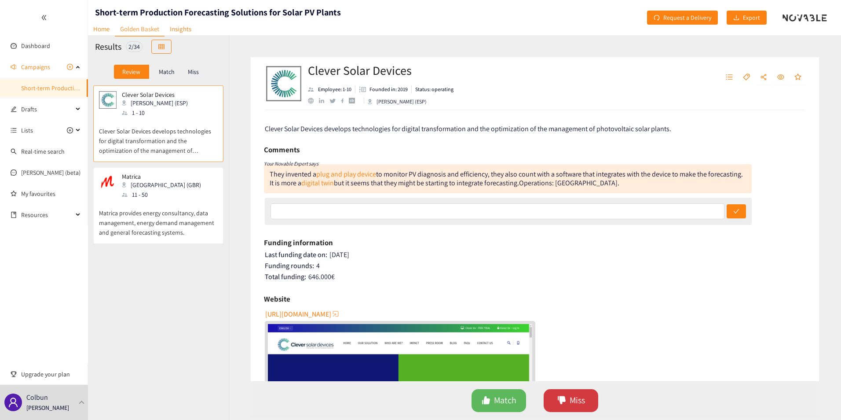
click at [574, 390] on button "Miss" at bounding box center [571, 400] width 55 height 23
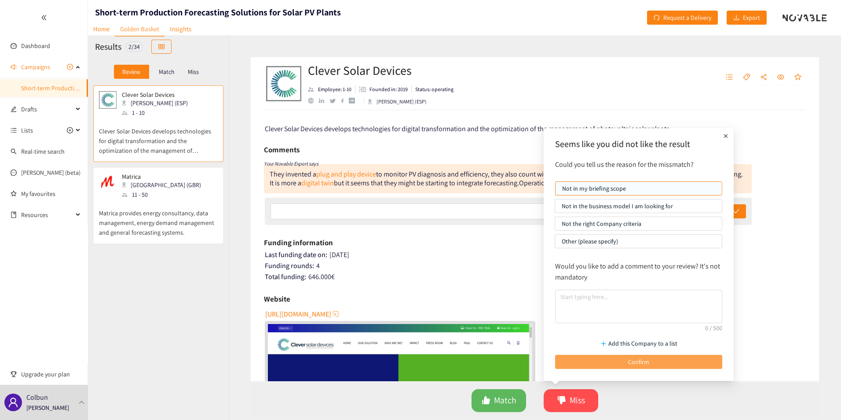
click at [583, 357] on button "Confirm" at bounding box center [638, 361] width 167 height 14
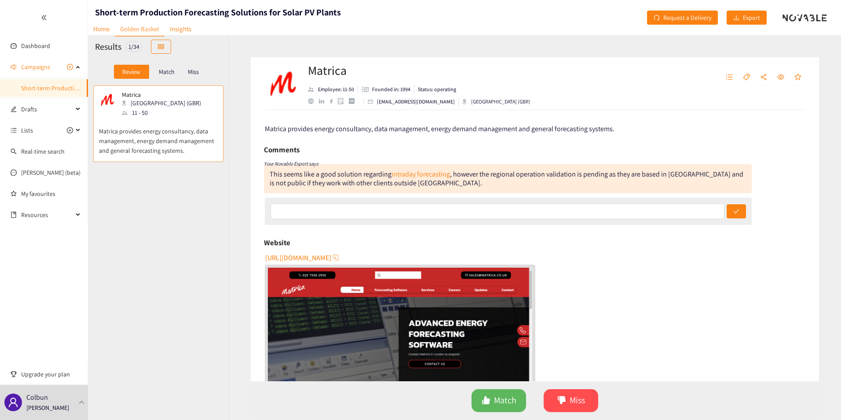
click at [168, 139] on p "Matrica provides energy consultancy, data management, energy demand management …" at bounding box center [158, 136] width 119 height 38
click at [320, 261] on span "https://www.matrica.co.uk" at bounding box center [298, 257] width 66 height 11
click at [565, 402] on icon "dislike" at bounding box center [561, 399] width 9 height 9
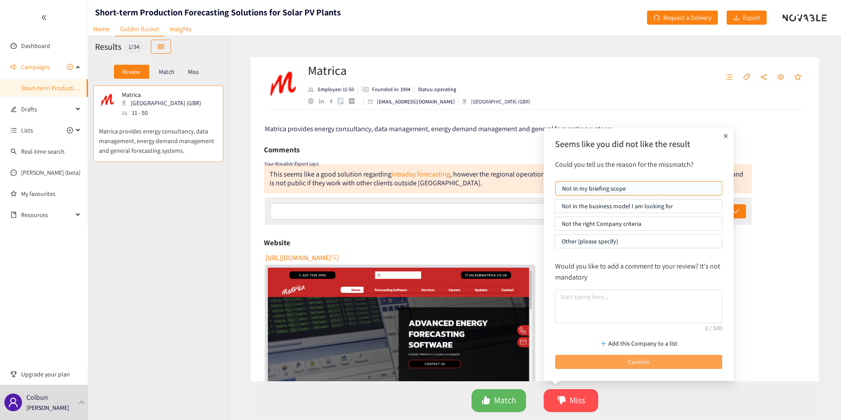
click at [572, 364] on button "Confirm" at bounding box center [638, 361] width 167 height 14
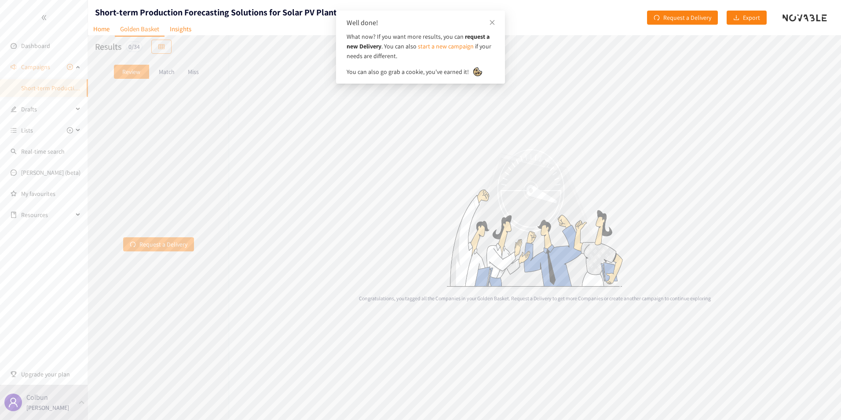
click at [170, 75] on p "Match" at bounding box center [167, 71] width 16 height 7
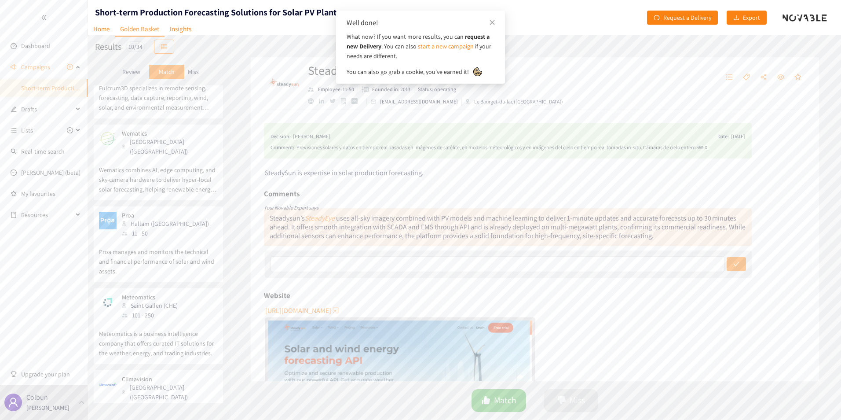
scroll to position [464, 0]
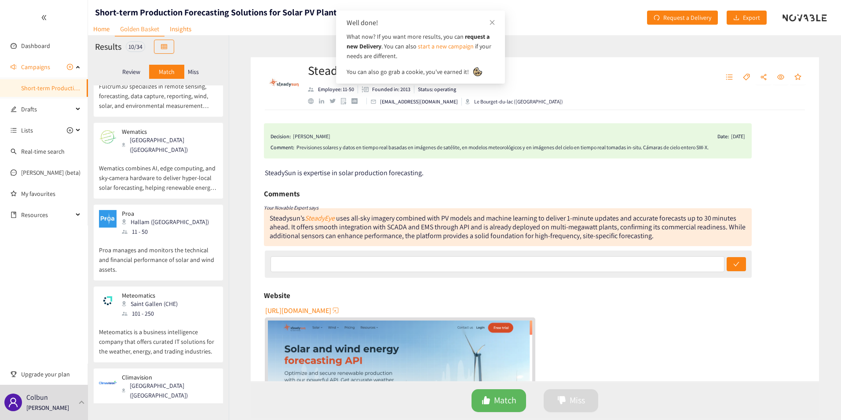
click at [160, 409] on p "Climavision brings high-resolution weather radar and satellite network, with ad…" at bounding box center [158, 428] width 119 height 38
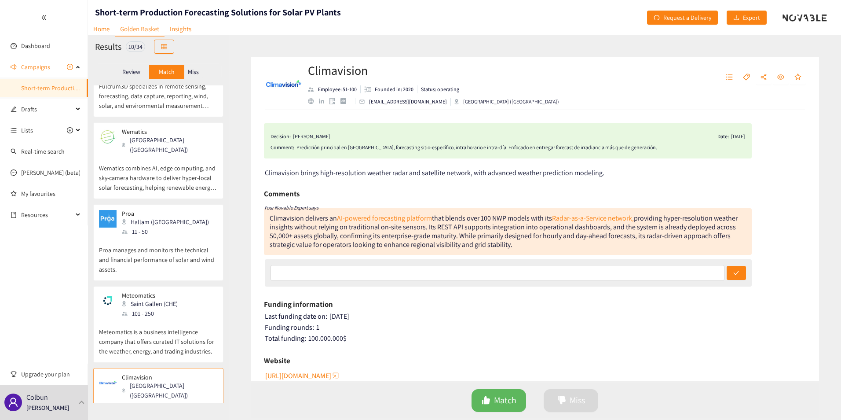
click at [152, 299] on div "Saint Gallen (CHE)" at bounding box center [152, 304] width 61 height 10
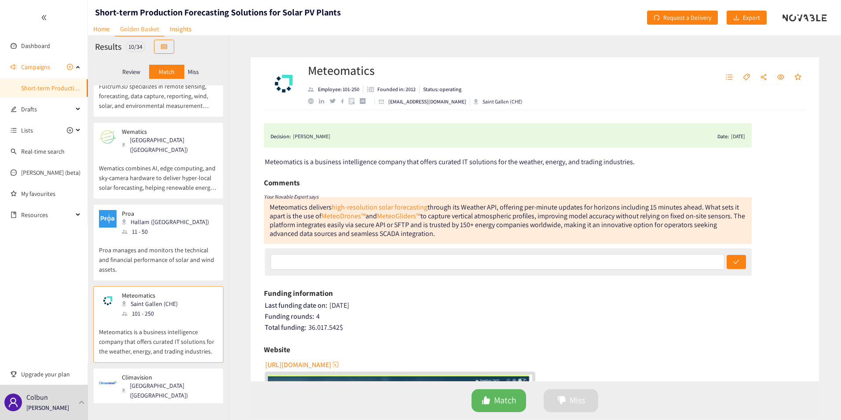
click at [153, 236] on p "Proa manages and monitors the technical and financial performance of solar and …" at bounding box center [158, 255] width 119 height 38
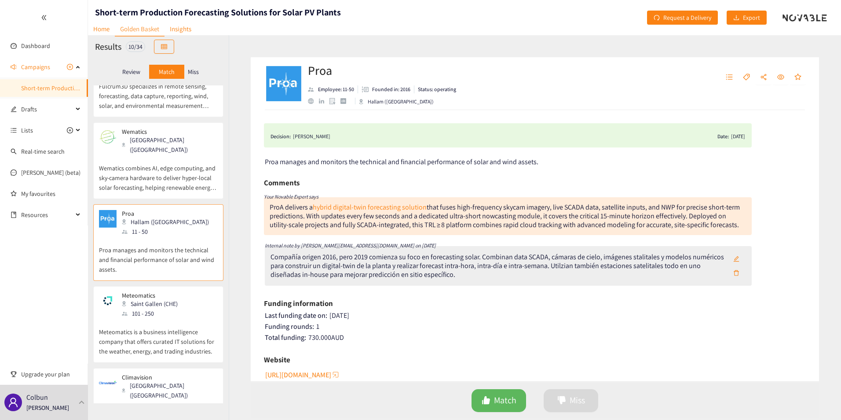
click at [157, 154] on p "Wematics combines AI, edge computing, and sky‑camera hardware to deliver hyper‑…" at bounding box center [158, 173] width 119 height 38
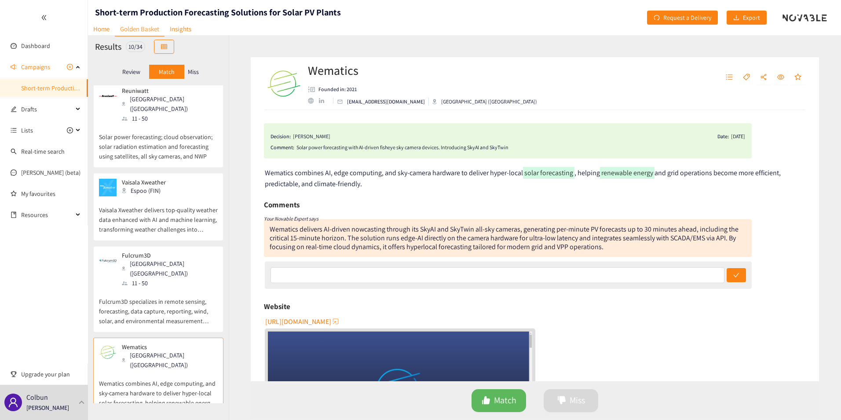
scroll to position [201, 0]
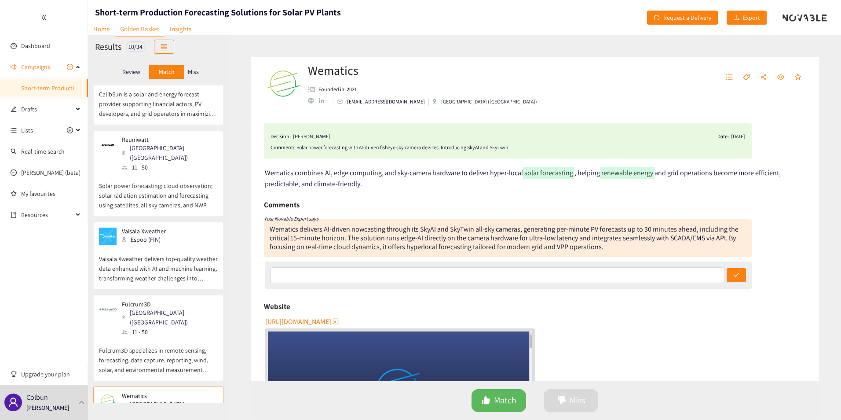
click at [142, 245] on p "Vaisala Xweather delivers top-quality weather data enhanced with AI and machine…" at bounding box center [158, 264] width 119 height 38
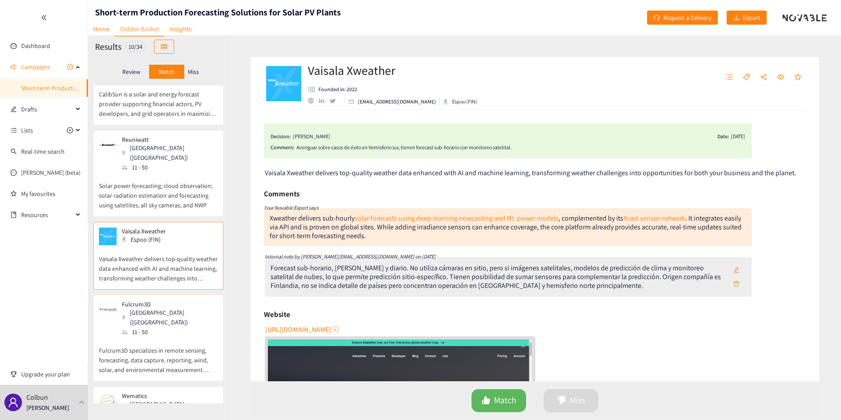
click at [142, 336] on p "Fulcrum3D specializes in remote sensing, forecasting, data capture, reporting, …" at bounding box center [158, 355] width 119 height 38
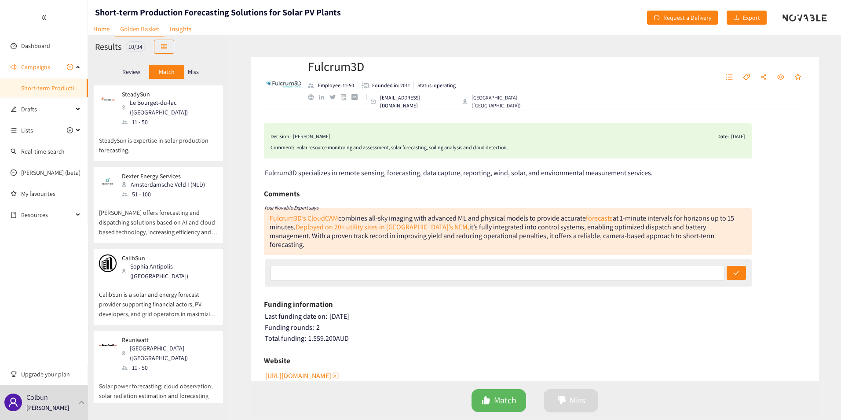
scroll to position [0, 0]
click at [142, 136] on p "SteadySun is expertise in solar production forecasting." at bounding box center [158, 141] width 119 height 28
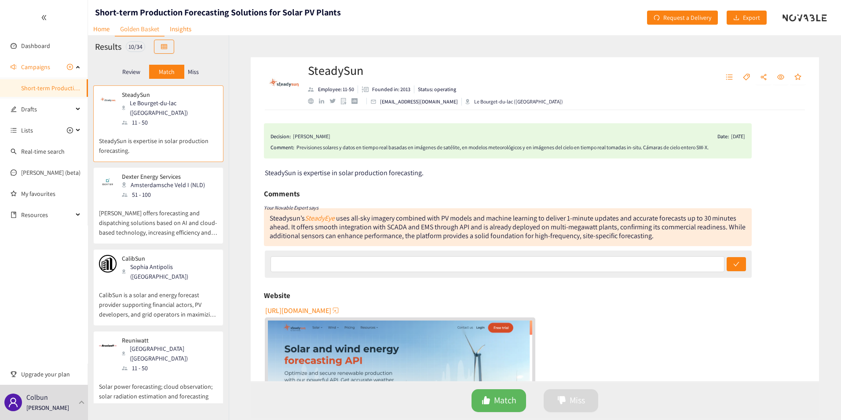
click at [135, 190] on div "51 - 100" at bounding box center [166, 195] width 88 height 10
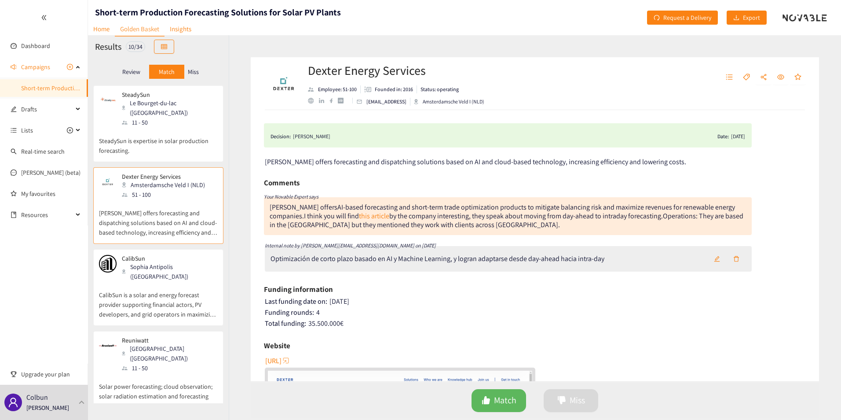
click at [143, 262] on div "Sophia Antipolis (FRA)" at bounding box center [169, 271] width 95 height 19
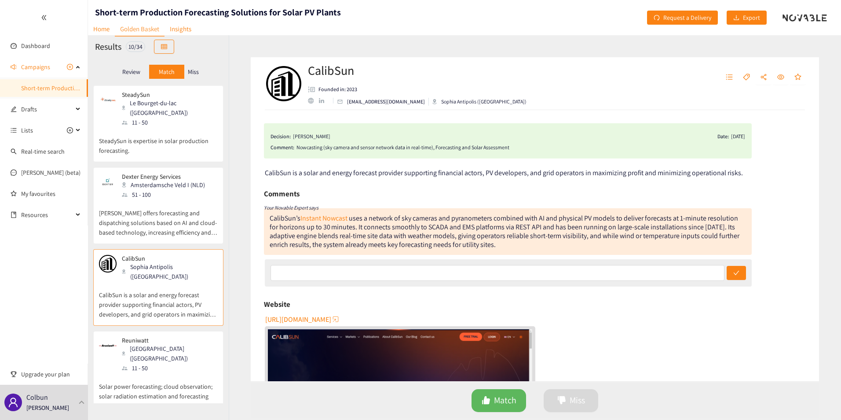
click at [137, 372] on p "Solar power forecasting; cloud observation; solar radiation estimation and fore…" at bounding box center [158, 391] width 119 height 38
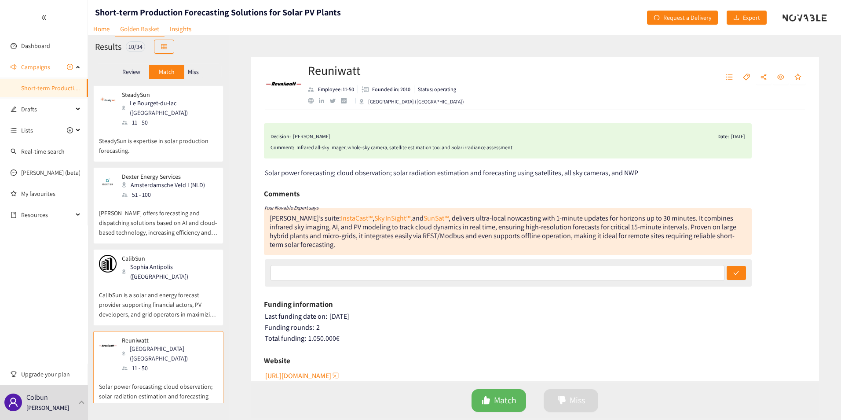
scroll to position [88, 0]
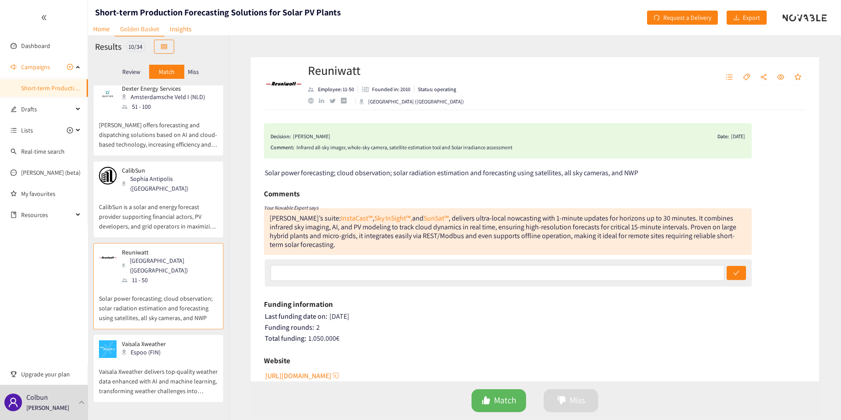
click at [141, 347] on div "Espoo (FIN)" at bounding box center [146, 352] width 49 height 10
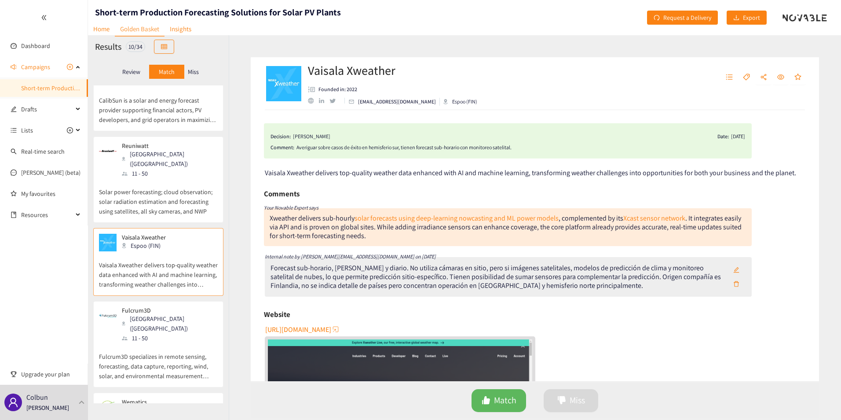
scroll to position [220, 0]
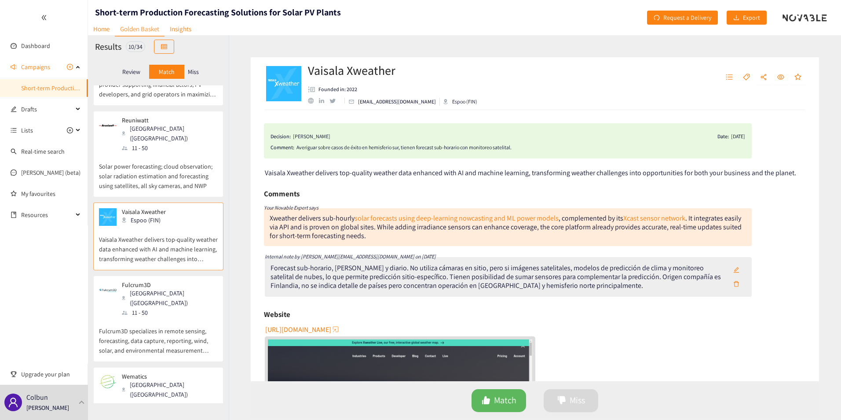
click at [139, 281] on p "Fulcrum3D" at bounding box center [167, 284] width 90 height 7
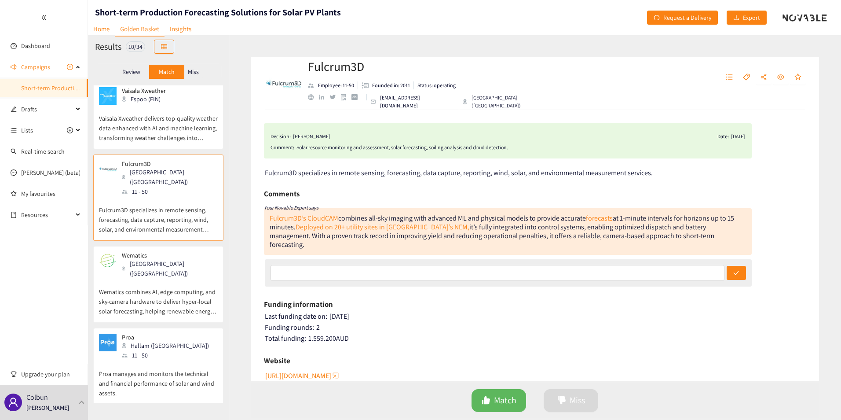
scroll to position [352, 0]
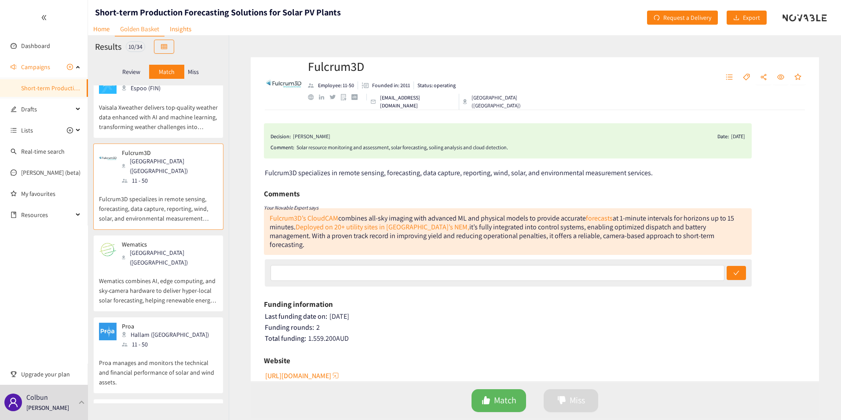
click at [153, 267] on p "Wematics combines AI, edge computing, and sky‑camera hardware to deliver hyper‑…" at bounding box center [158, 286] width 119 height 38
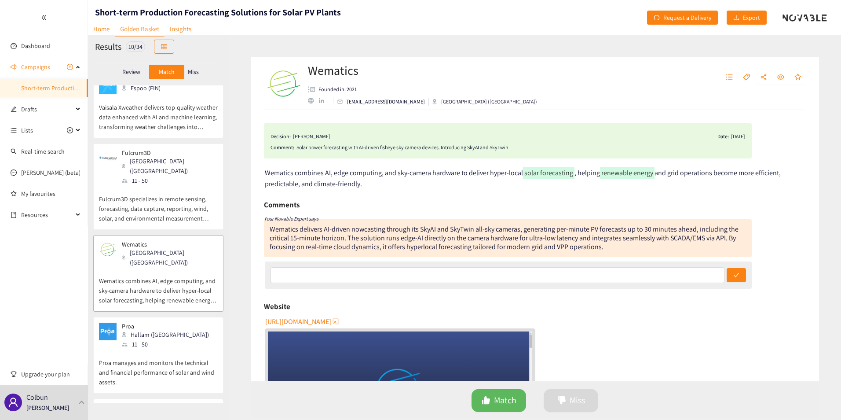
click at [151, 349] on p "Proa manages and monitors the technical and financial performance of solar and …" at bounding box center [158, 368] width 119 height 38
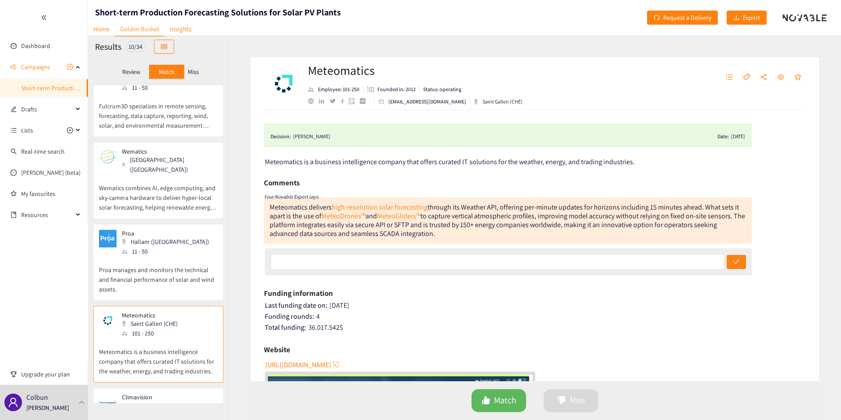
scroll to position [464, 0]
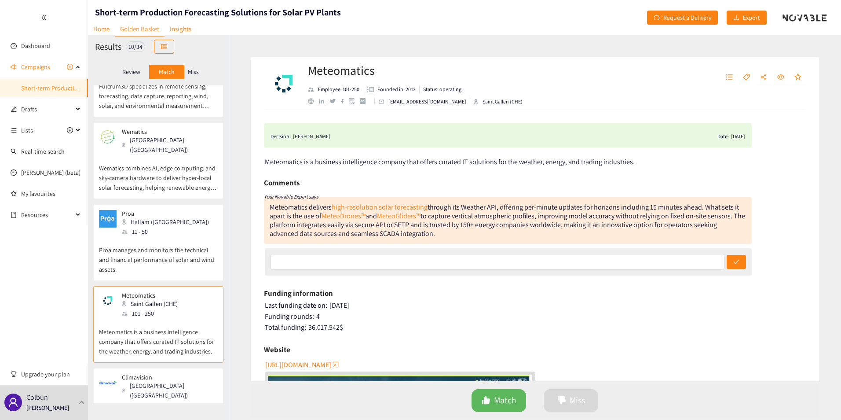
click at [153, 409] on p "Climavision brings high-resolution weather radar and satellite network, with ad…" at bounding box center [158, 428] width 119 height 38
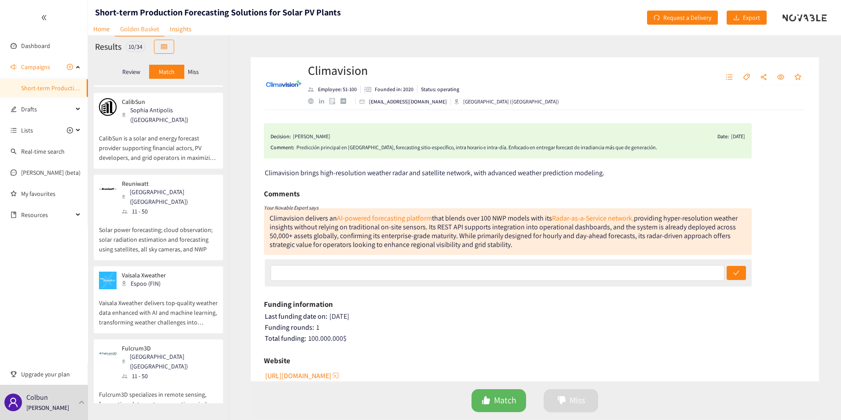
scroll to position [0, 0]
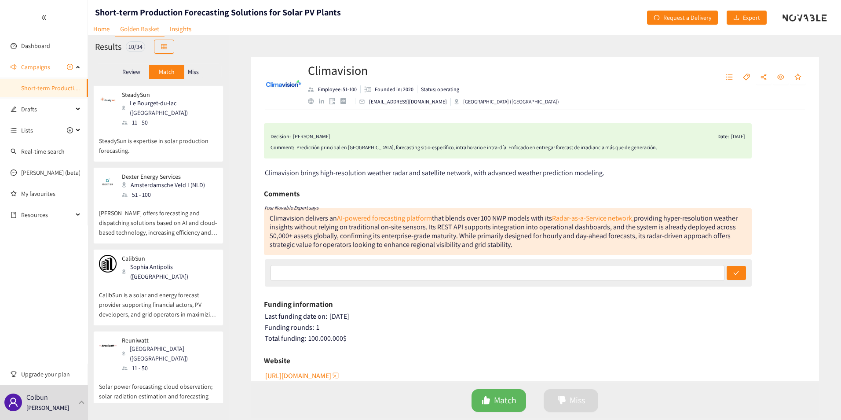
click at [146, 117] on div "11 - 50" at bounding box center [169, 122] width 95 height 10
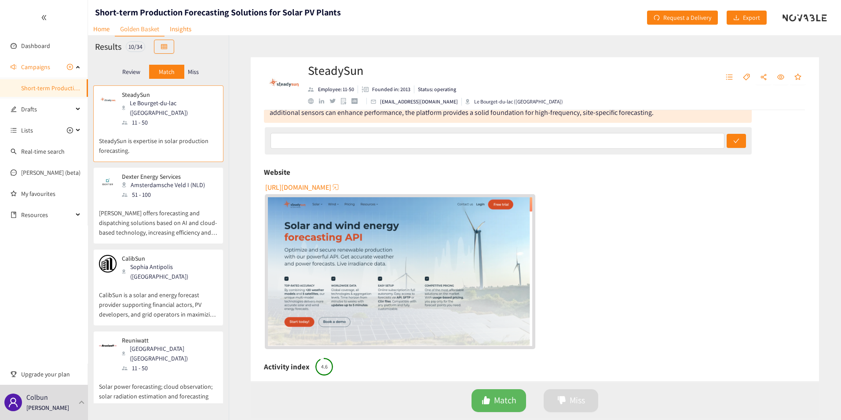
scroll to position [132, 0]
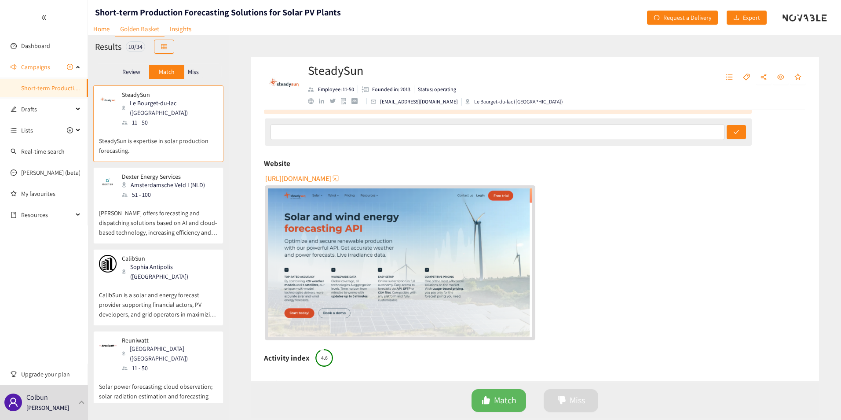
click at [143, 180] on div "Amsterdamsche Veld I (NLD)" at bounding box center [166, 185] width 88 height 10
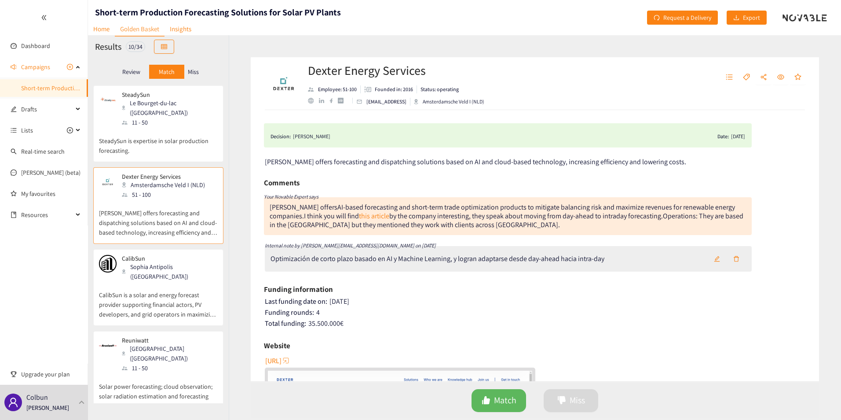
click at [195, 281] on p "CalibSun is a solar and energy forecast provider supporting financial actors, P…" at bounding box center [158, 300] width 119 height 38
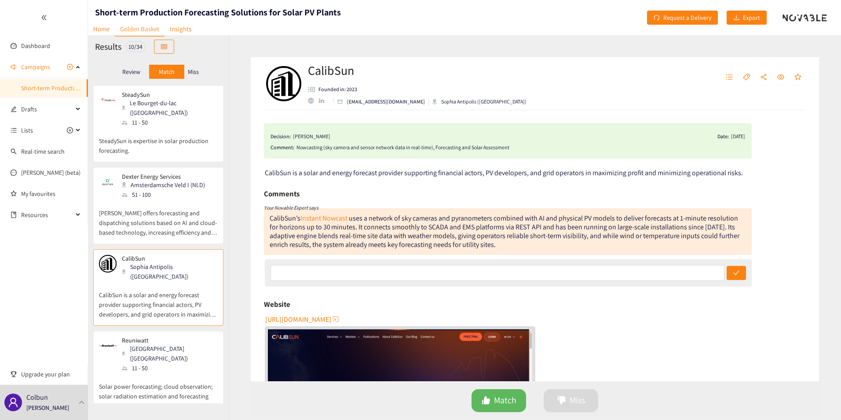
click at [133, 336] on p "Reuniwatt" at bounding box center [167, 339] width 90 height 7
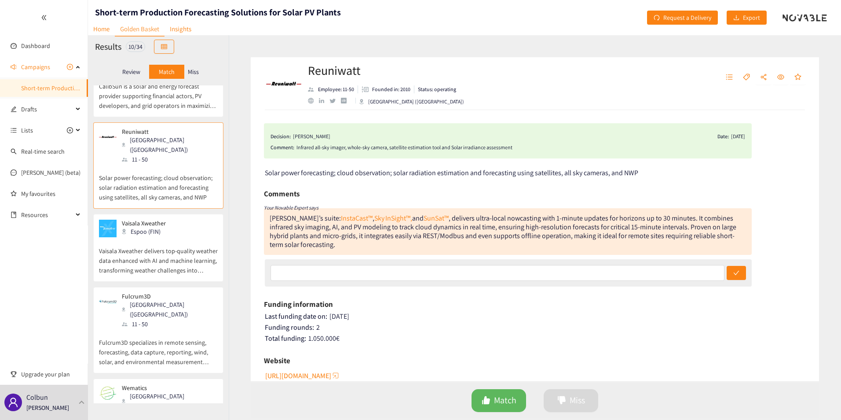
scroll to position [264, 0]
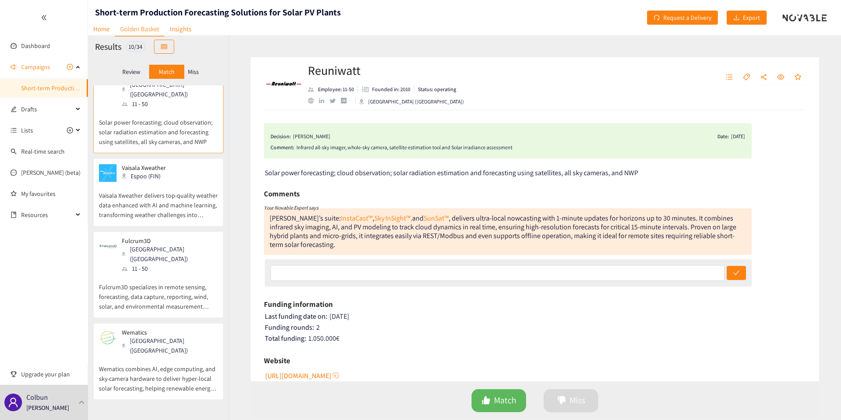
click at [130, 237] on p "Fulcrum3D" at bounding box center [167, 240] width 90 height 7
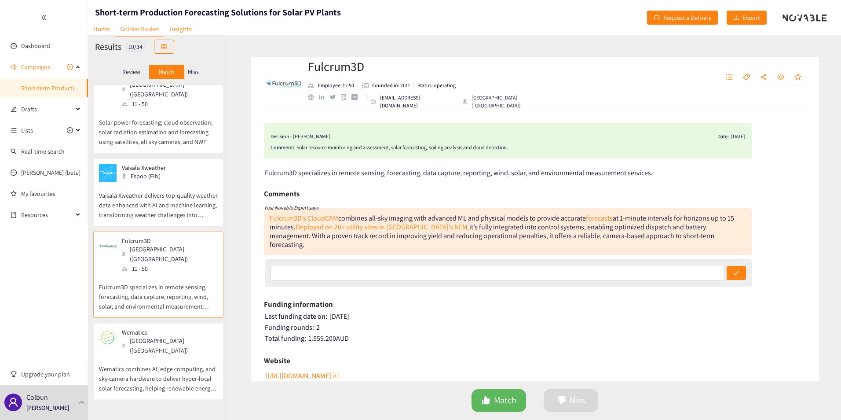
scroll to position [0, 0]
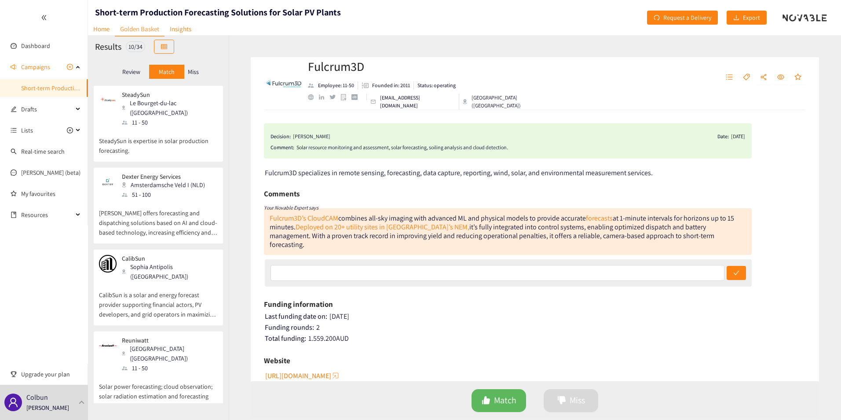
click at [193, 81] on div "Review Match Miss" at bounding box center [158, 71] width 141 height 27
click at [193, 77] on div "Miss" at bounding box center [193, 72] width 18 height 14
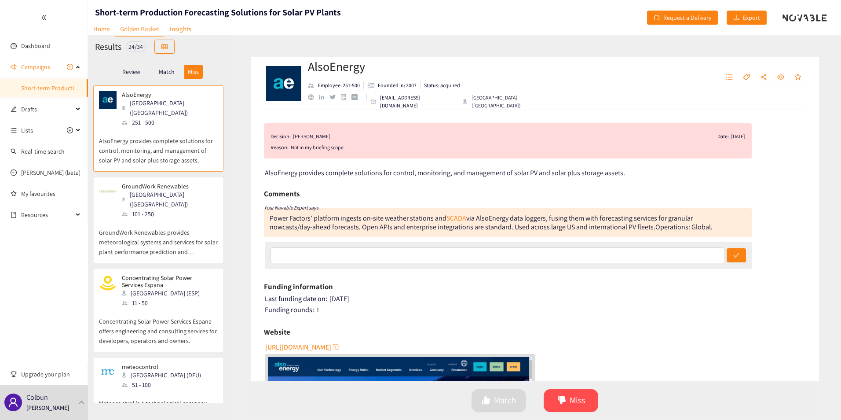
click at [168, 75] on p "Match" at bounding box center [167, 71] width 16 height 7
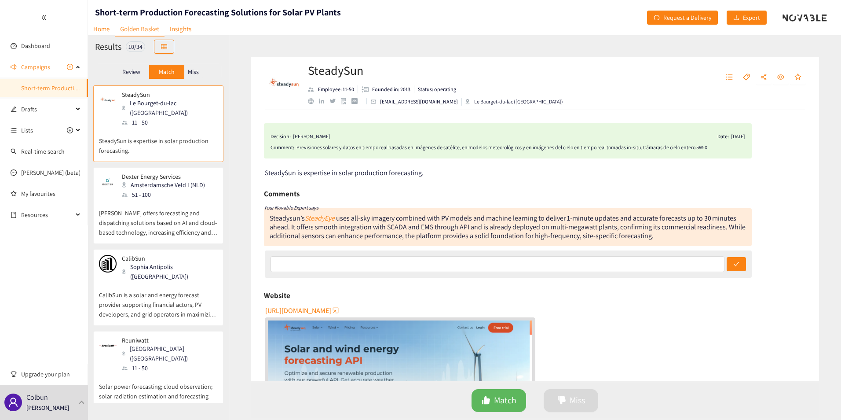
click at [166, 180] on div "Amsterdamsche Veld I (NLD)" at bounding box center [166, 185] width 88 height 10
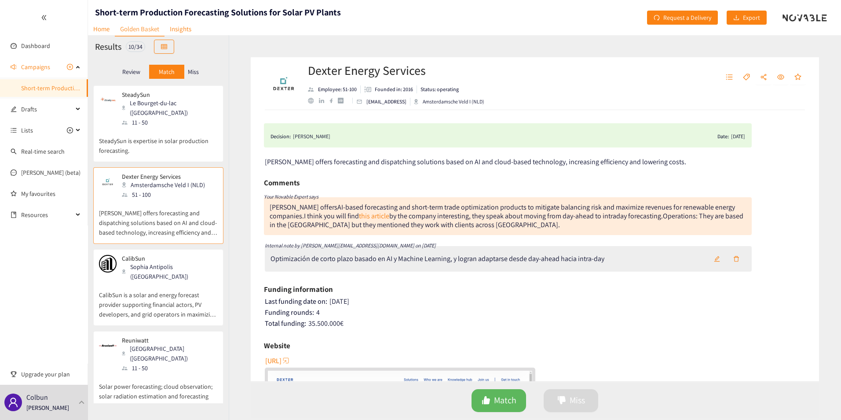
click at [165, 286] on p "CalibSun is a solar and energy forecast provider supporting financial actors, P…" at bounding box center [158, 300] width 119 height 38
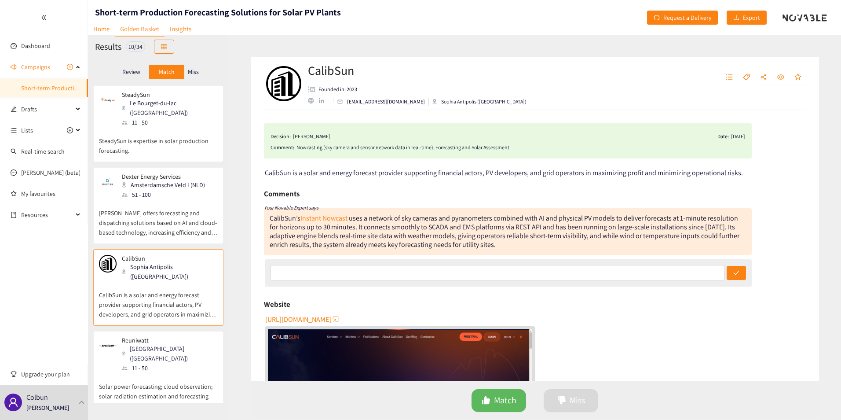
click at [160, 372] on p "Solar power forecasting; cloud observation; solar radiation estimation and fore…" at bounding box center [158, 391] width 119 height 38
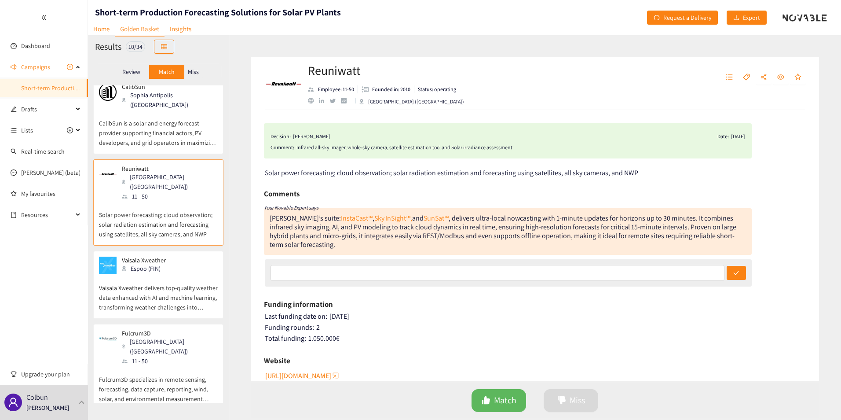
scroll to position [176, 0]
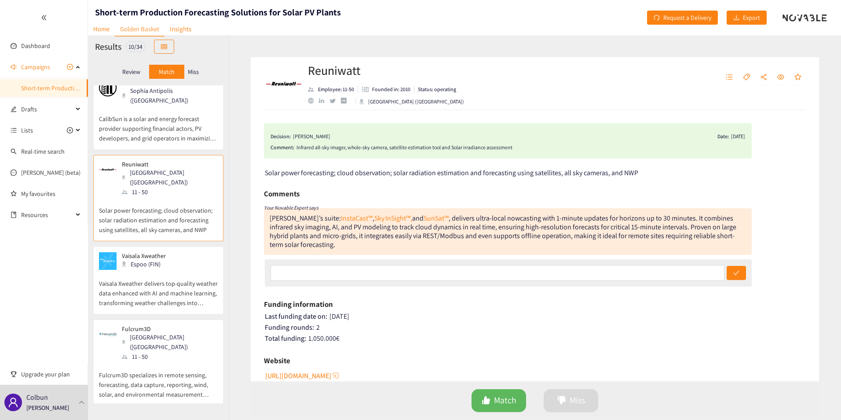
click at [166, 252] on div "Vaisala Xweather Espoo (FIN)" at bounding box center [158, 261] width 119 height 18
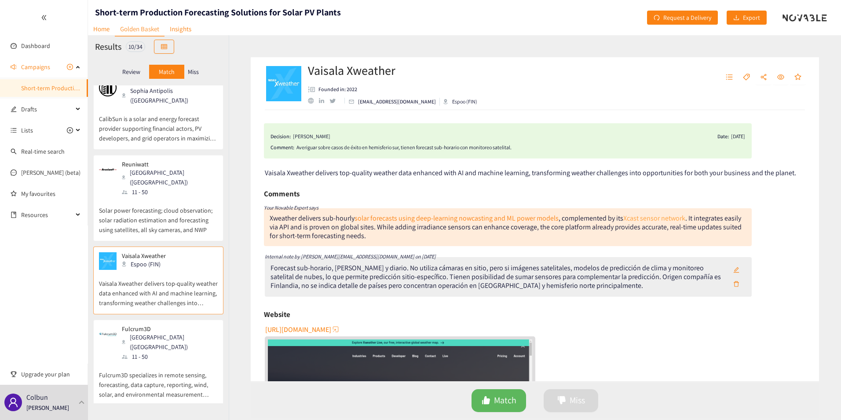
click at [655, 219] on link "Xcast sensor network" at bounding box center [654, 217] width 62 height 9
click at [463, 220] on link "solar forecasts using deep-learning nowcasting and ML power models" at bounding box center [456, 217] width 204 height 9
